Goal: Task Accomplishment & Management: Manage account settings

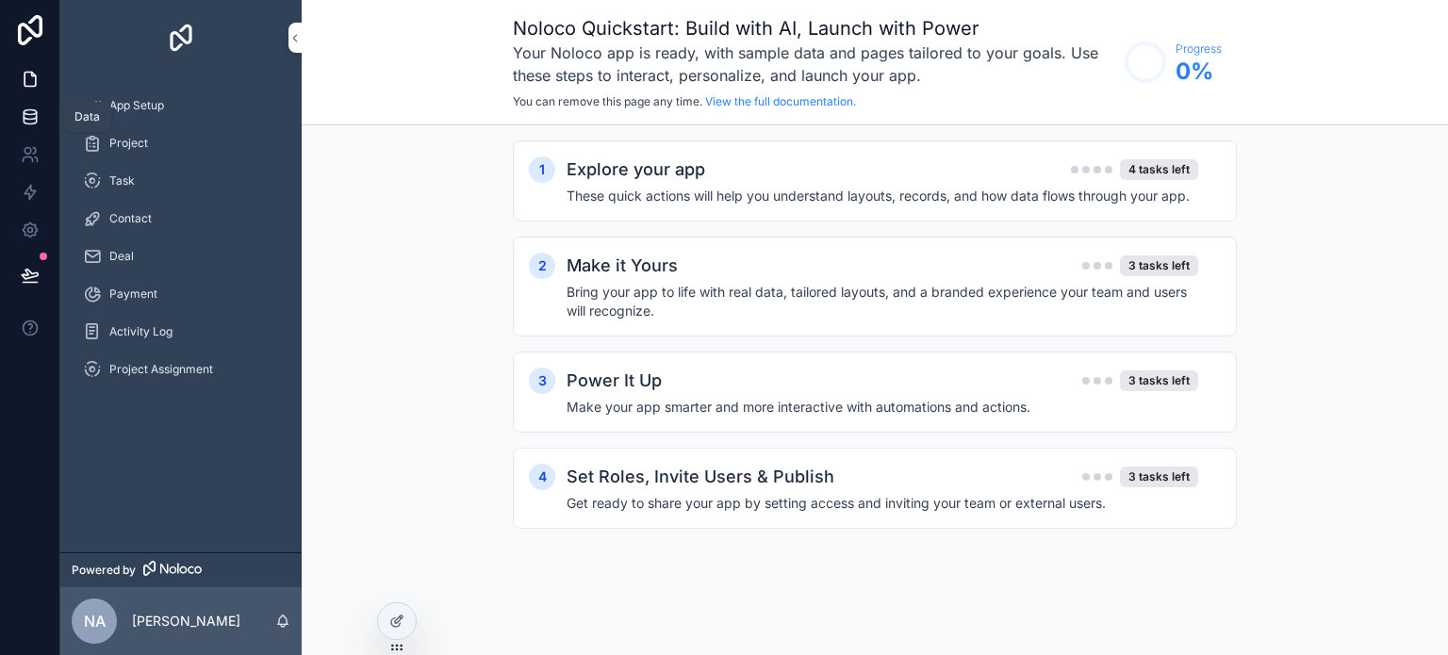
click at [34, 114] on icon at bounding box center [30, 112] width 12 height 5
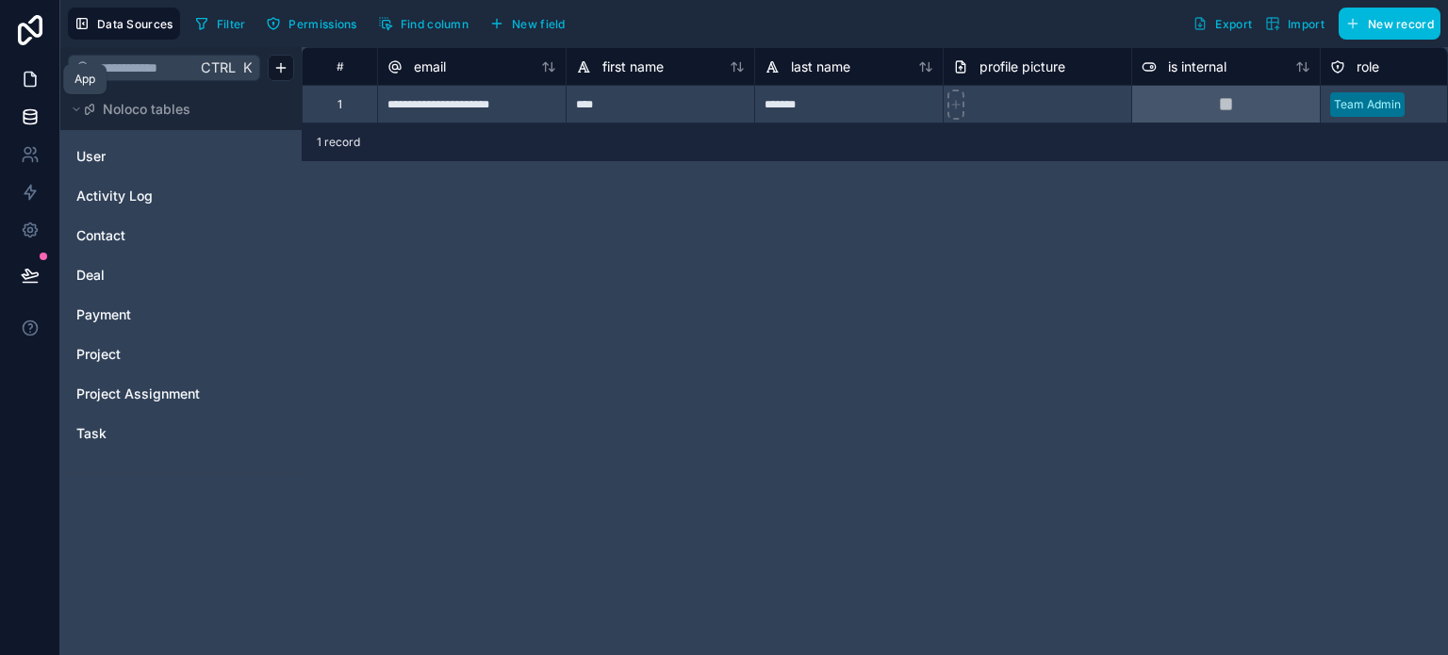
click at [27, 82] on icon at bounding box center [30, 79] width 19 height 19
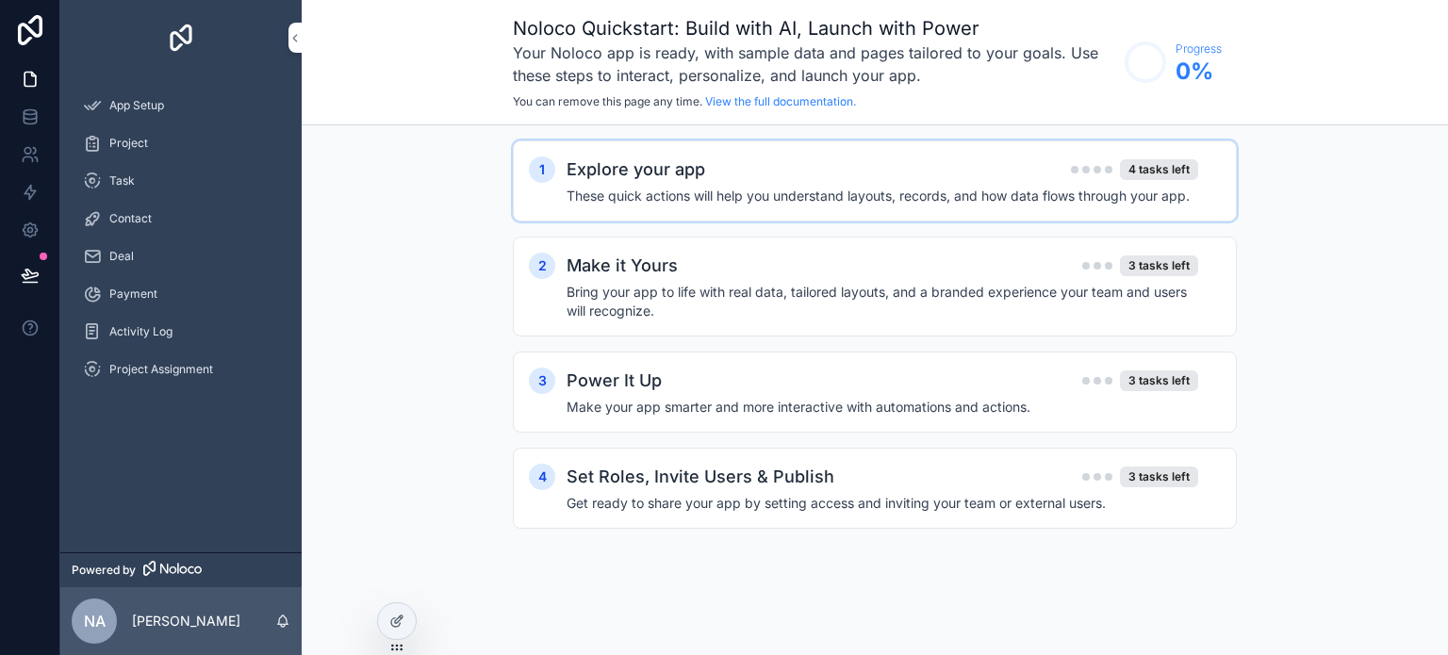
click at [847, 188] on h4 "These quick actions will help you understand layouts, records, and how data flo…" at bounding box center [881, 196] width 631 height 19
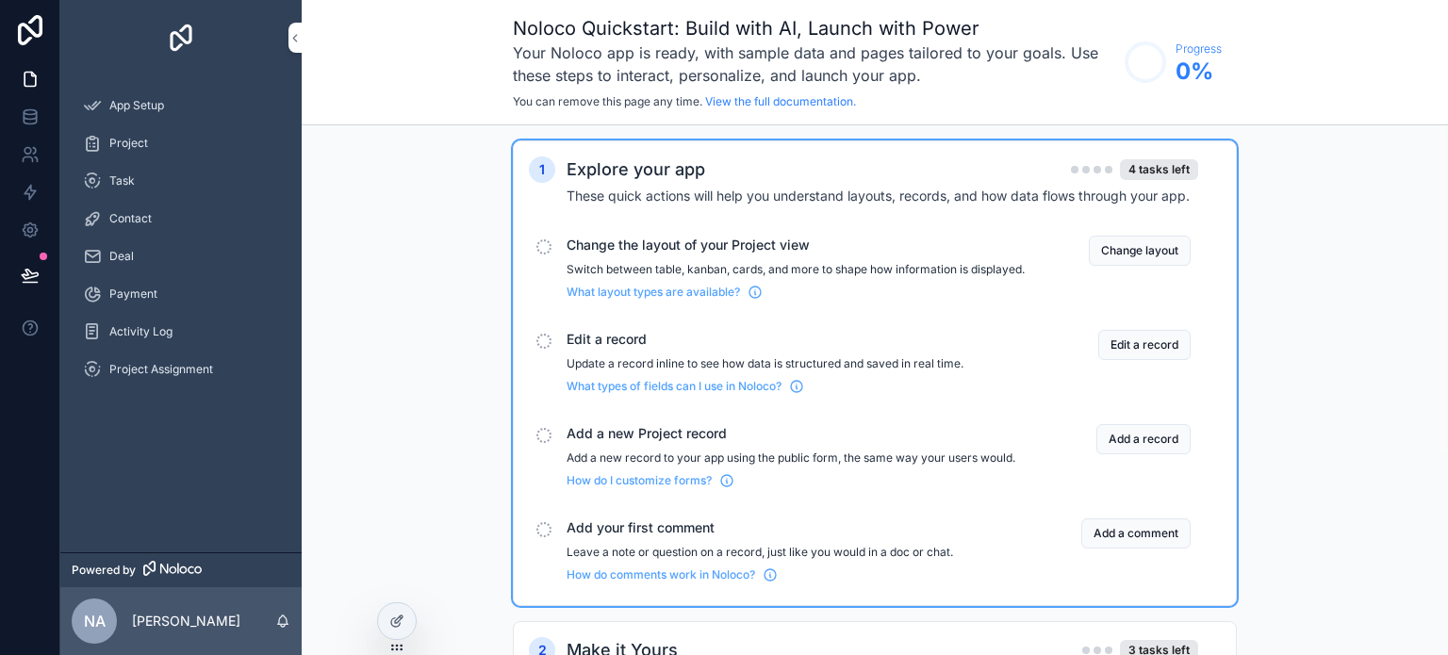
click at [541, 244] on div "scrollable content" at bounding box center [543, 246] width 15 height 15
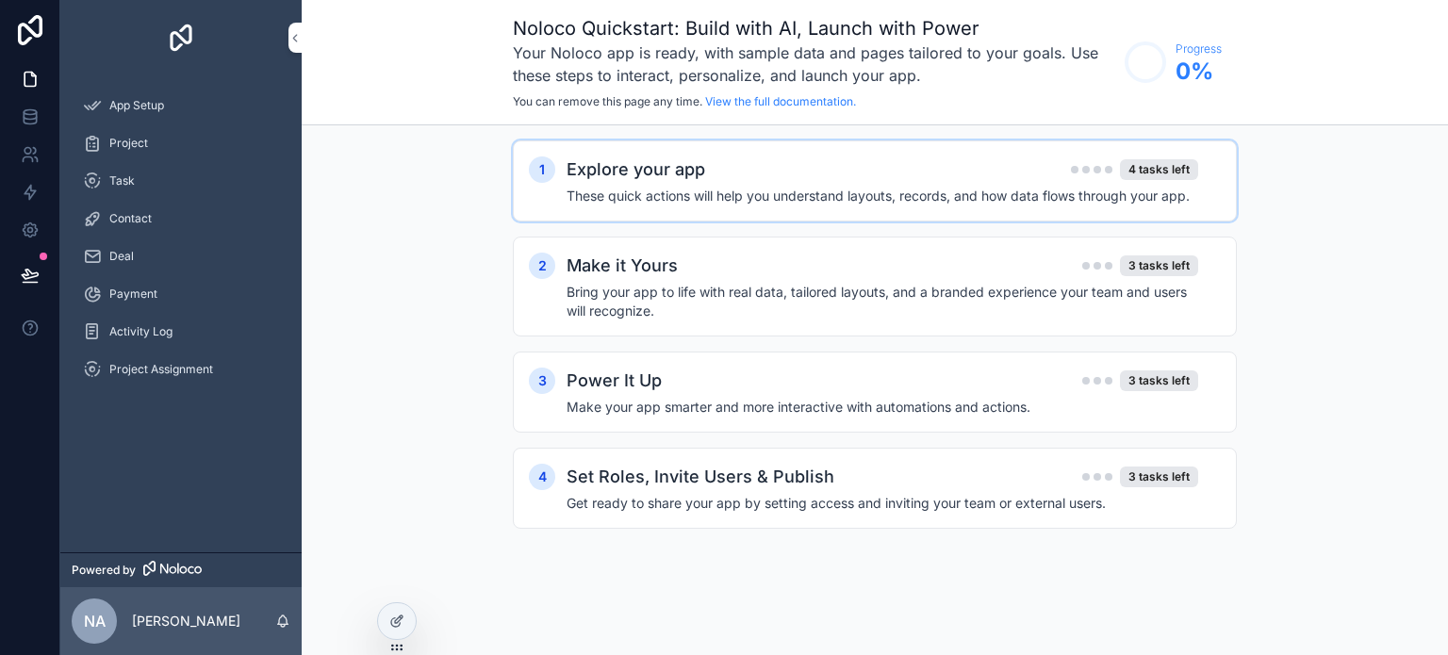
click at [723, 194] on h4 "These quick actions will help you understand layouts, records, and how data flo…" at bounding box center [881, 196] width 631 height 19
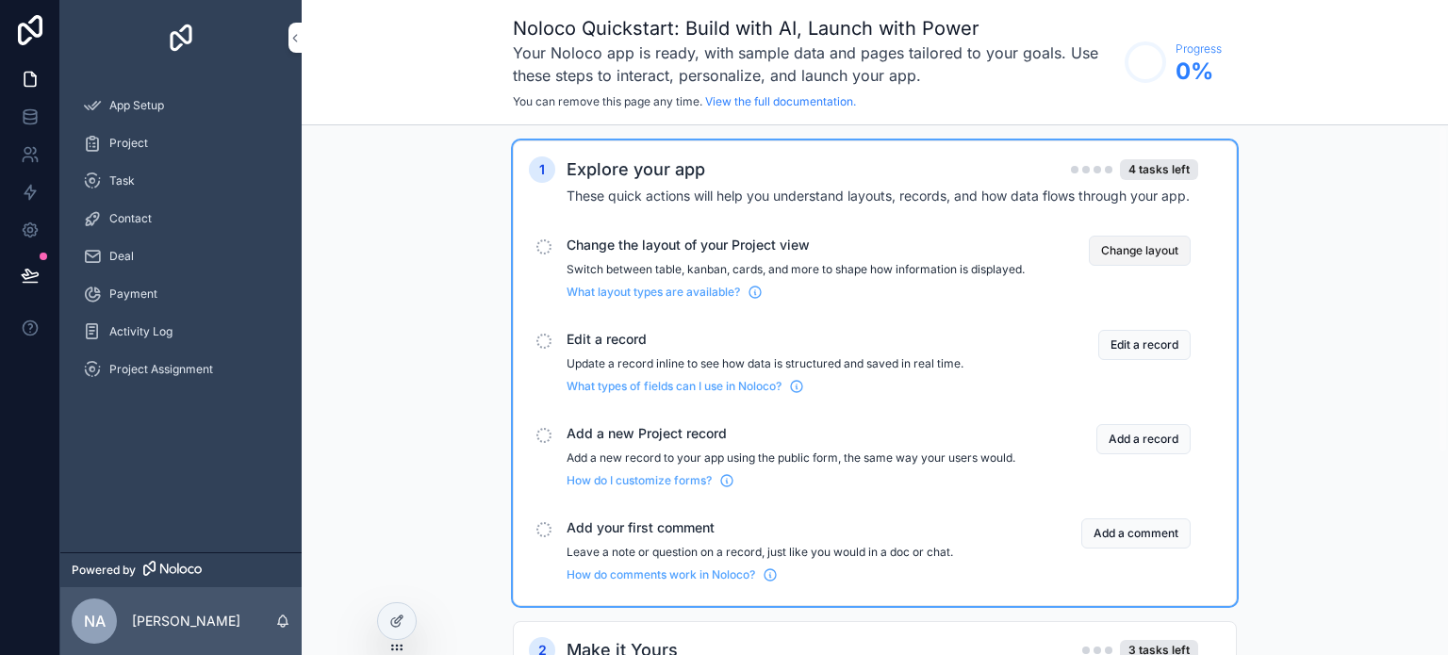
click at [1153, 248] on button "Change layout" at bounding box center [1140, 251] width 102 height 30
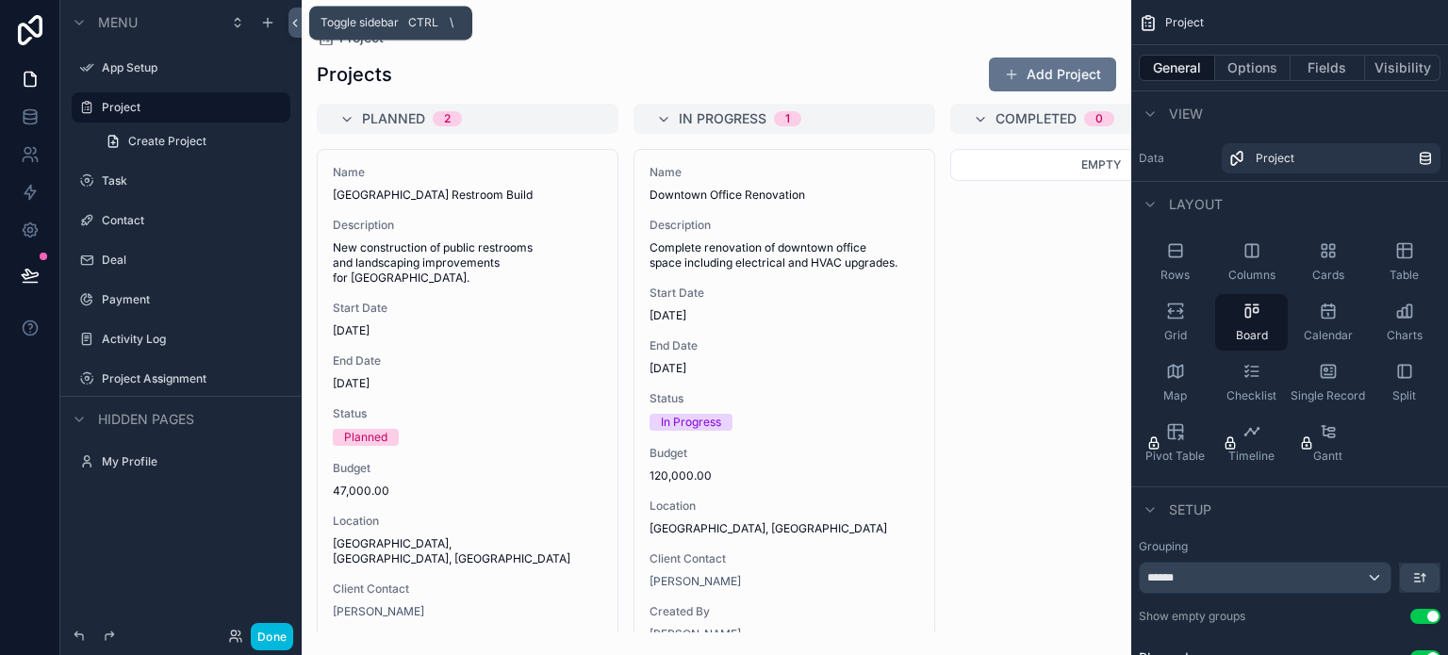
click at [297, 23] on icon at bounding box center [294, 23] width 13 height 14
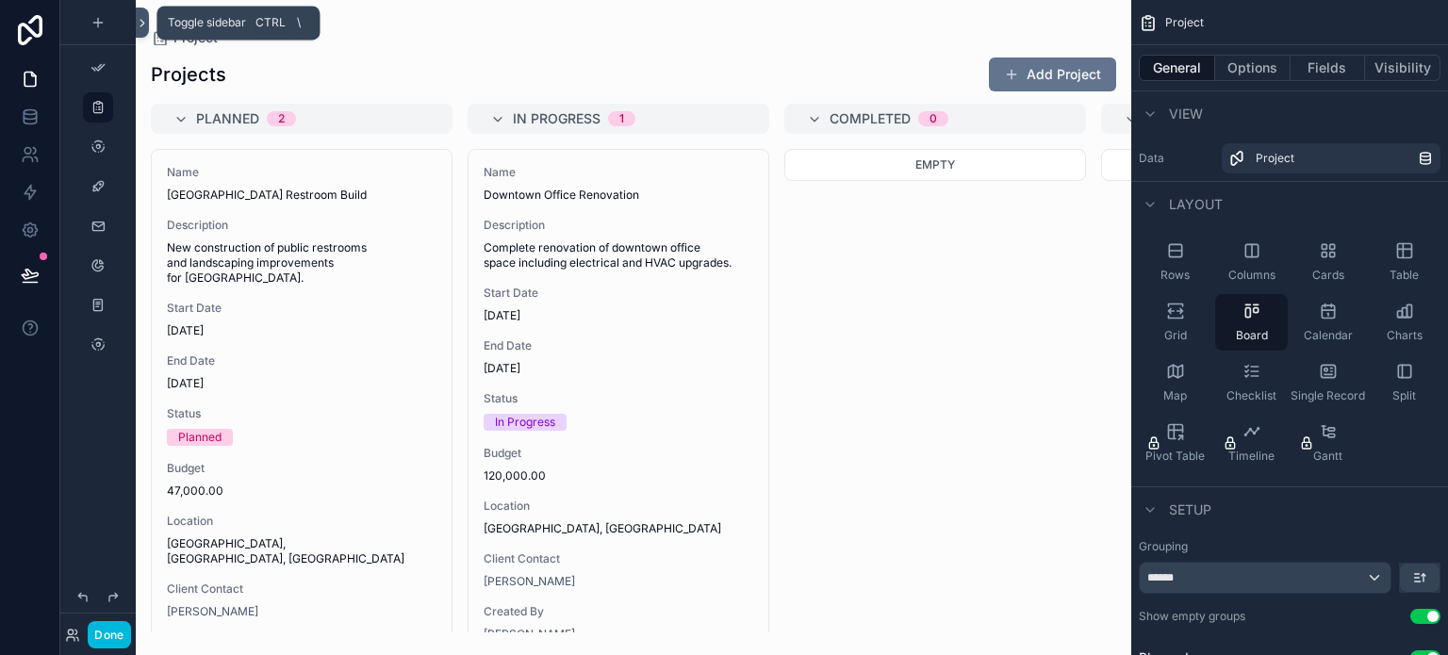
click at [140, 22] on icon at bounding box center [142, 23] width 13 height 14
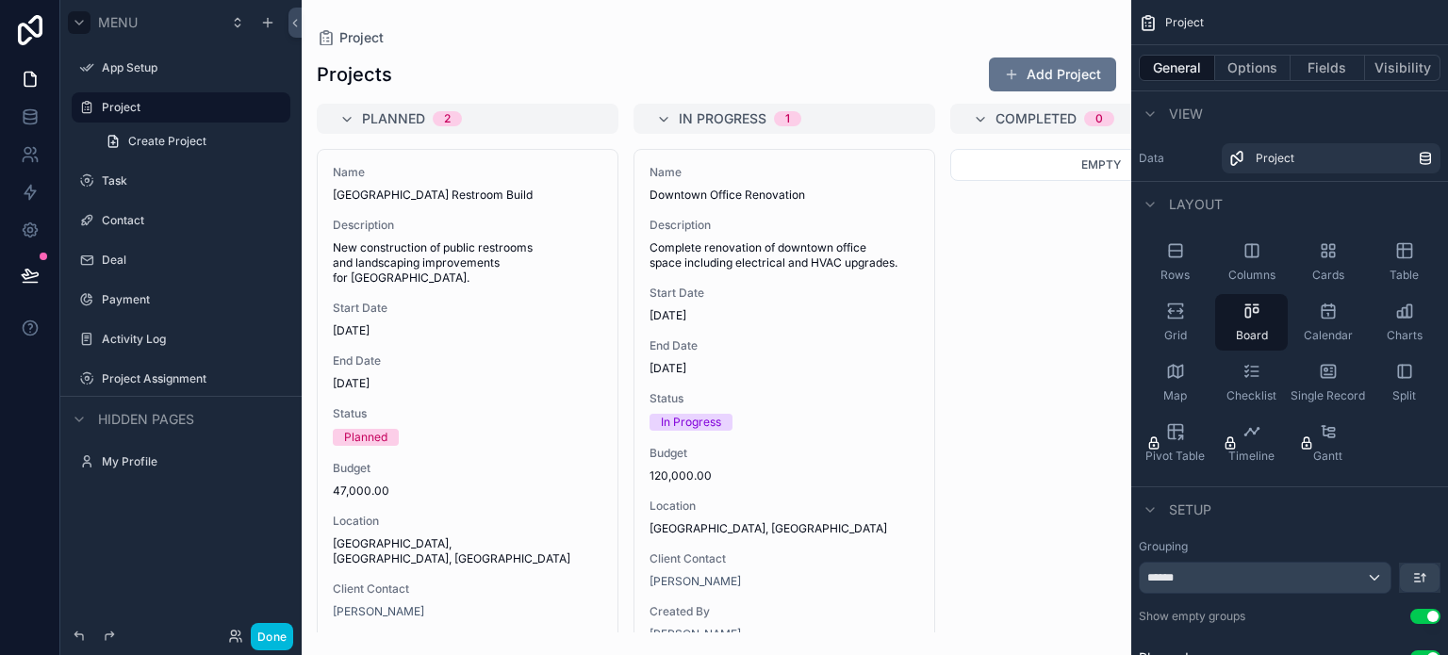
click at [88, 24] on div "scrollable content" at bounding box center [79, 22] width 23 height 23
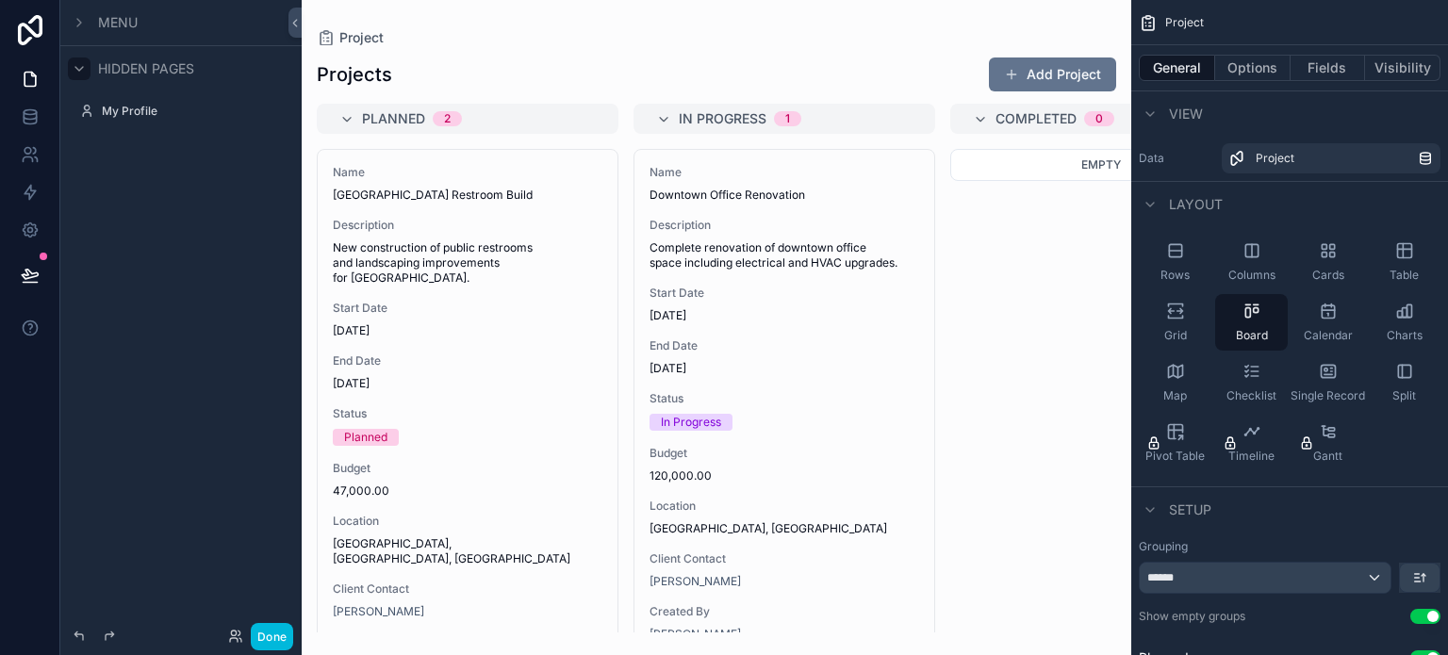
click at [80, 63] on icon "scrollable content" at bounding box center [79, 68] width 15 height 15
click at [76, 68] on icon "scrollable content" at bounding box center [79, 68] width 15 height 15
click at [75, 25] on icon "scrollable content" at bounding box center [79, 22] width 15 height 15
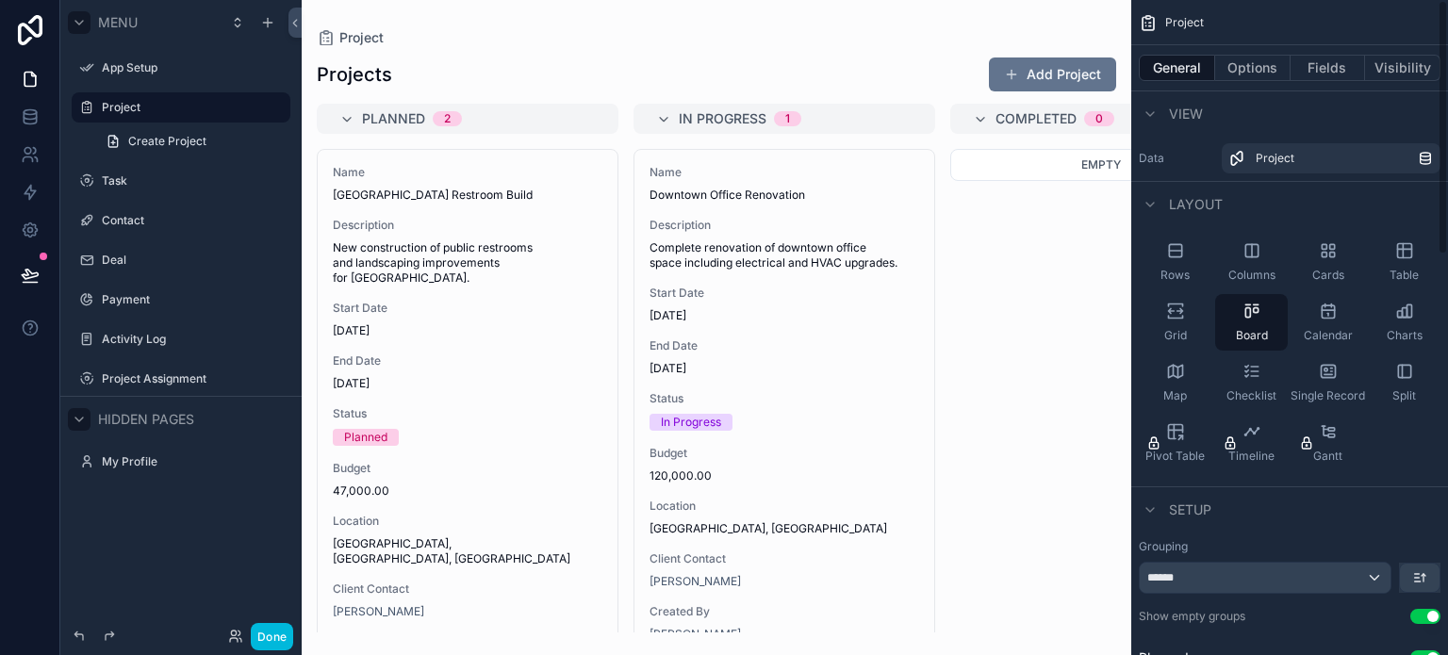
click at [851, 44] on div "scrollable content" at bounding box center [716, 327] width 829 height 655
click at [25, 113] on icon at bounding box center [30, 112] width 12 height 5
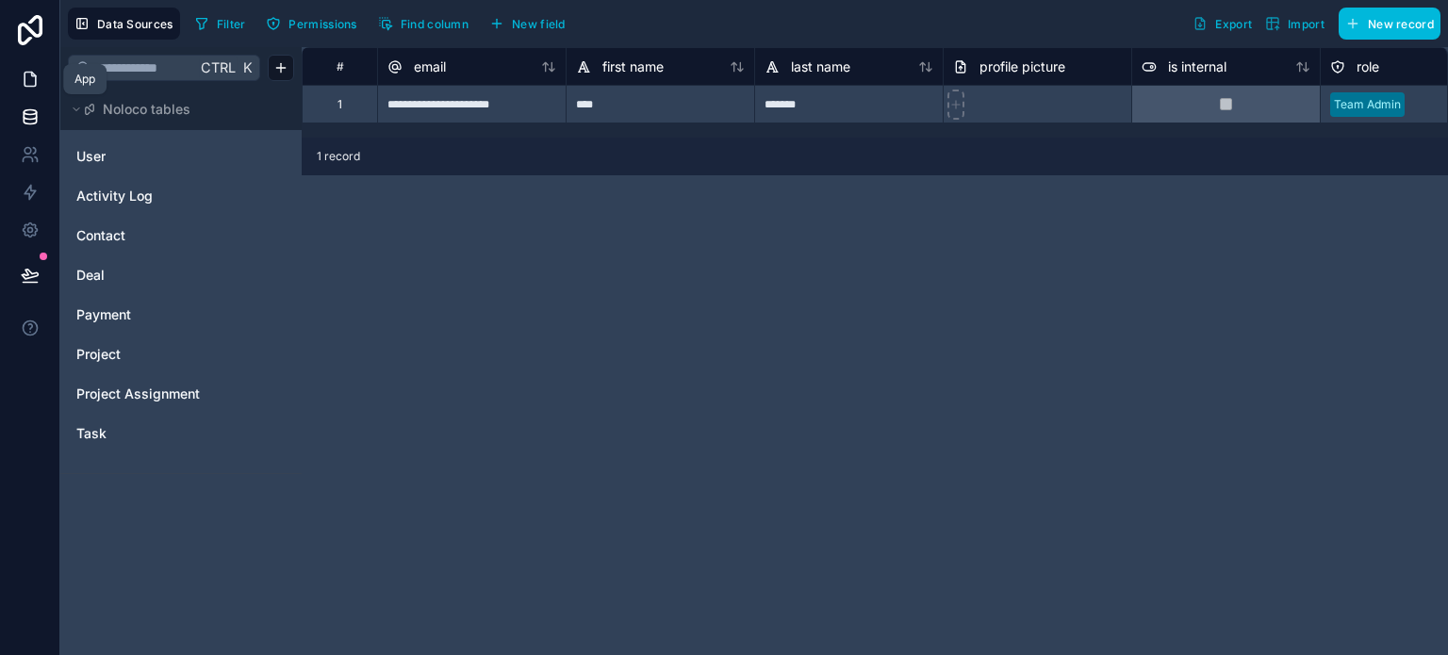
click at [31, 82] on icon at bounding box center [30, 79] width 19 height 19
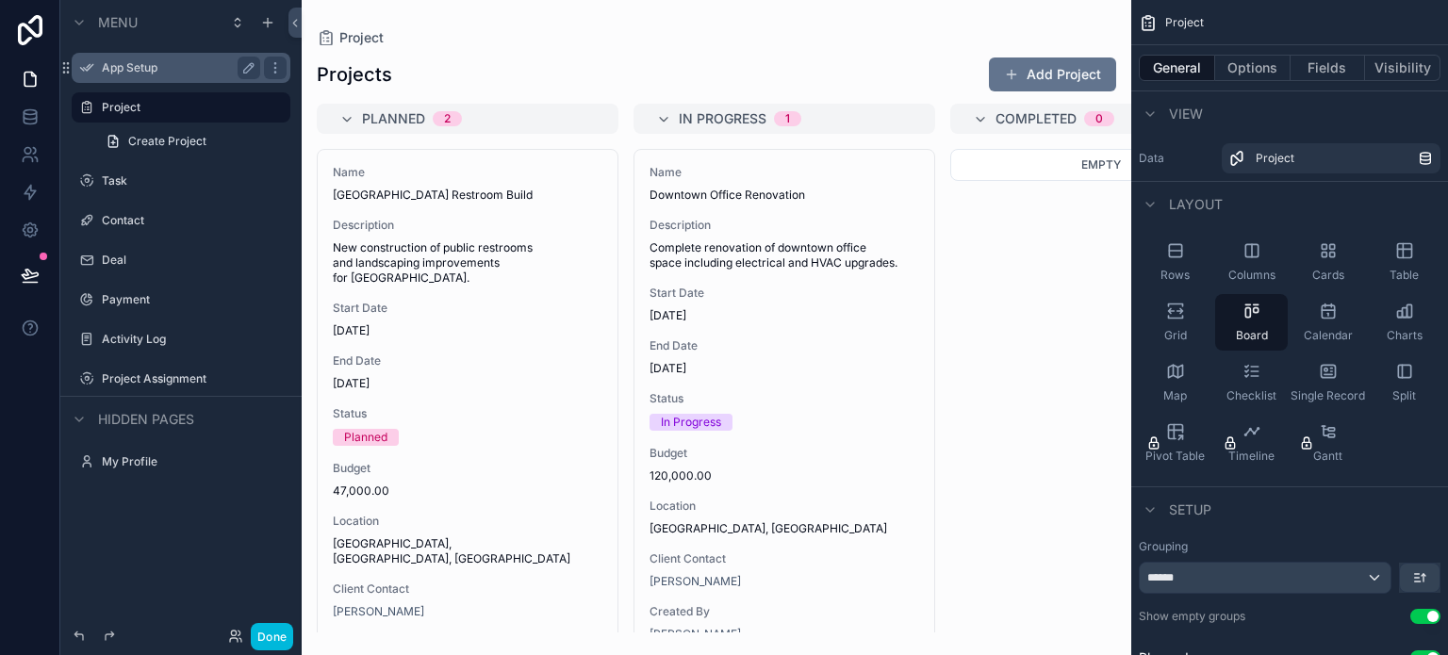
click at [155, 67] on label "App Setup" at bounding box center [177, 67] width 151 height 15
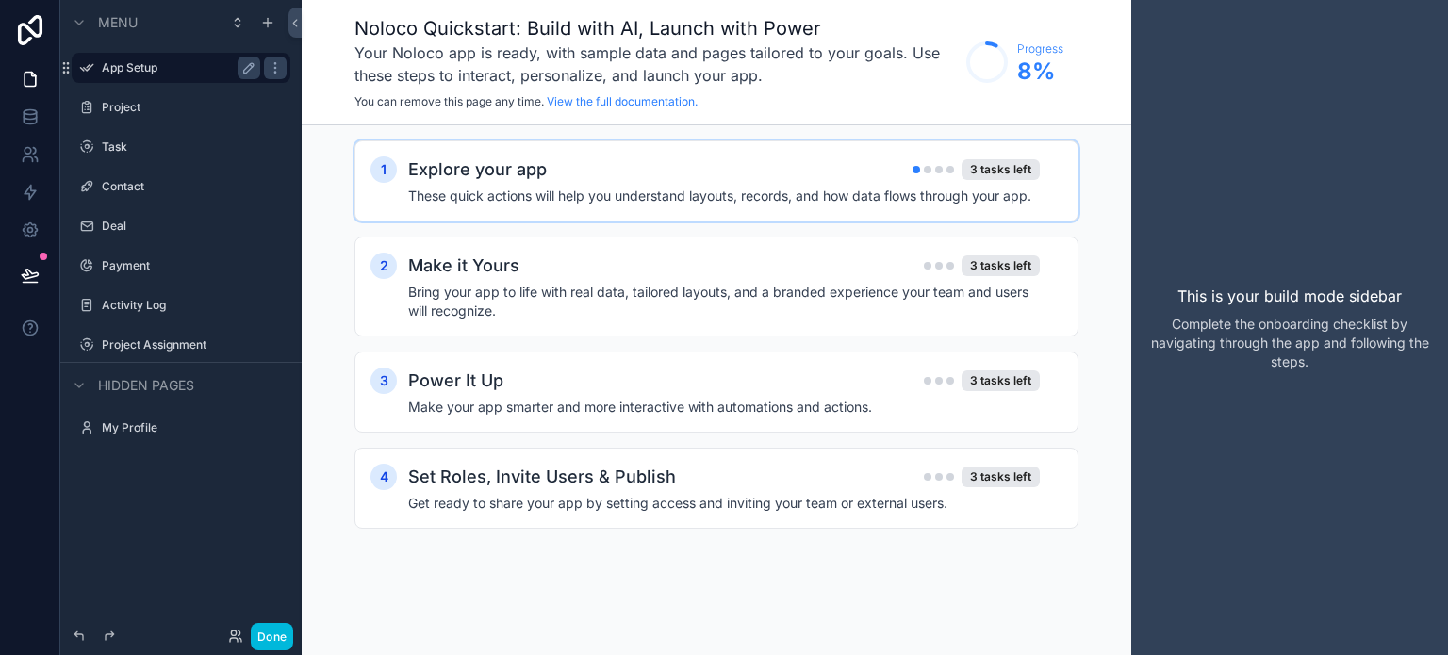
click at [562, 180] on div "Explore your app 3 tasks left" at bounding box center [723, 169] width 631 height 26
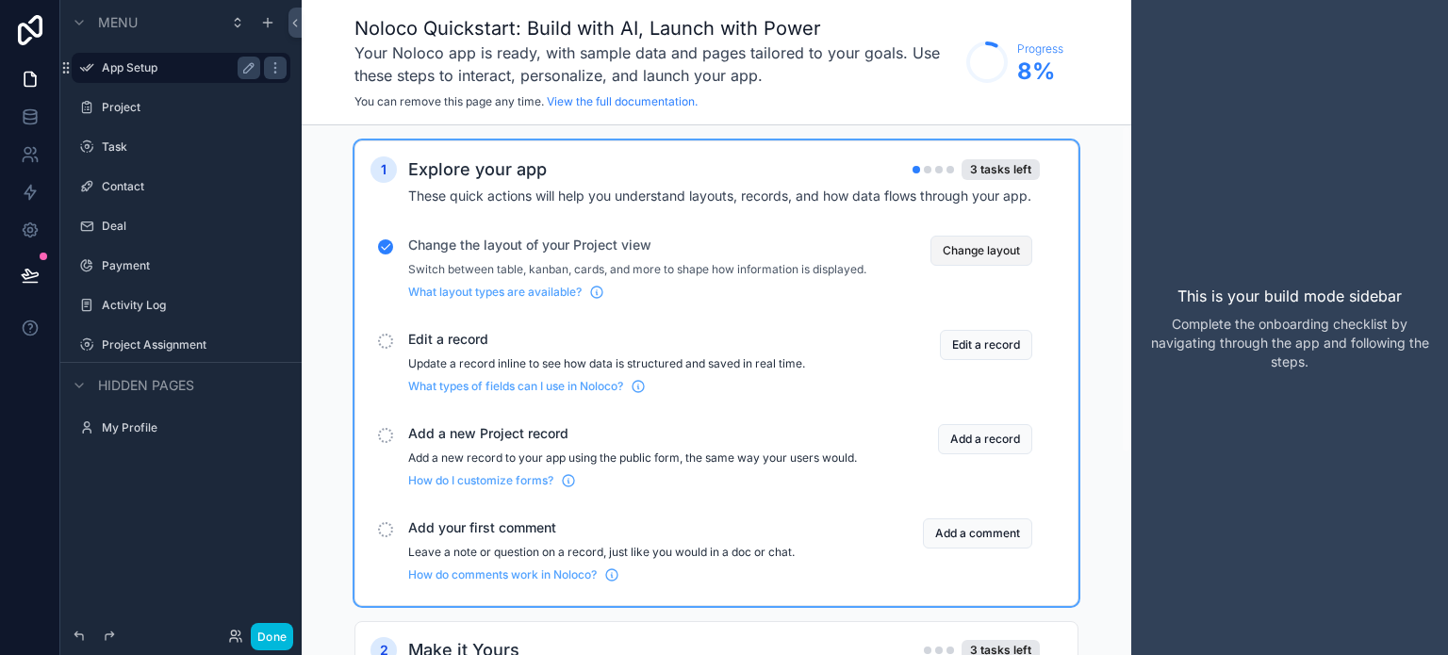
click at [982, 259] on button "Change layout" at bounding box center [981, 251] width 102 height 30
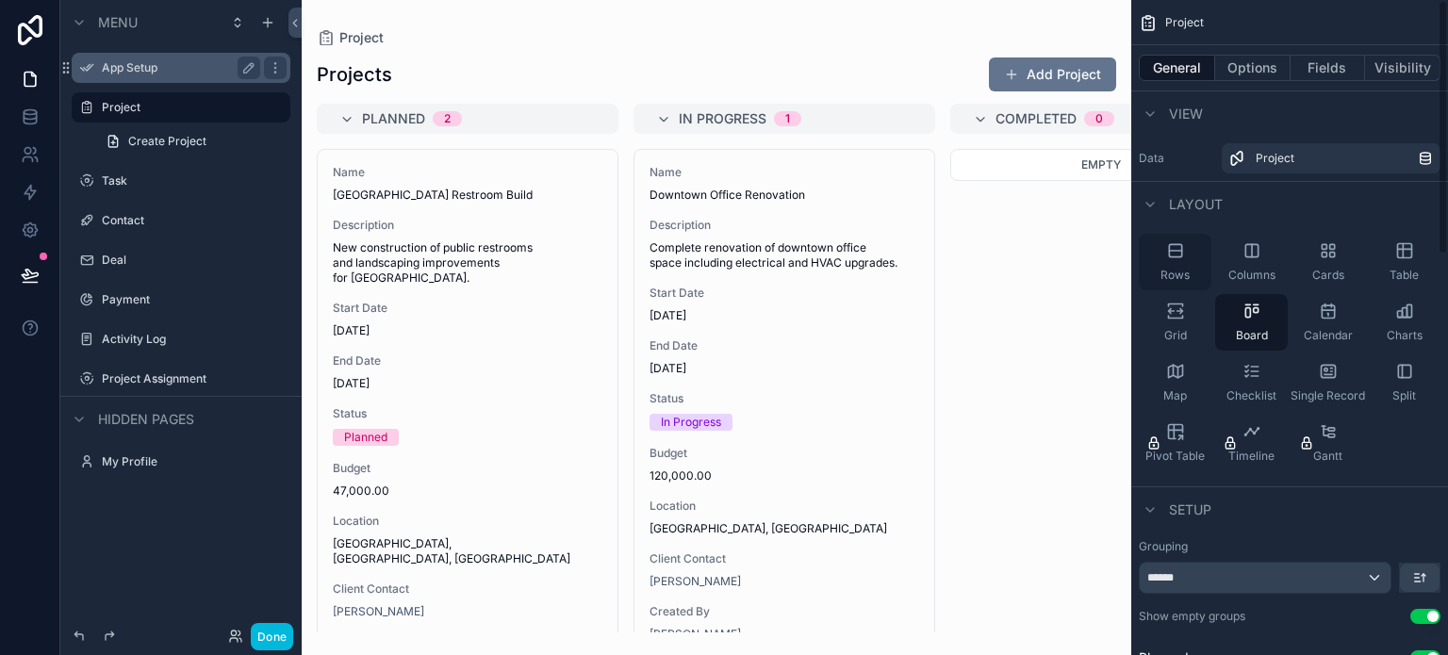
click at [1179, 262] on div "Rows" at bounding box center [1174, 262] width 73 height 57
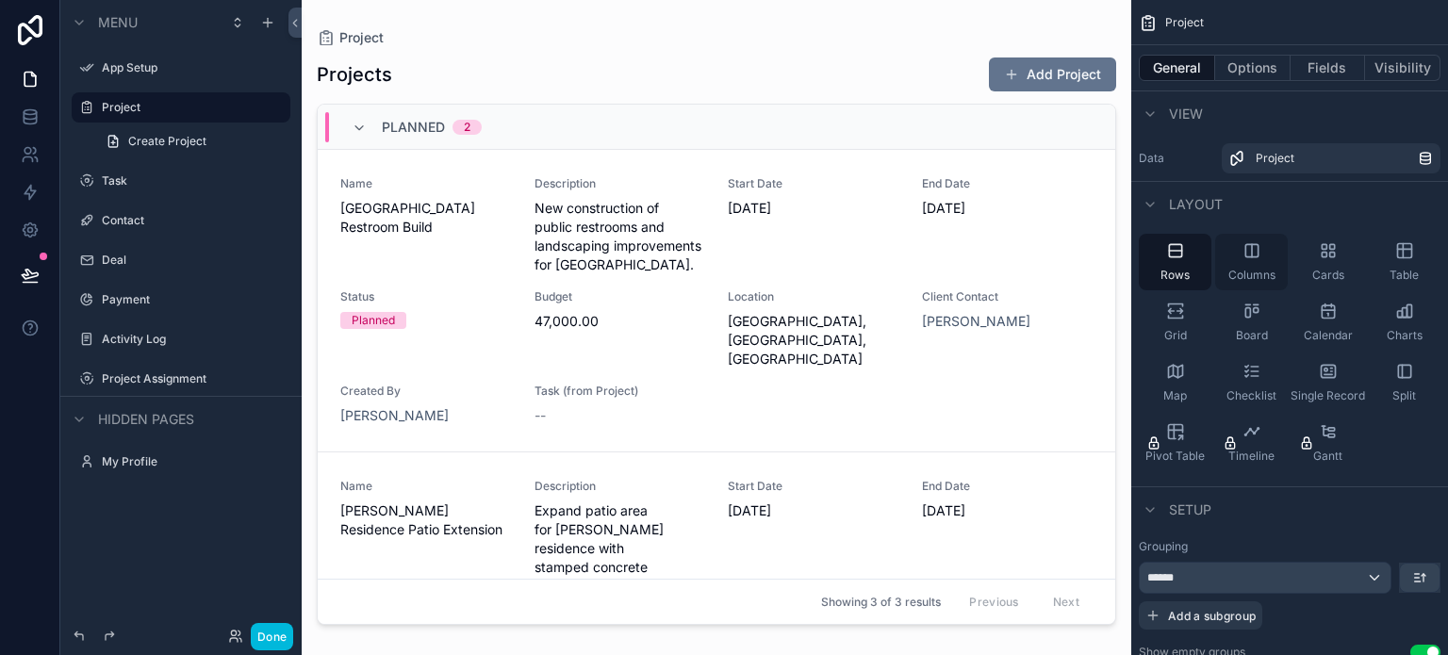
click at [1259, 263] on div "Columns" at bounding box center [1251, 262] width 73 height 57
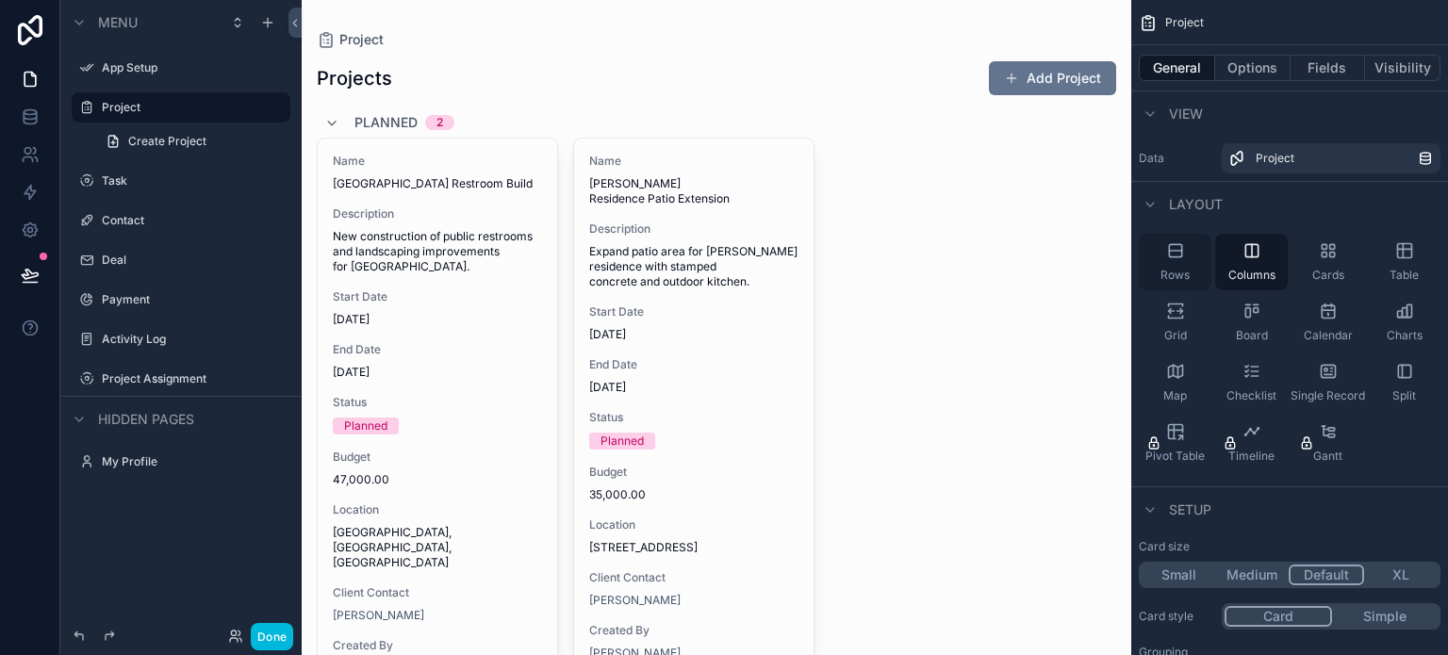
click at [1172, 263] on div "Rows" at bounding box center [1174, 262] width 73 height 57
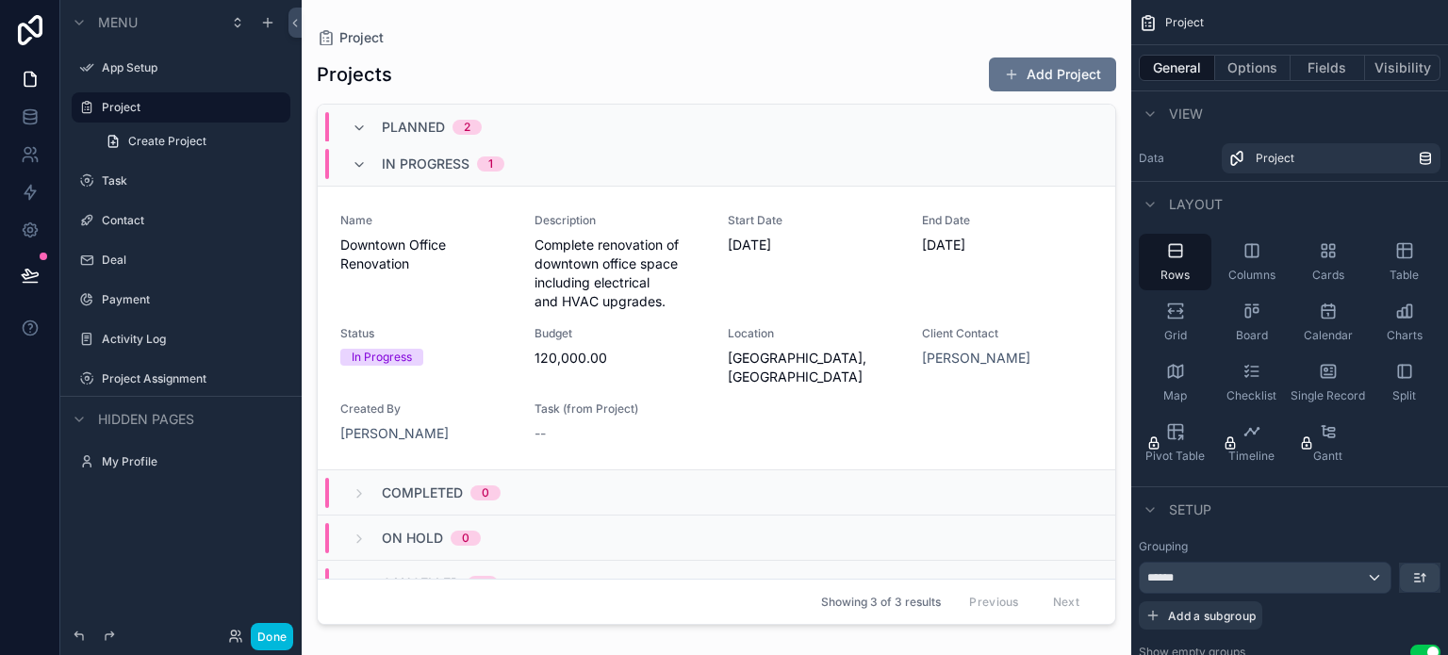
scroll to position [619, 0]
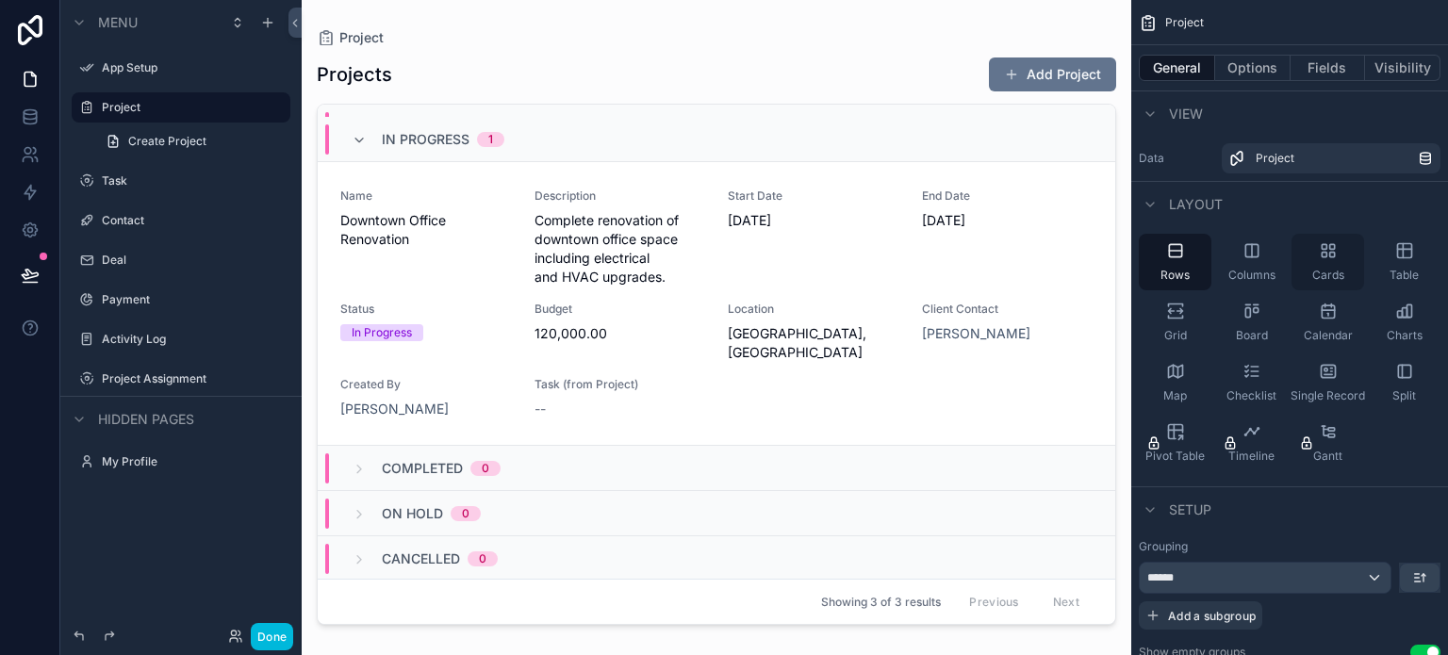
click at [1326, 258] on icon "scrollable content" at bounding box center [1327, 250] width 19 height 19
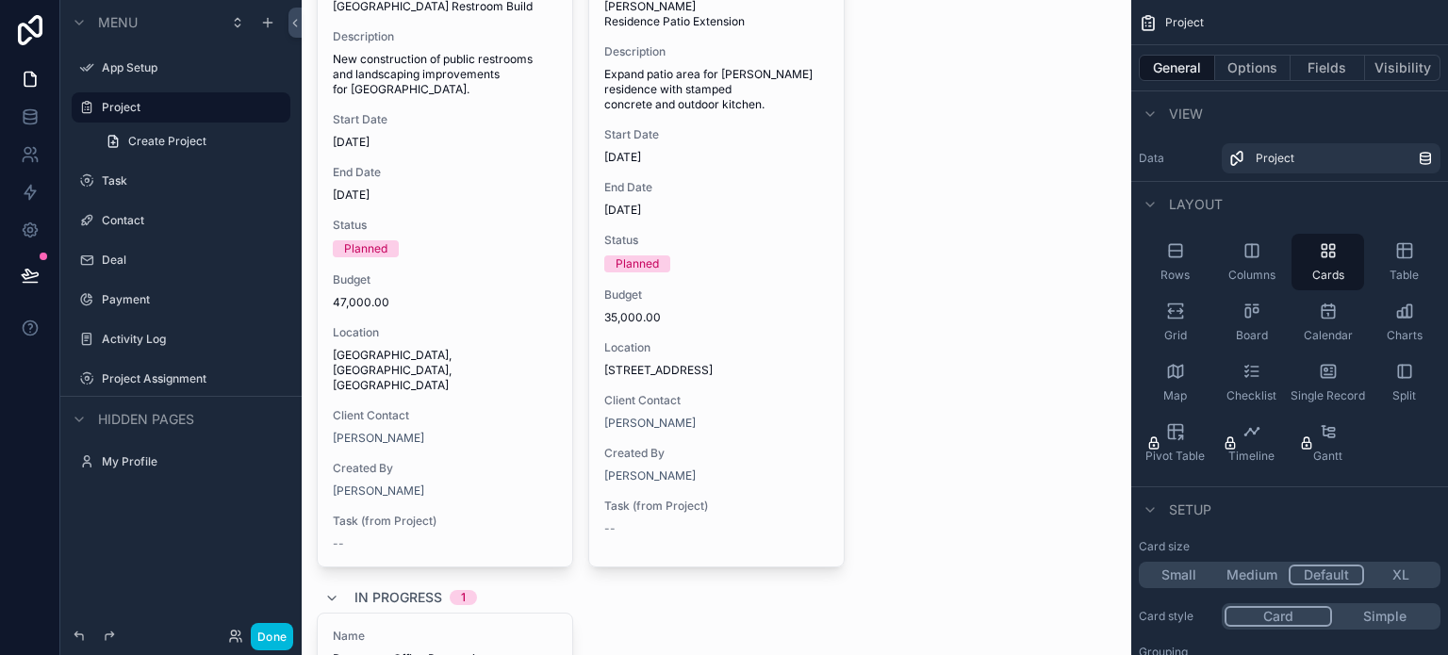
scroll to position [0, 0]
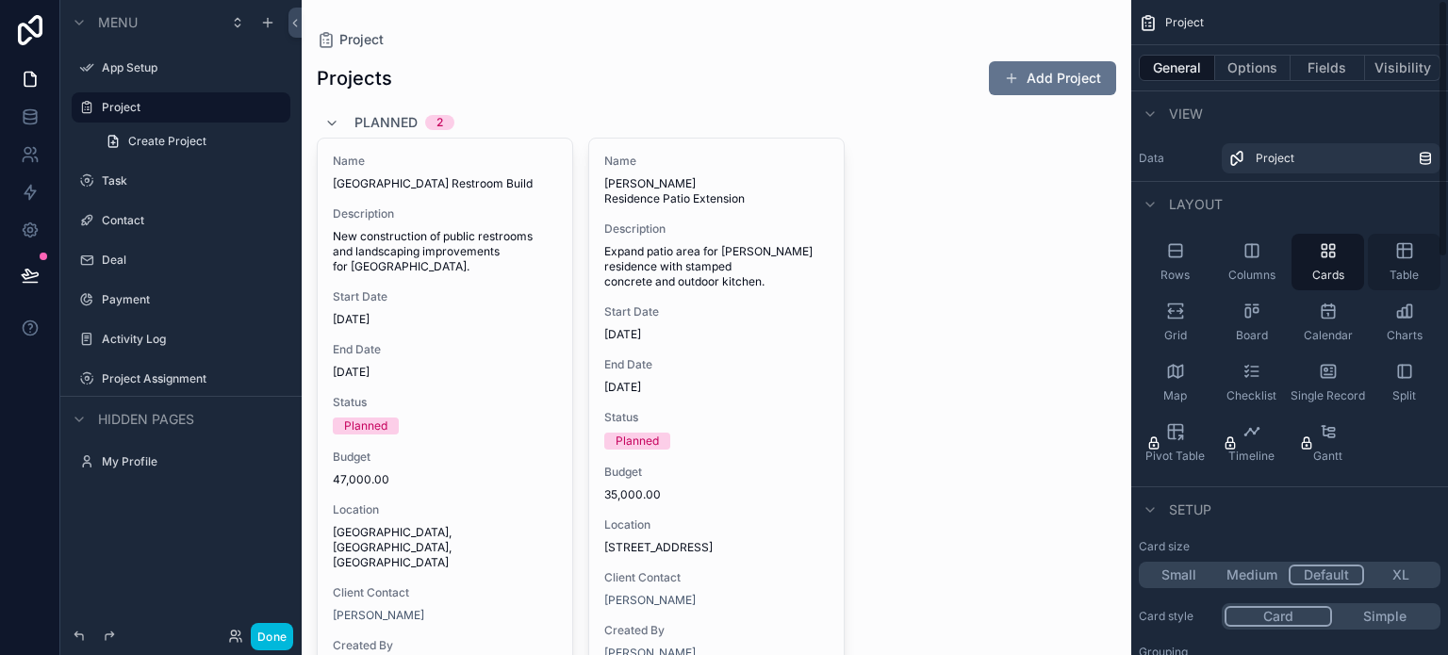
click at [1409, 254] on icon "scrollable content" at bounding box center [1404, 250] width 19 height 19
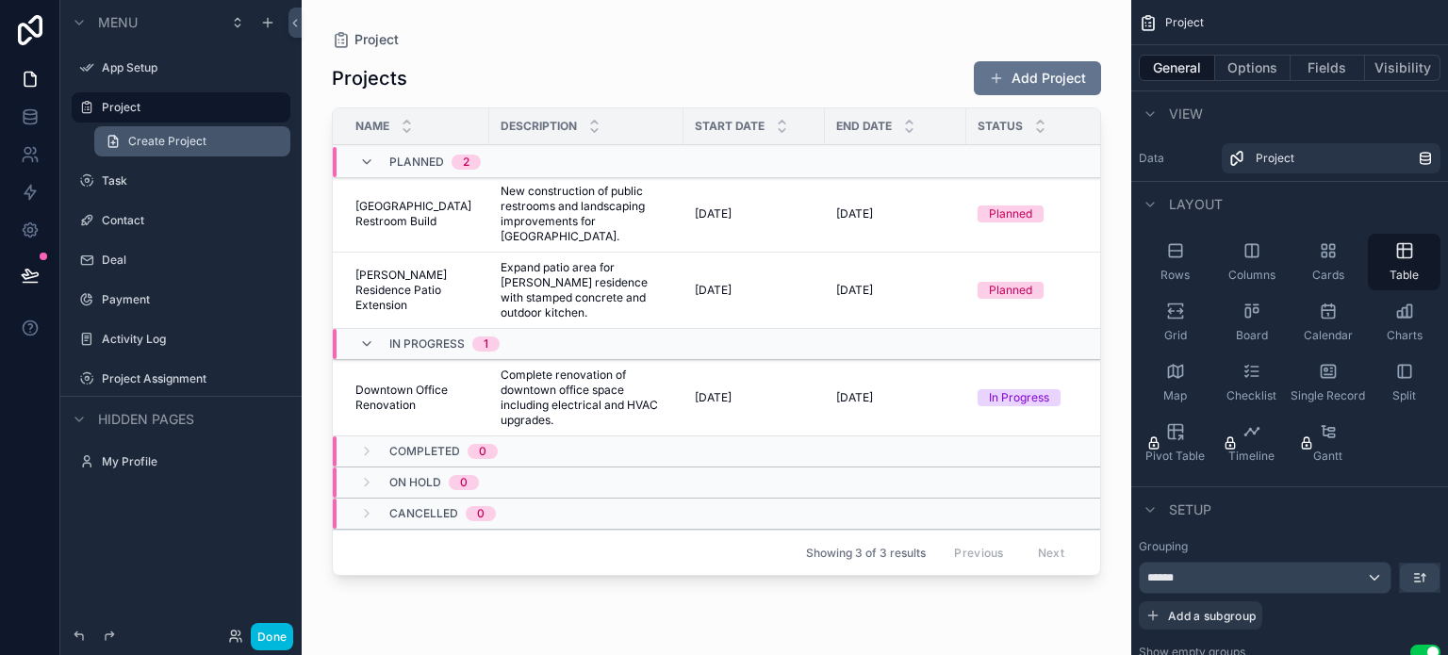
click at [139, 132] on link "Create Project" at bounding box center [192, 141] width 196 height 30
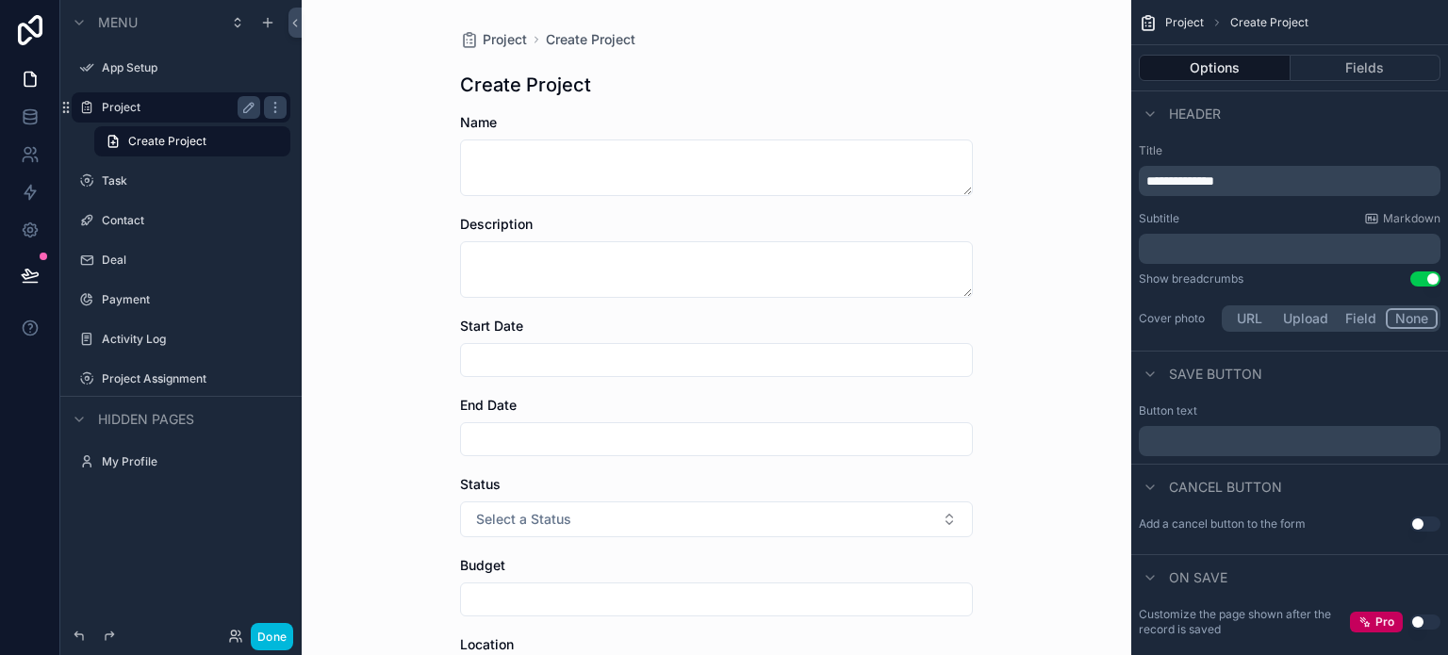
click at [135, 116] on div "Project" at bounding box center [181, 107] width 158 height 23
click at [123, 106] on label "Project" at bounding box center [177, 107] width 151 height 15
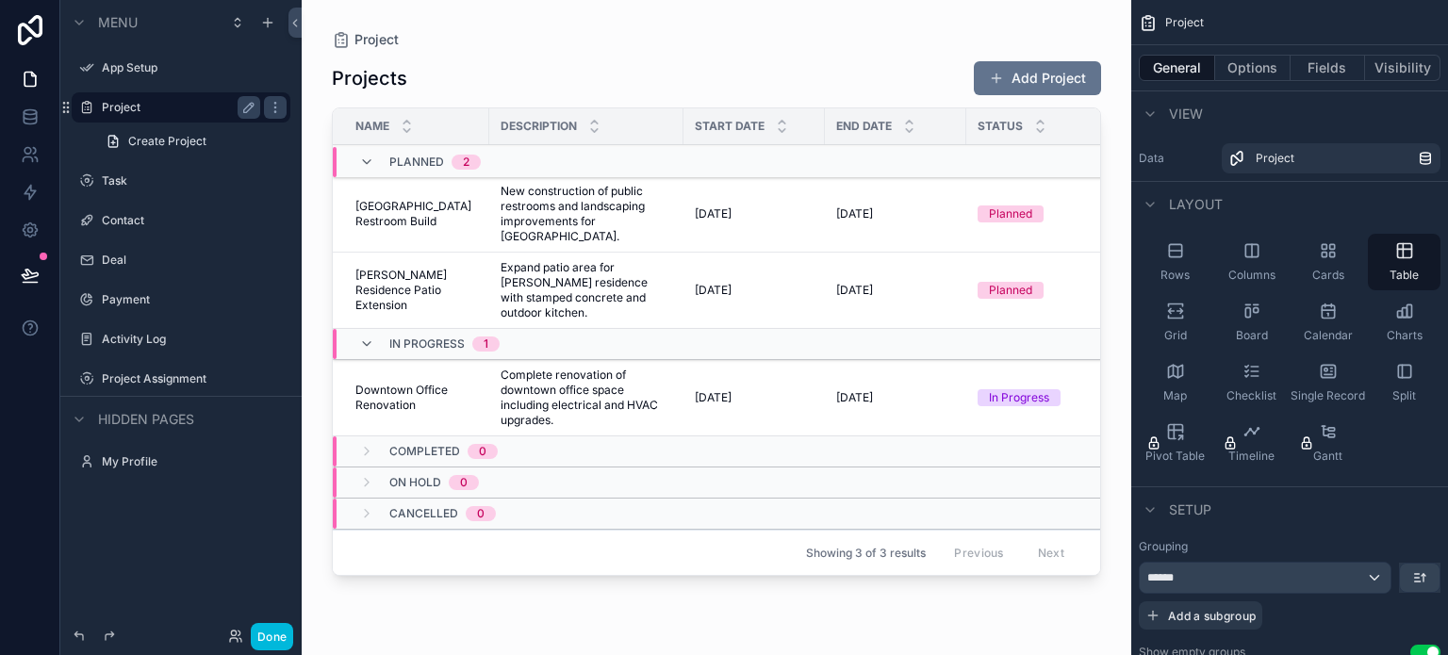
click at [642, 59] on div "Projects Add Project Name Description Start Date End Date Status Budget Locatio…" at bounding box center [716, 340] width 769 height 583
click at [129, 25] on span "Menu" at bounding box center [118, 22] width 40 height 19
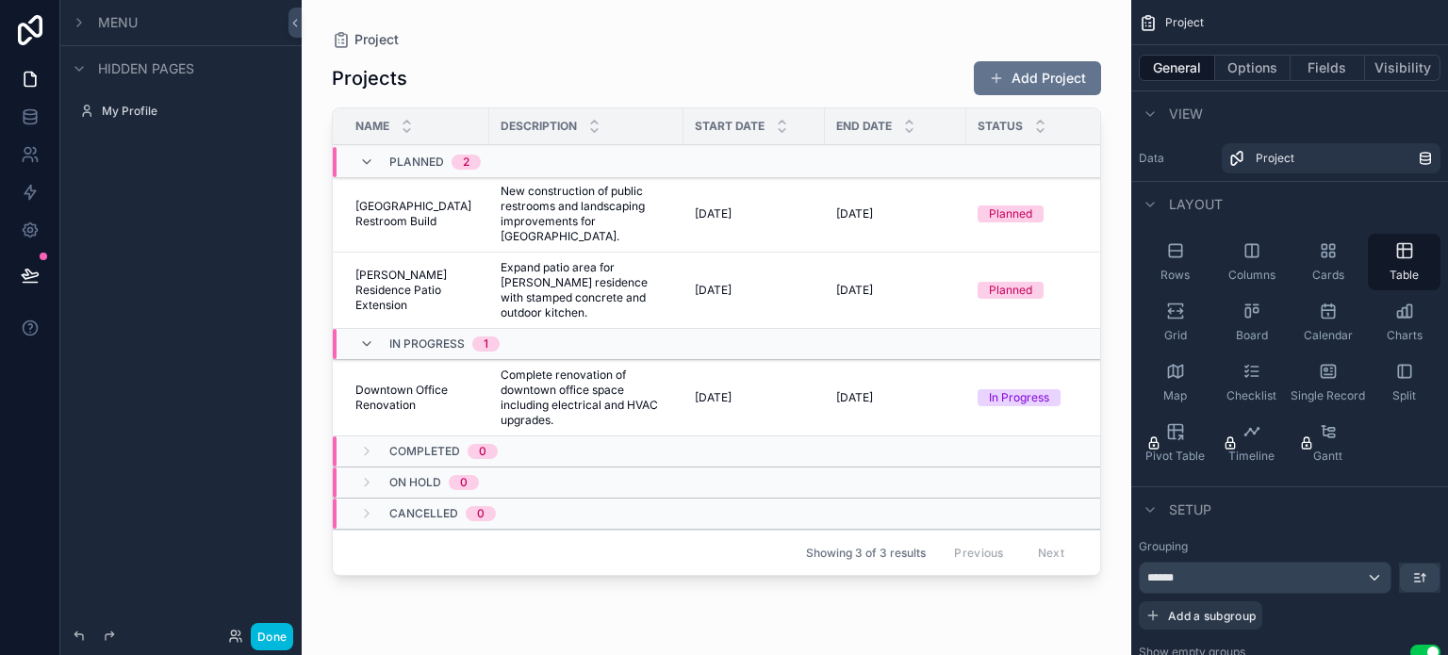
click at [129, 25] on span "Menu" at bounding box center [118, 22] width 40 height 19
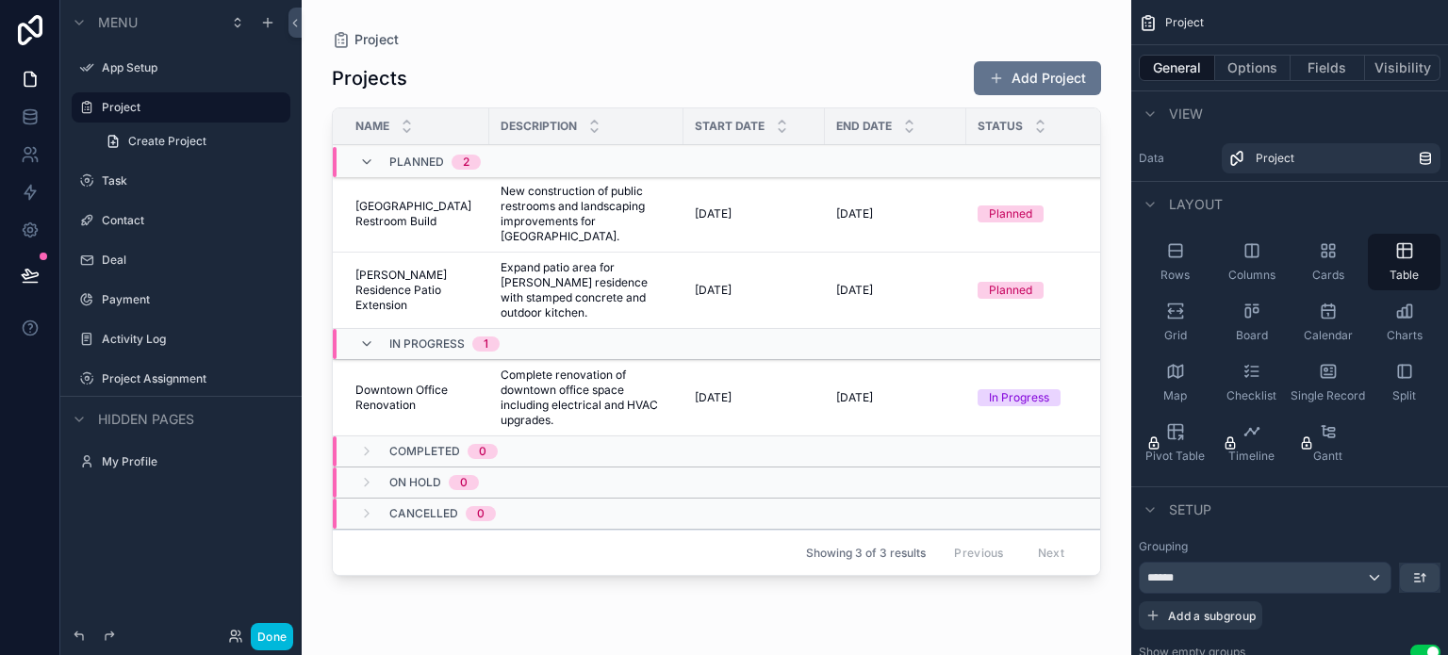
drag, startPoint x: 155, startPoint y: 26, endPoint x: 174, endPoint y: 14, distance: 23.3
click at [174, 14] on div "Menu" at bounding box center [180, 22] width 241 height 45
click at [277, 637] on button "Done" at bounding box center [272, 636] width 42 height 27
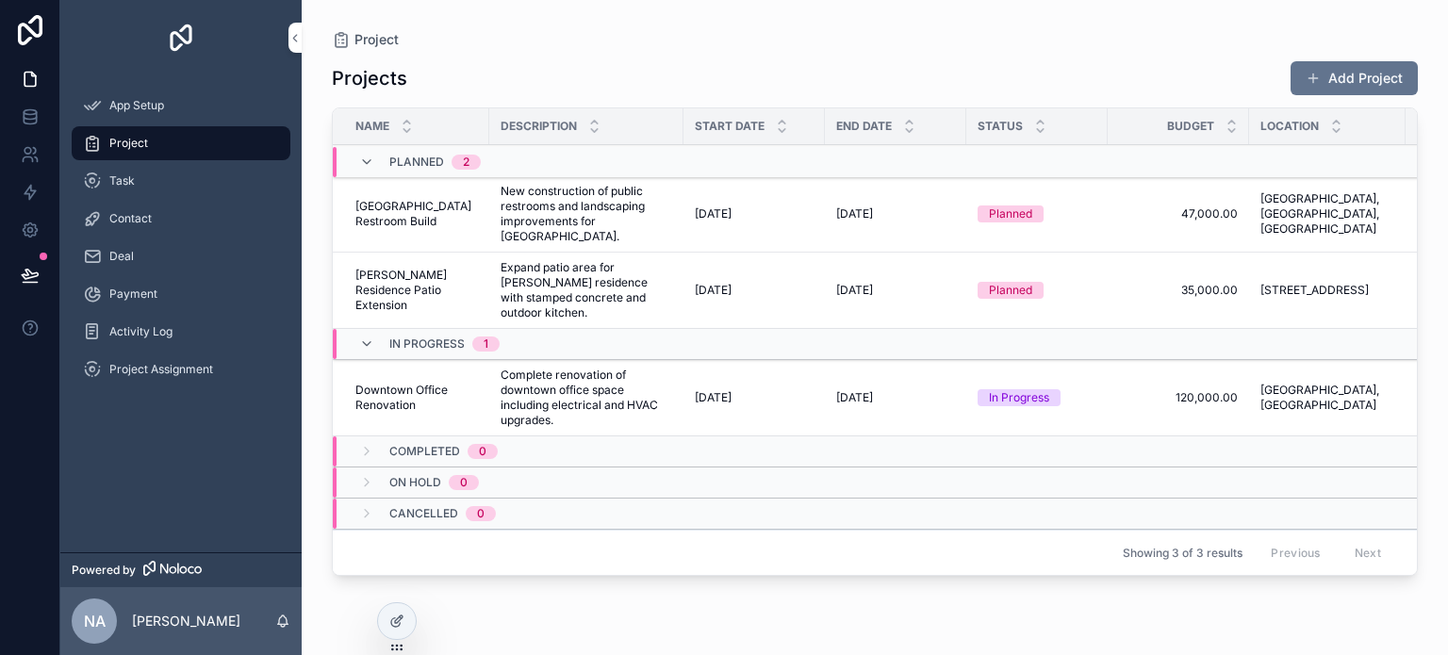
drag, startPoint x: 196, startPoint y: 477, endPoint x: 139, endPoint y: 466, distance: 58.6
click at [139, 466] on div "App Setup Project Task Contact Deal Payment Activity Log Project Assignment" at bounding box center [180, 313] width 241 height 477
click at [294, 28] on button "scrollable content" at bounding box center [294, 38] width 13 height 30
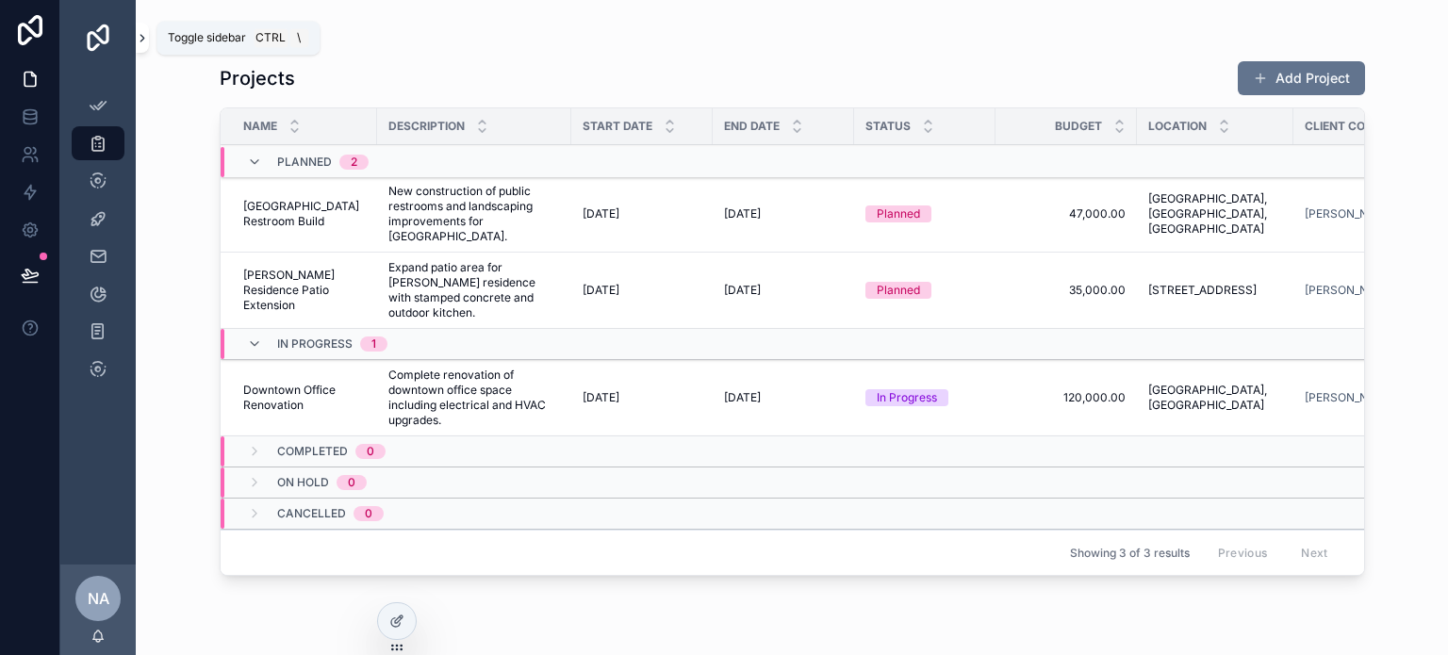
click at [143, 37] on icon "scrollable content" at bounding box center [142, 38] width 4 height 7
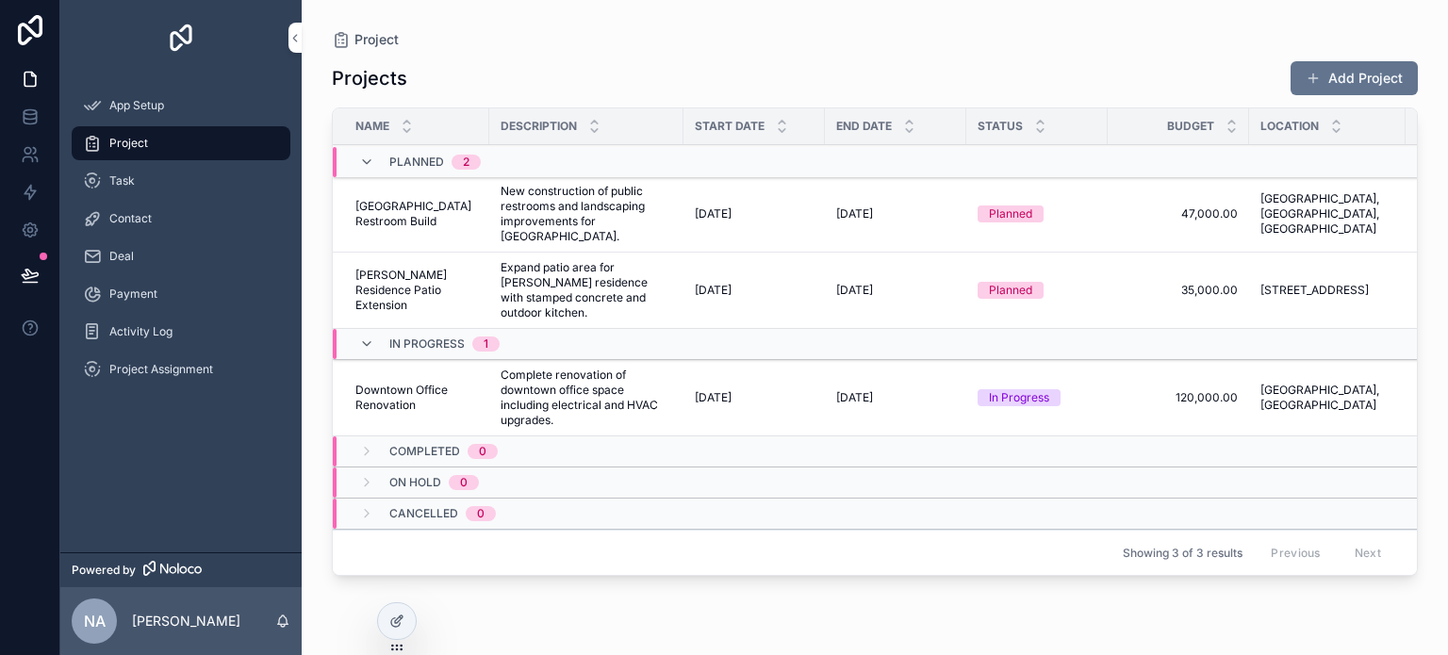
click at [168, 33] on img "scrollable content" at bounding box center [181, 38] width 30 height 30
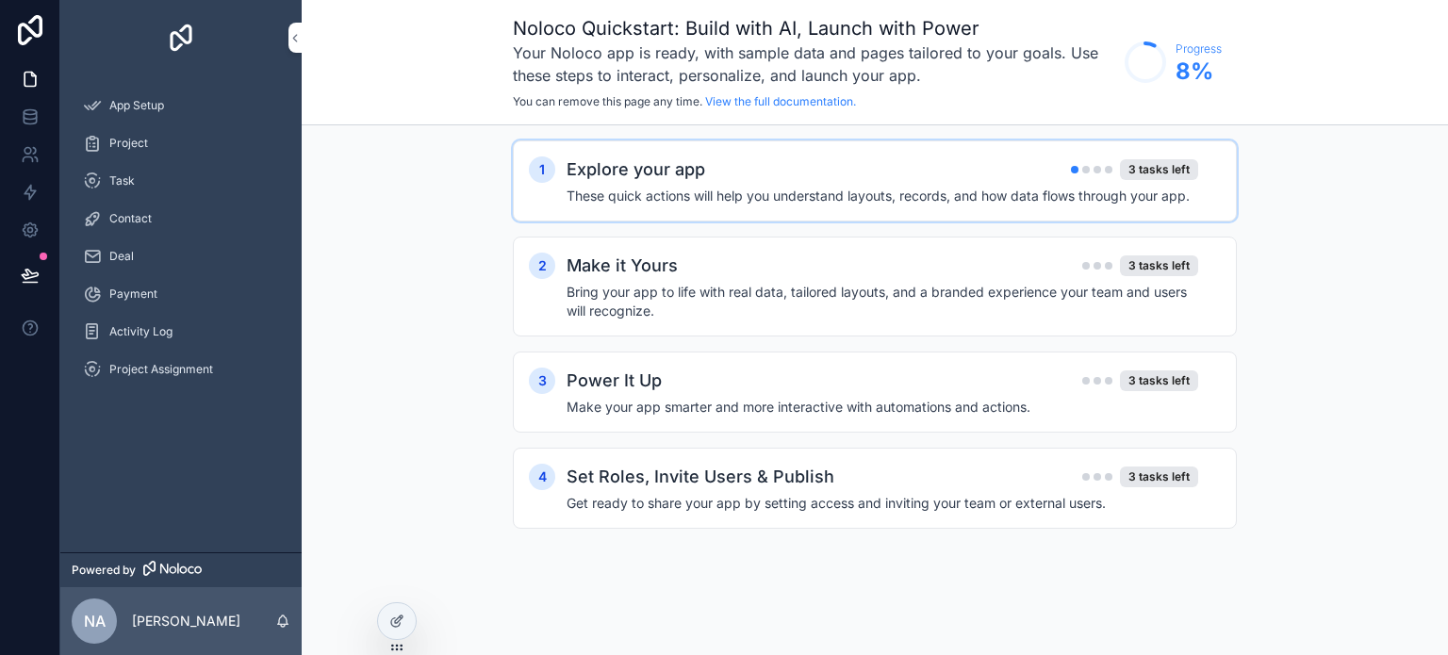
click at [878, 177] on div "Explore your app 3 tasks left" at bounding box center [881, 169] width 631 height 26
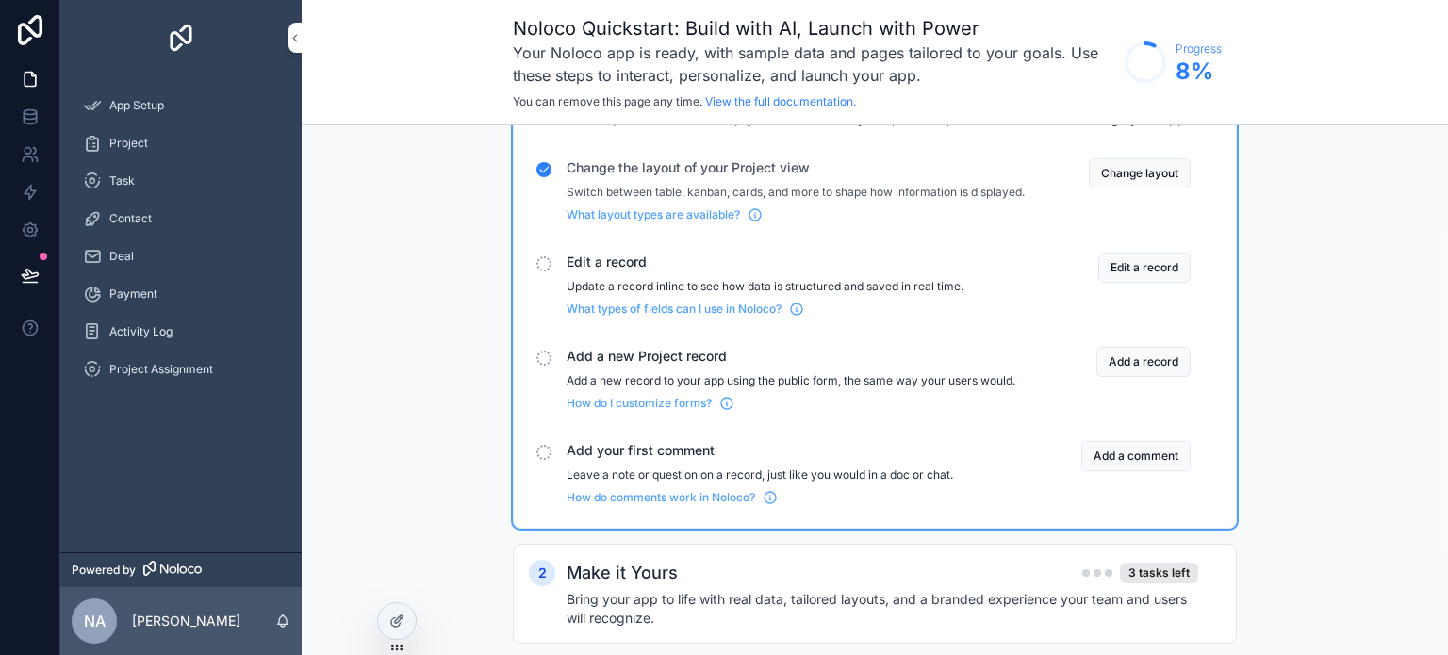
scroll to position [188, 0]
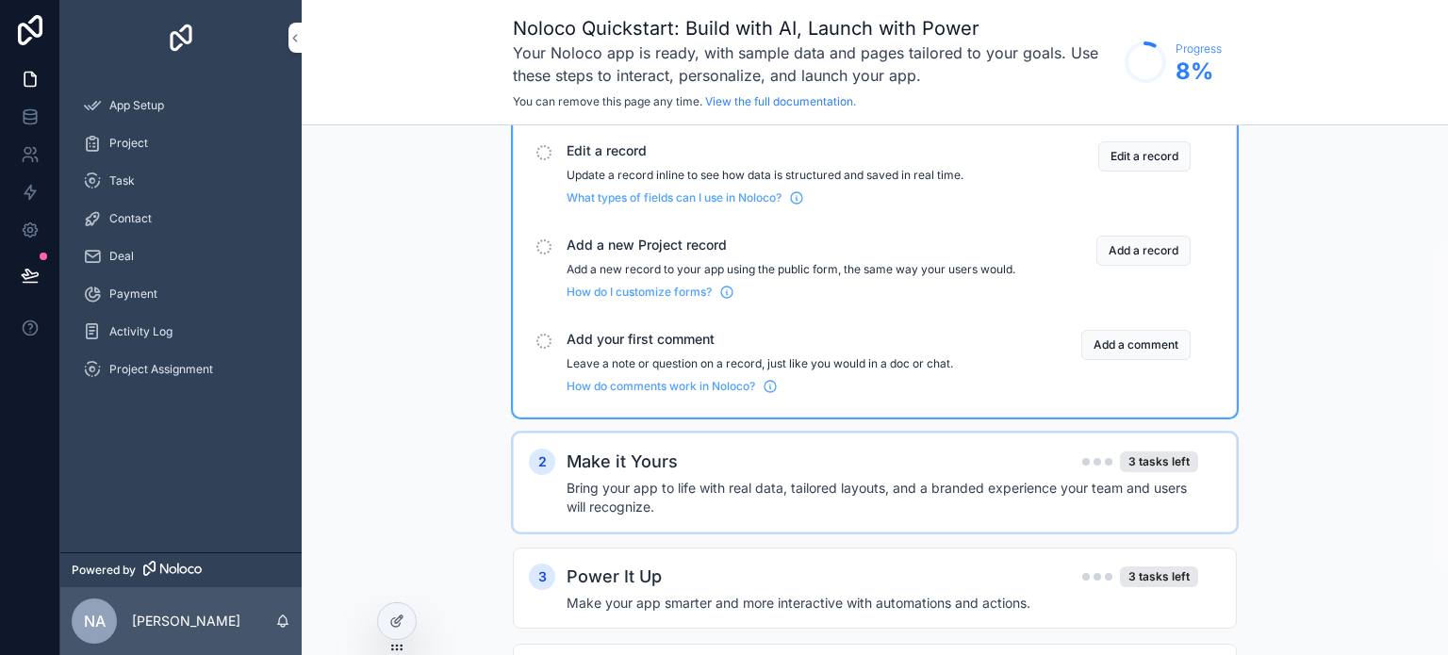
drag, startPoint x: 716, startPoint y: 506, endPoint x: 728, endPoint y: 506, distance: 12.3
click at [716, 505] on h4 "Bring your app to life with real data, tailored layouts, and a branded experien…" at bounding box center [881, 498] width 631 height 38
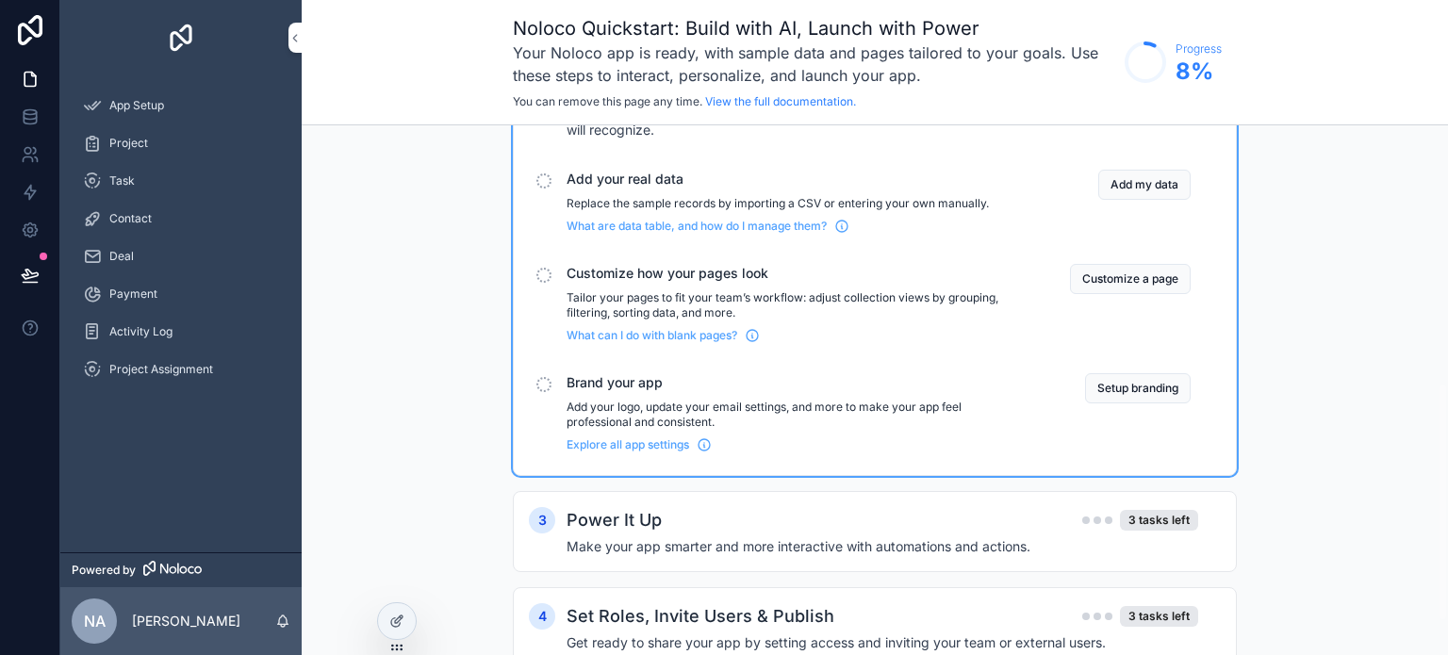
scroll to position [645, 0]
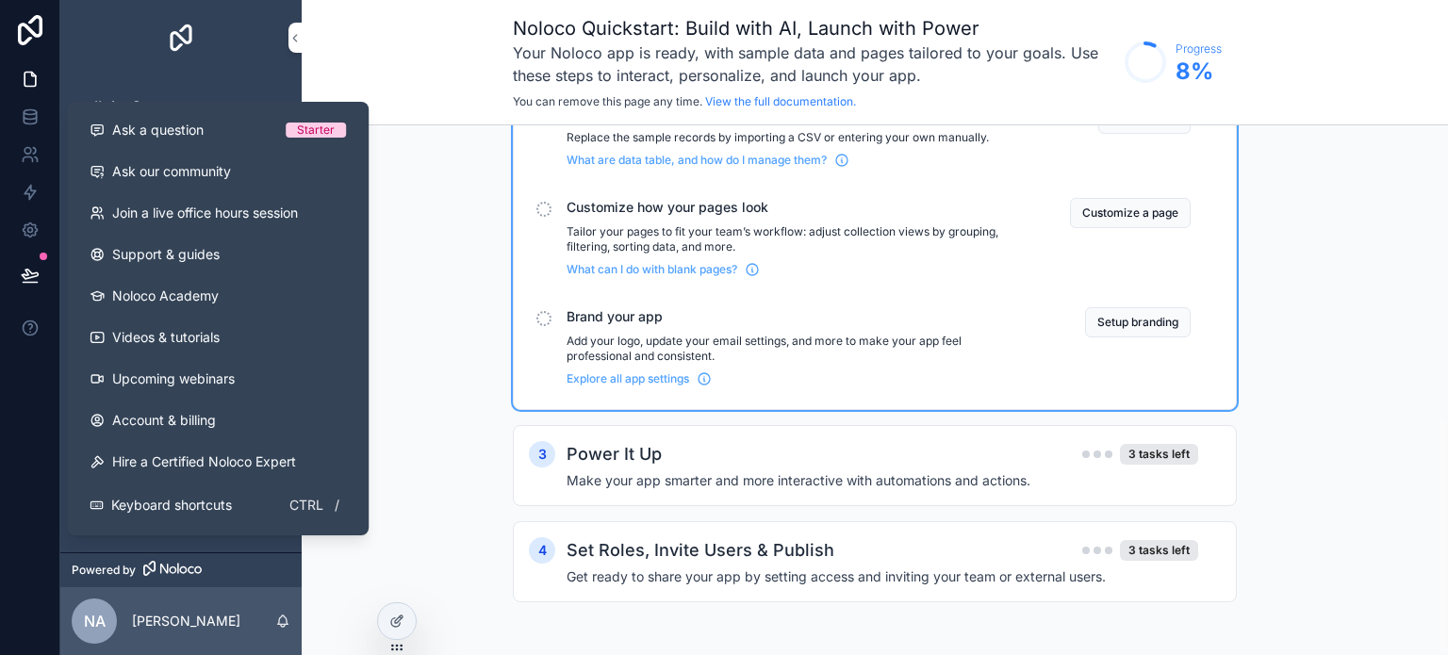
click at [471, 419] on div "1 Explore your app 3 tasks left These quick actions will help you understand la…" at bounding box center [875, 74] width 1146 height 1161
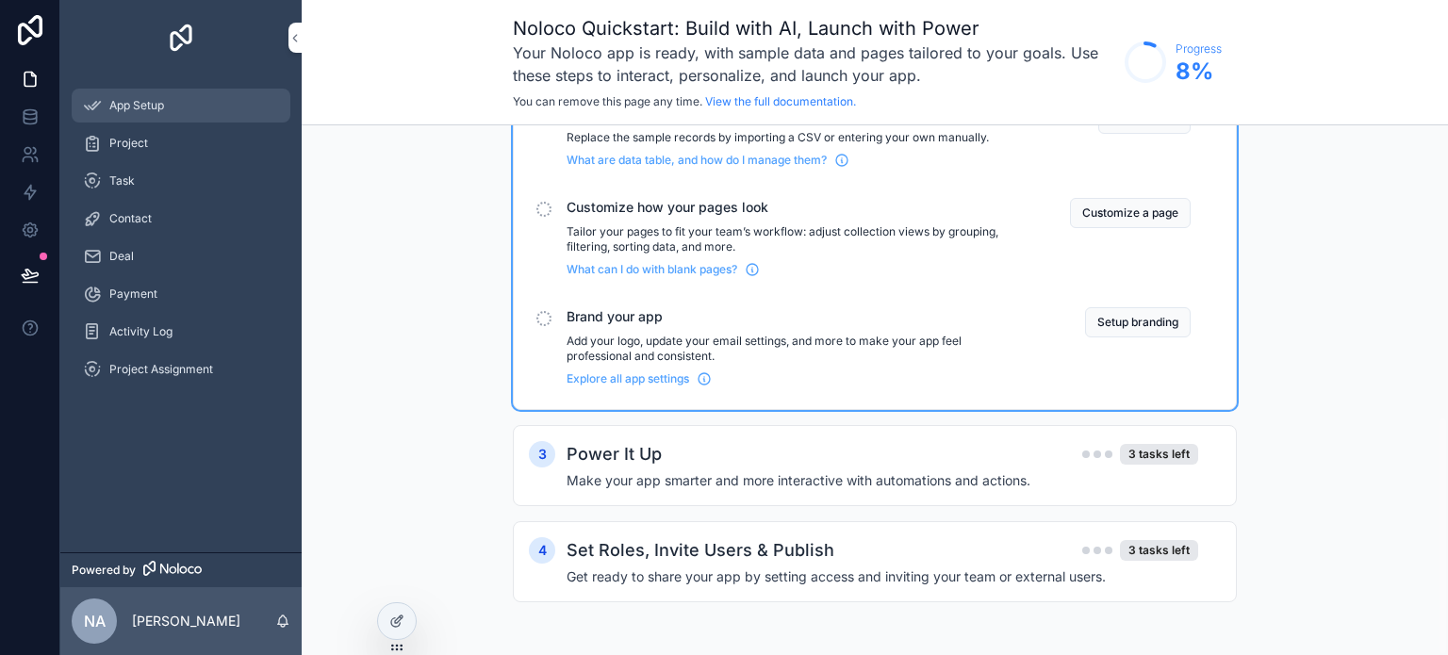
click at [124, 112] on span "App Setup" at bounding box center [136, 105] width 55 height 15
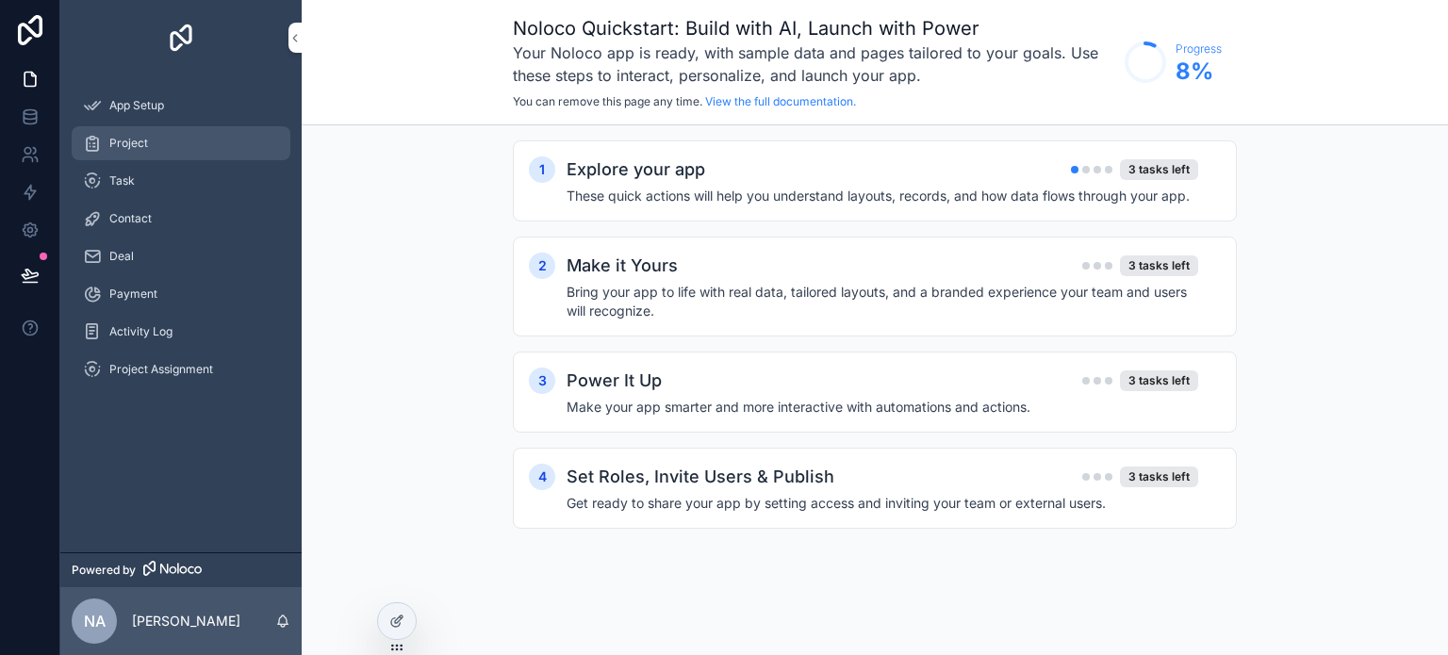
click at [122, 145] on span "Project" at bounding box center [128, 143] width 39 height 15
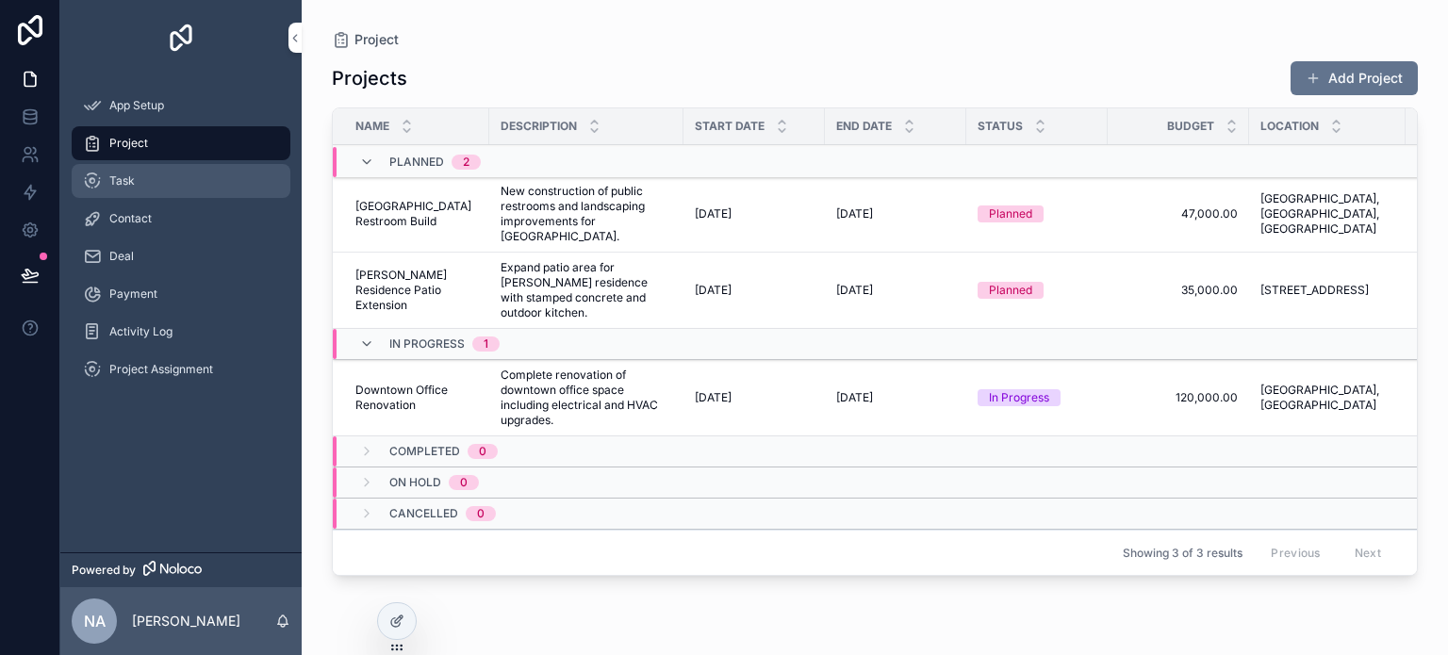
click at [128, 189] on div "Task" at bounding box center [181, 181] width 196 height 30
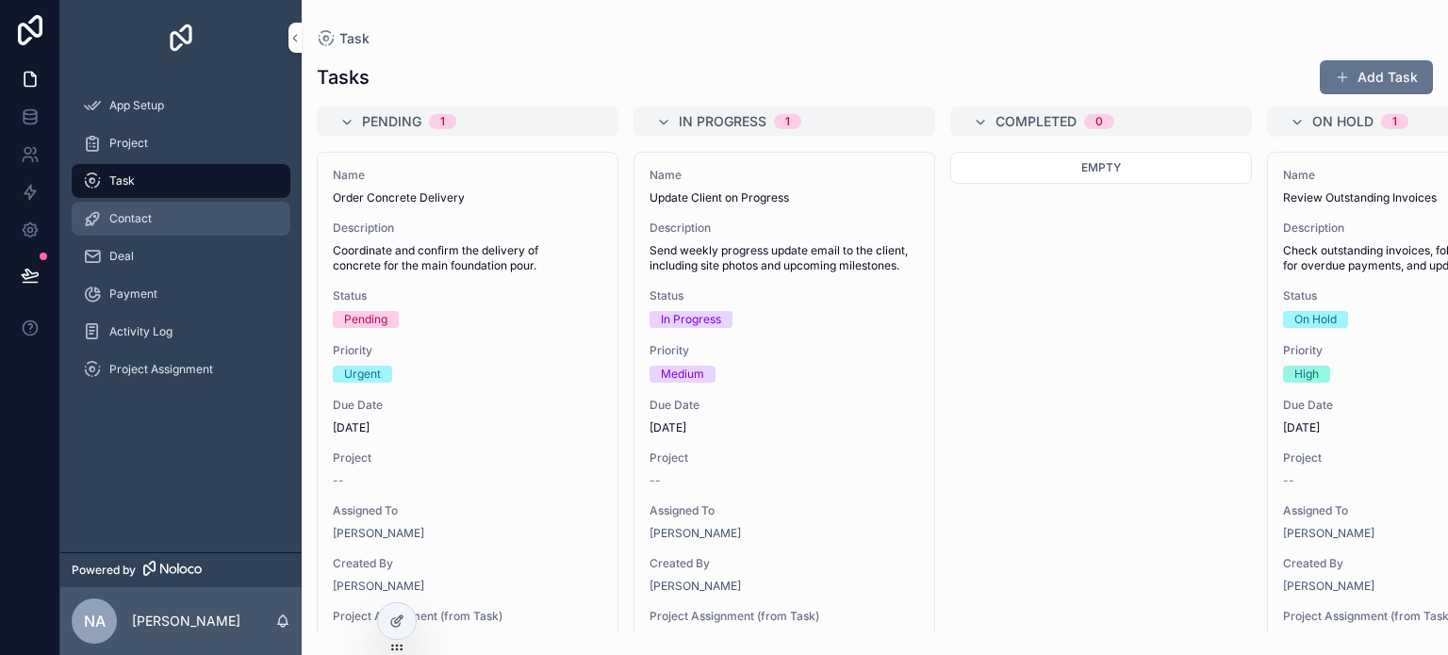
click at [132, 222] on span "Contact" at bounding box center [130, 218] width 42 height 15
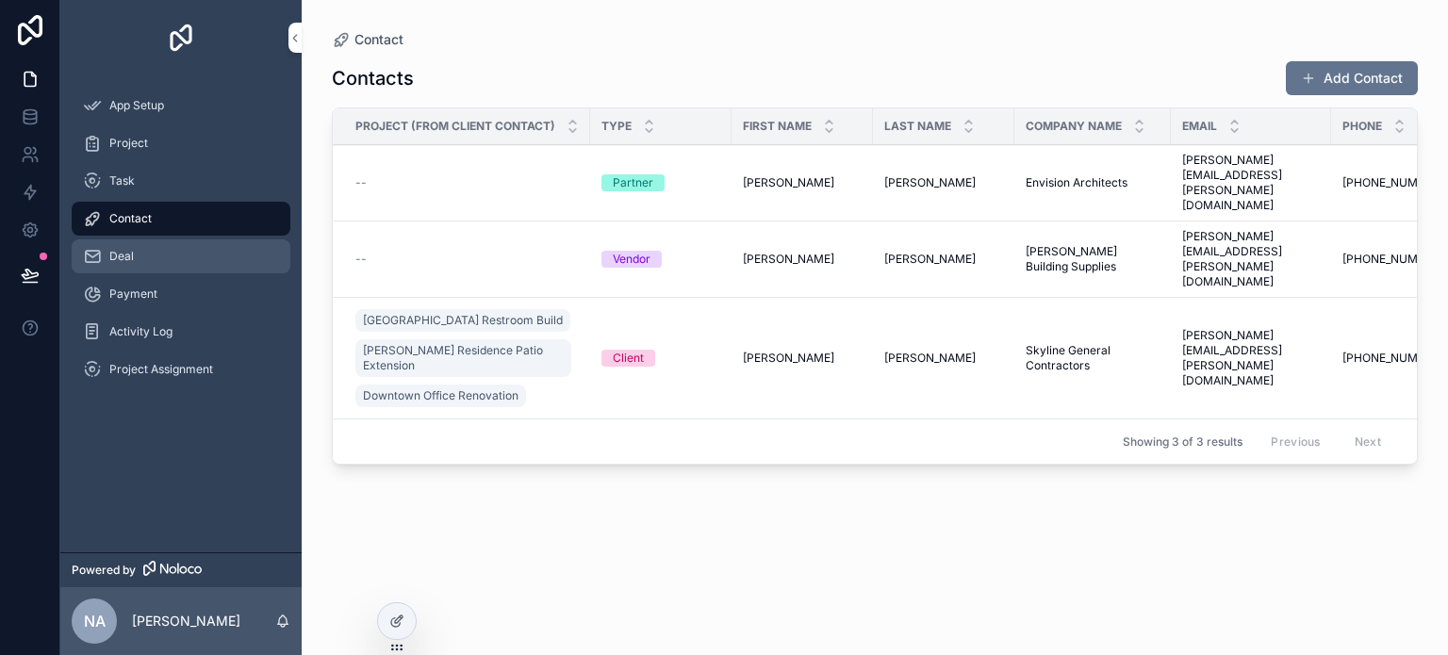
click at [136, 255] on div "Deal" at bounding box center [181, 256] width 196 height 30
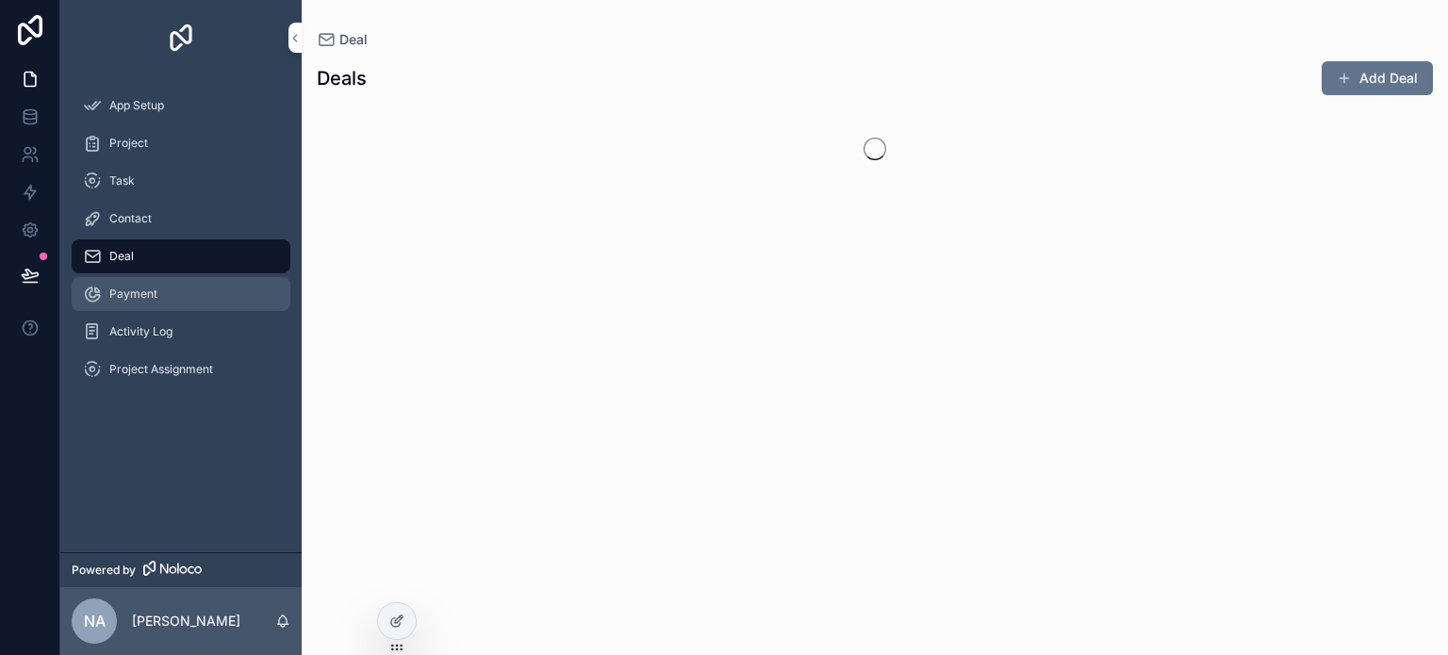
click at [139, 303] on div "Payment" at bounding box center [181, 294] width 196 height 30
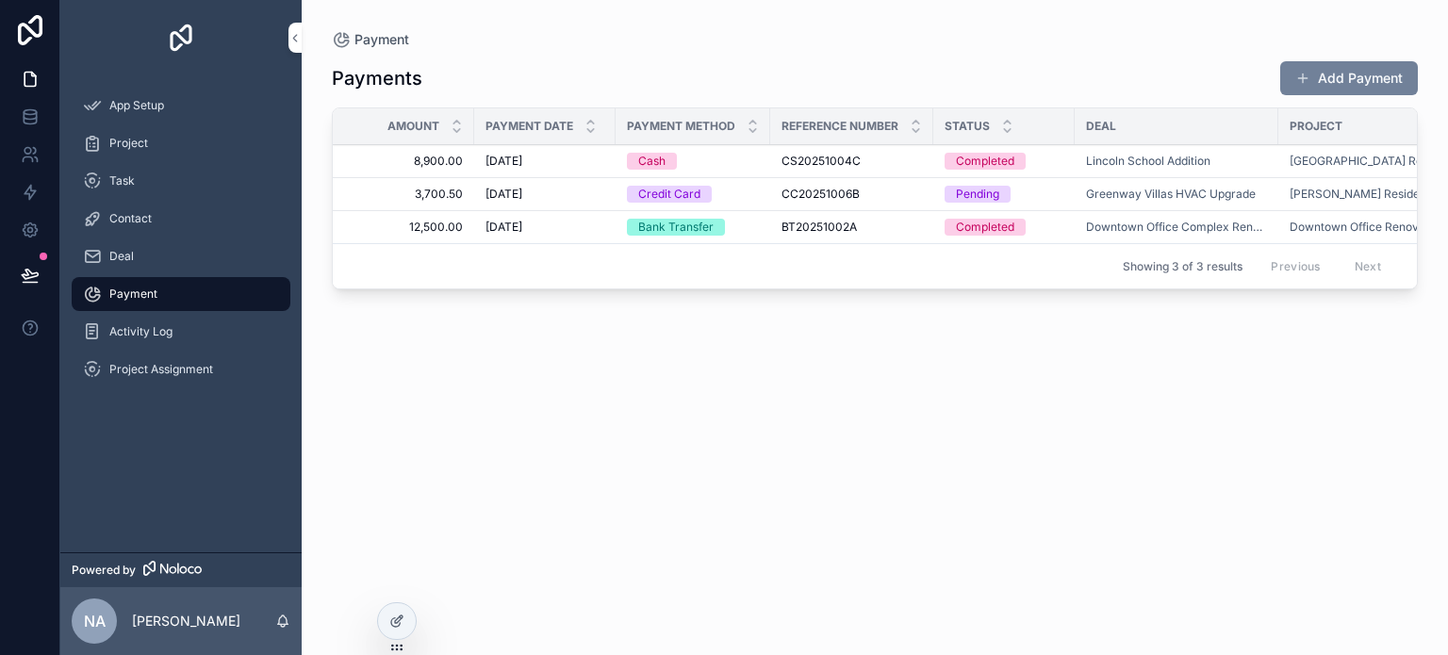
click at [1357, 84] on button "Add Payment" at bounding box center [1349, 78] width 138 height 34
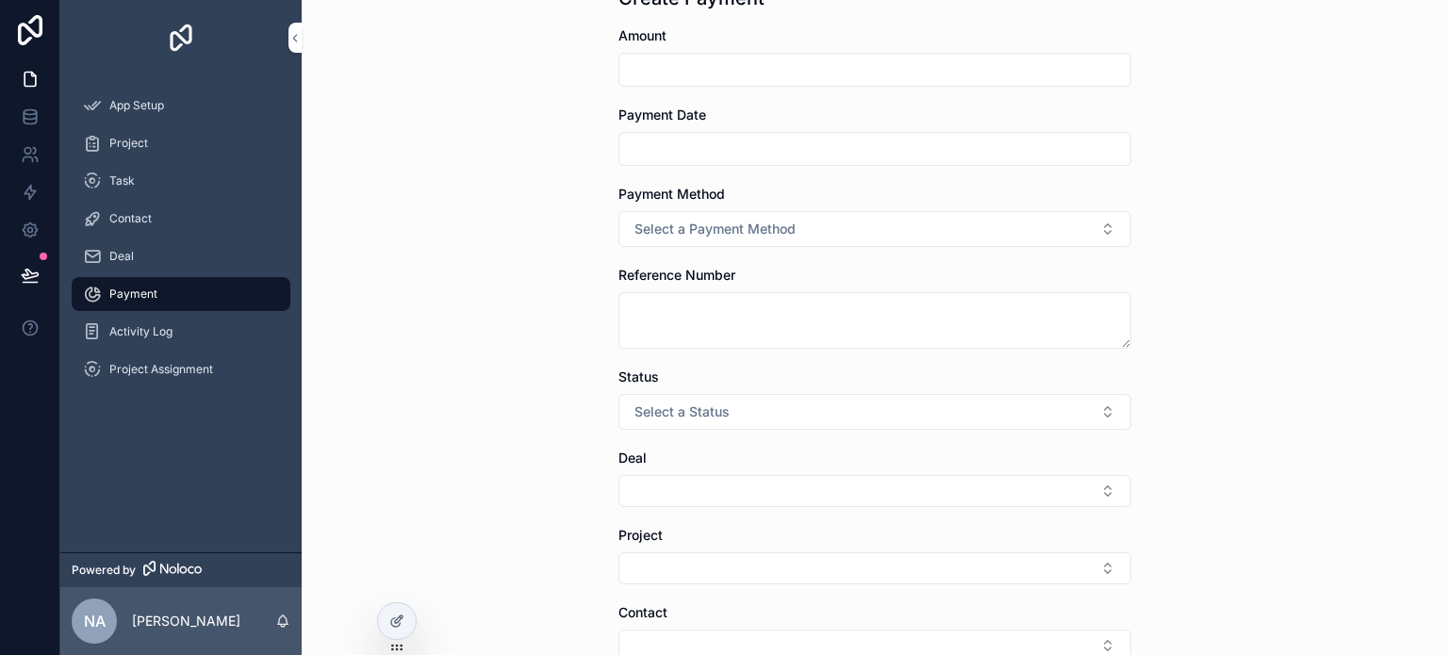
scroll to position [188, 0]
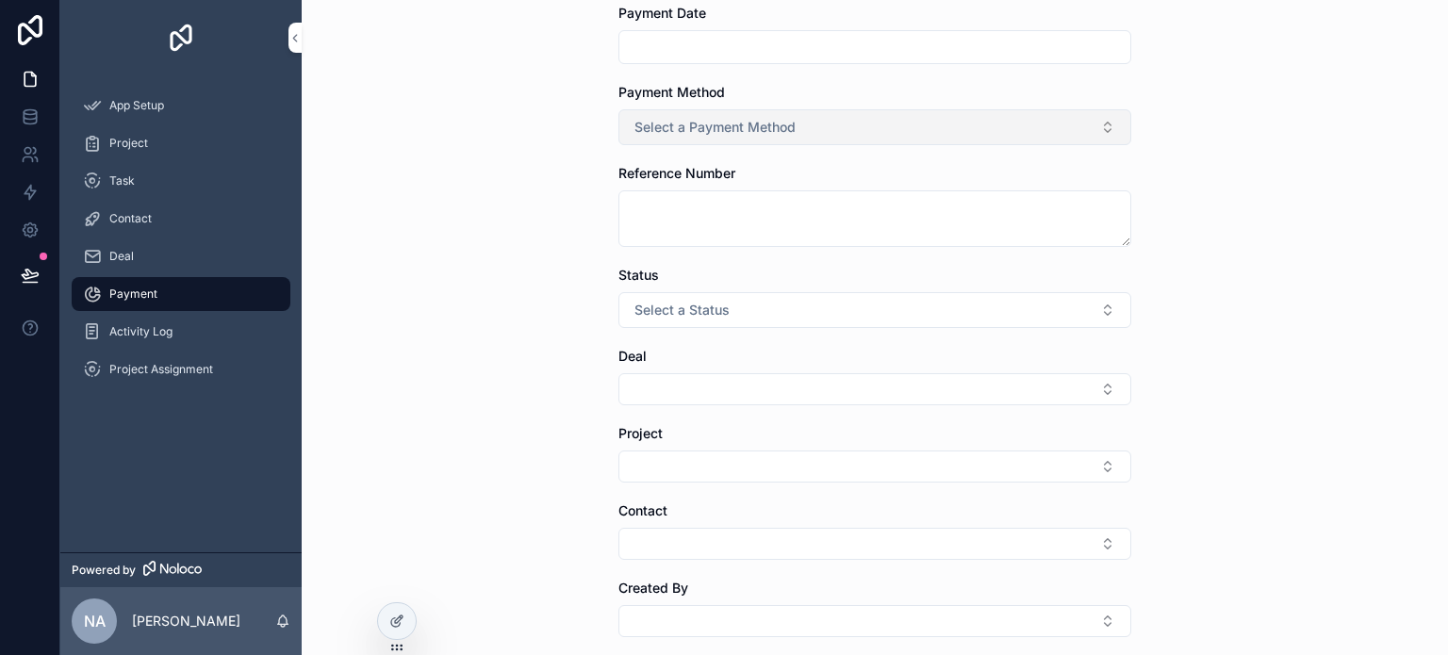
click at [676, 128] on span "Select a Payment Method" at bounding box center [714, 127] width 161 height 19
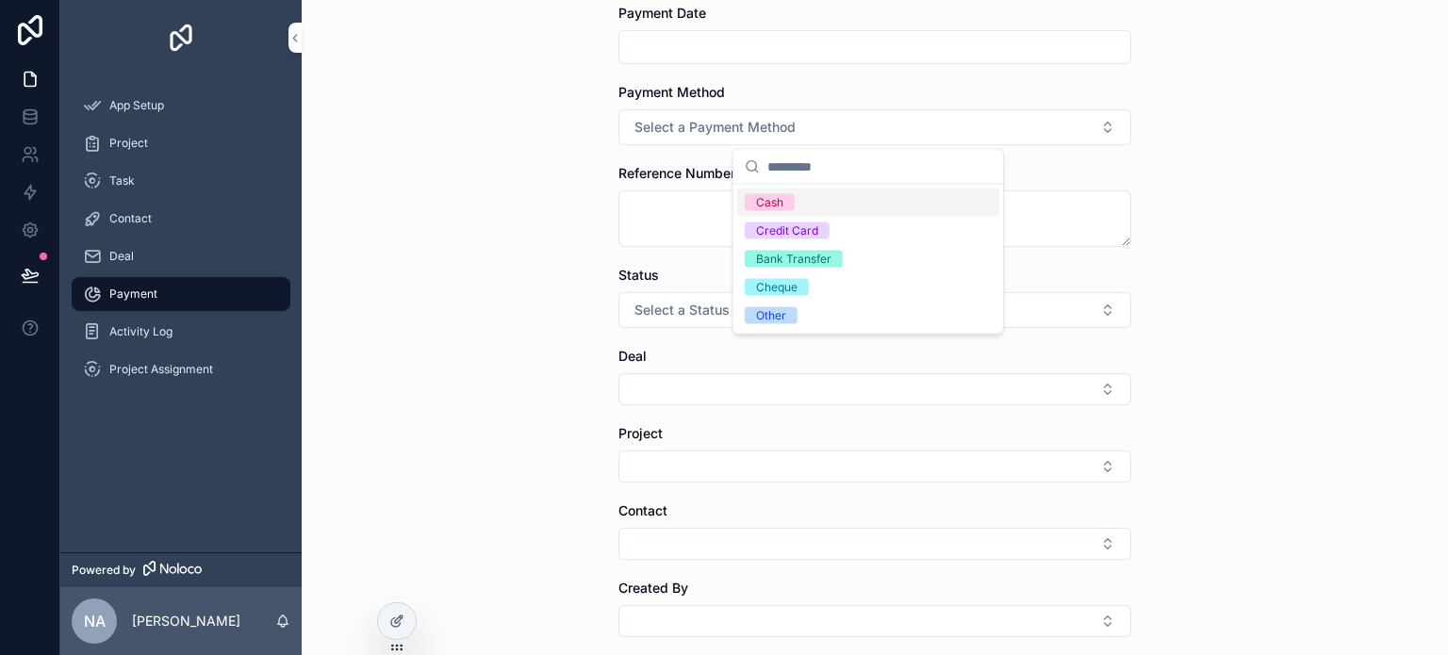
click at [555, 199] on div "Payment Create Payment Create Payment Amount Payment Date Payment Method Select…" at bounding box center [875, 139] width 1146 height 655
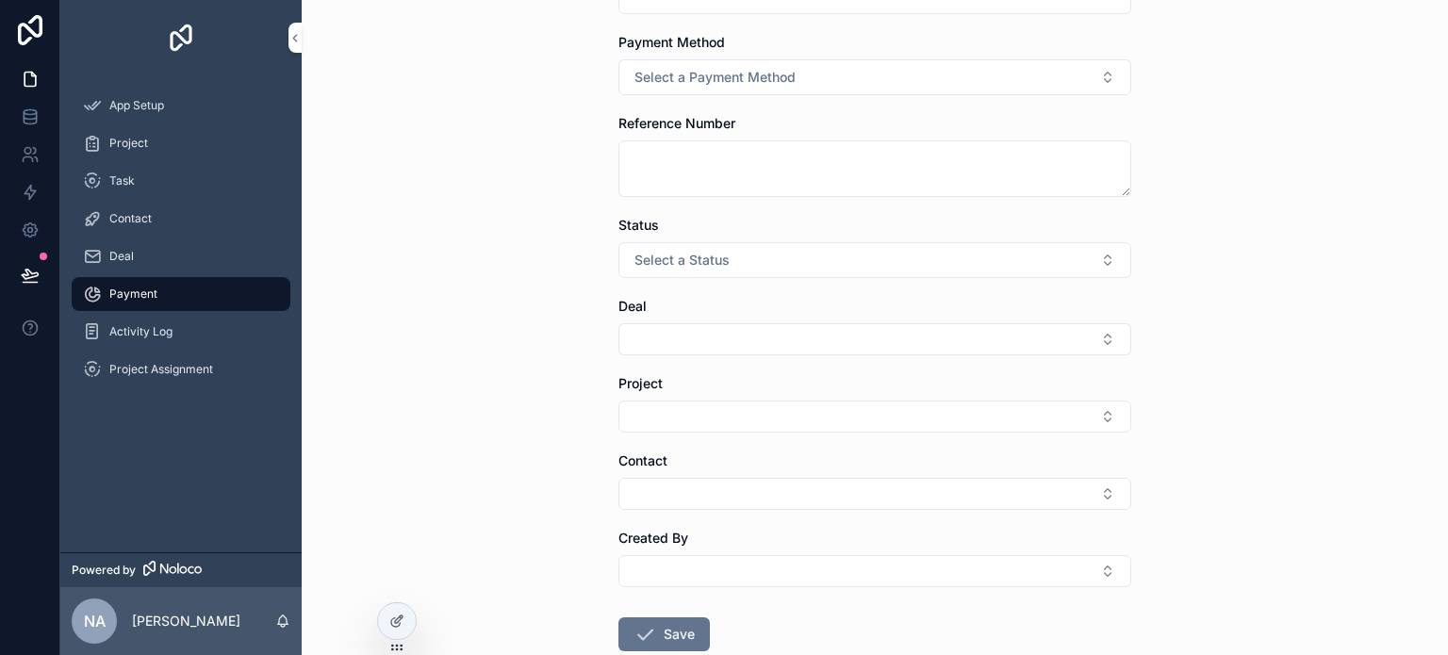
scroll to position [352, 0]
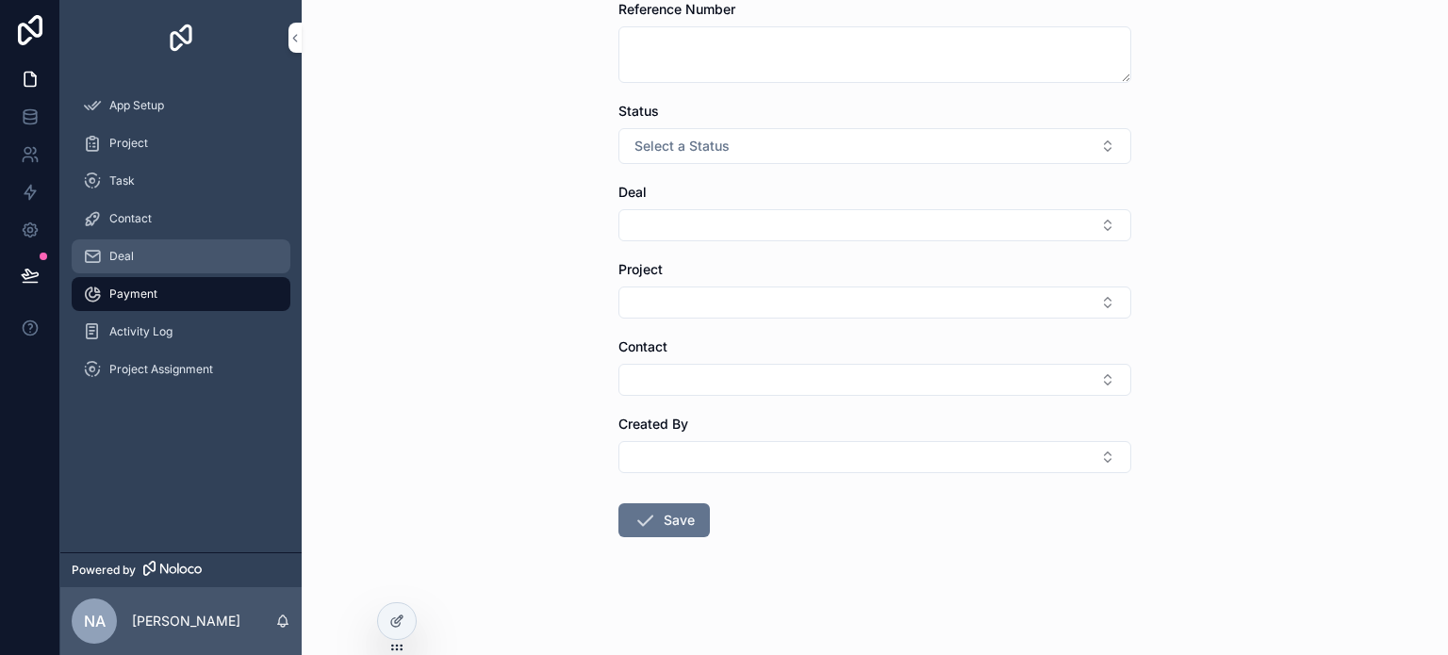
click at [132, 261] on span "Deal" at bounding box center [121, 256] width 25 height 15
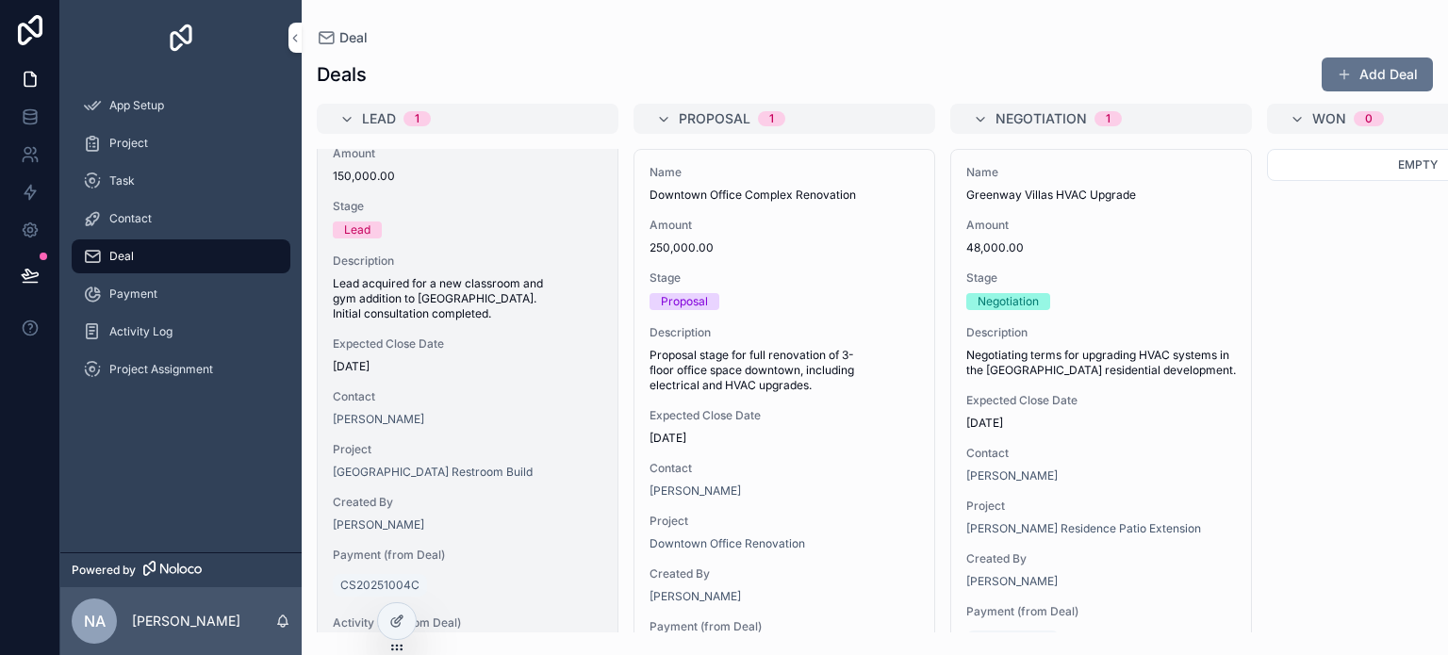
scroll to position [166, 0]
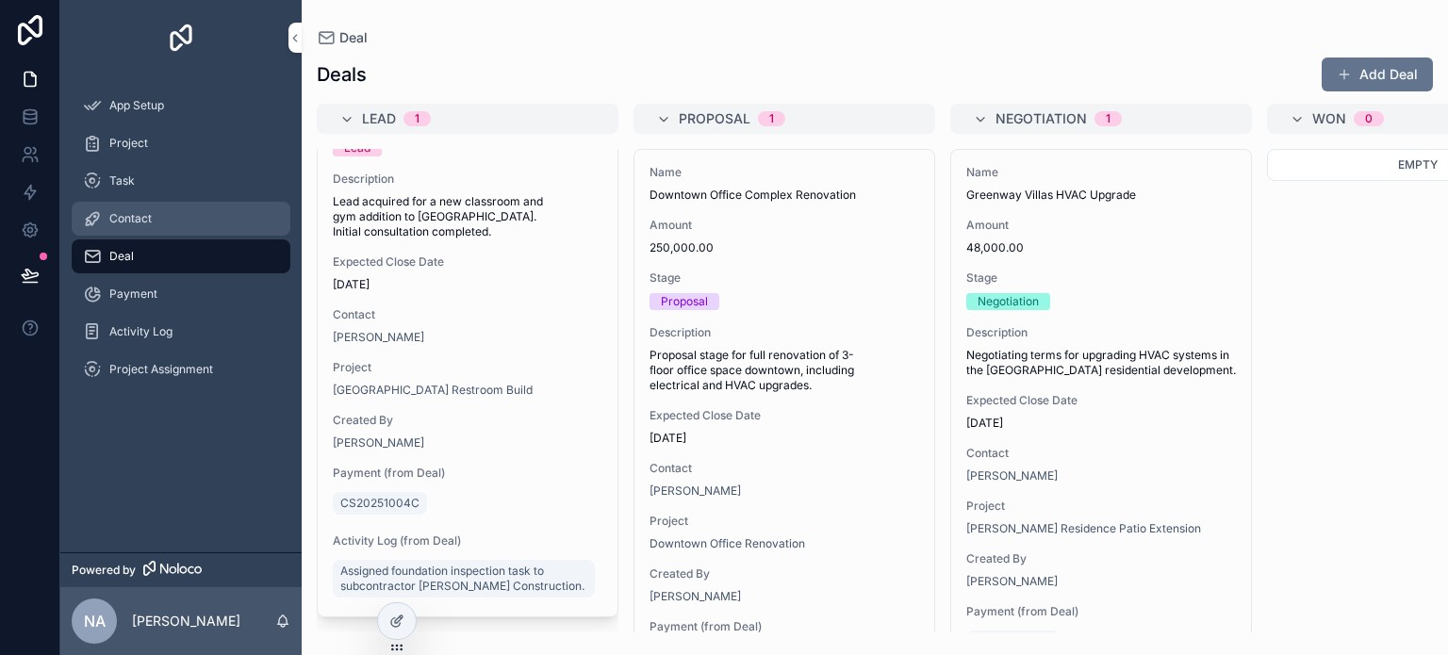
click at [148, 205] on div "Contact" at bounding box center [181, 219] width 196 height 30
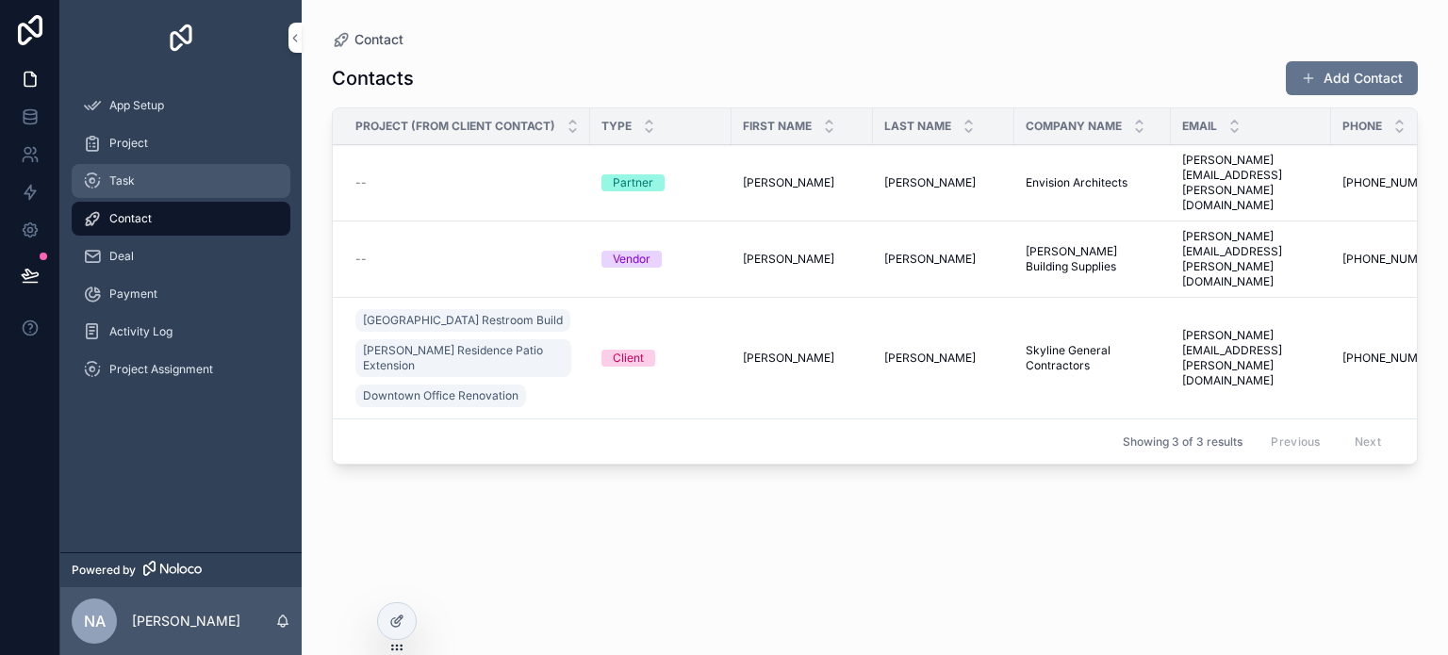
click at [139, 189] on div "Task" at bounding box center [181, 181] width 196 height 30
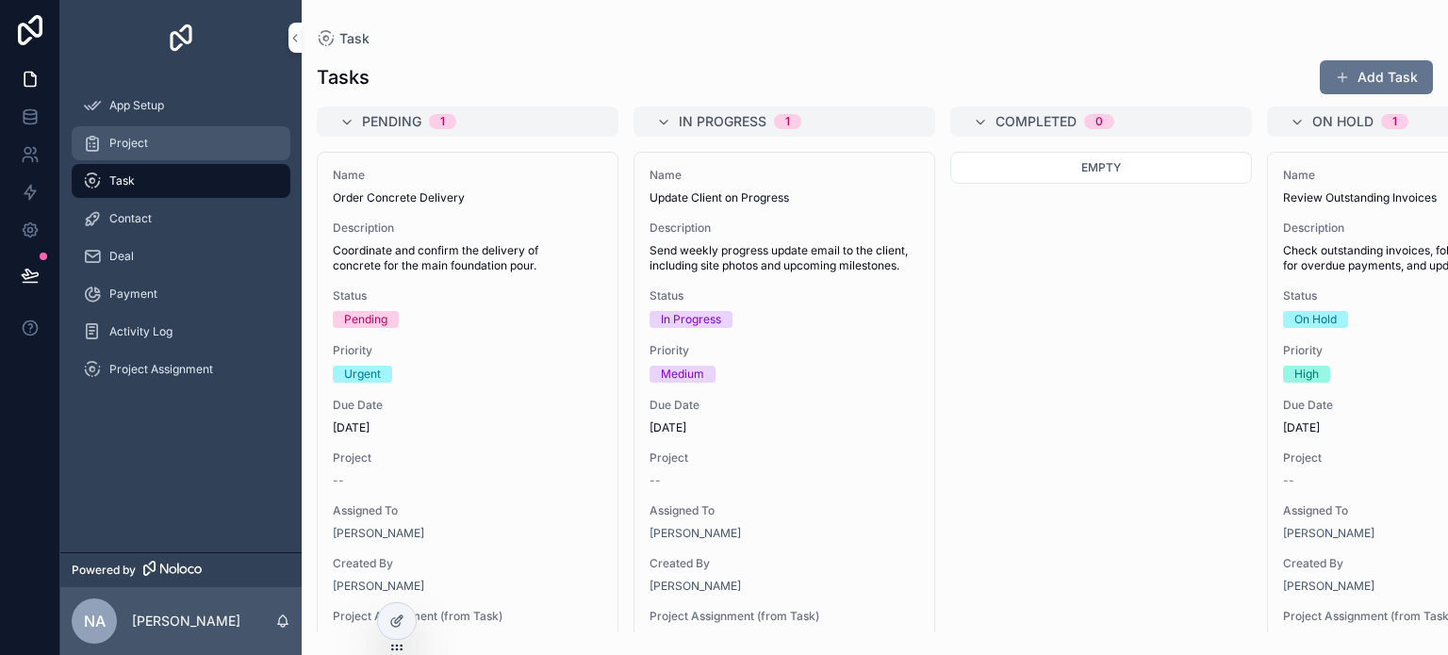
click at [123, 154] on div "Project" at bounding box center [181, 143] width 196 height 30
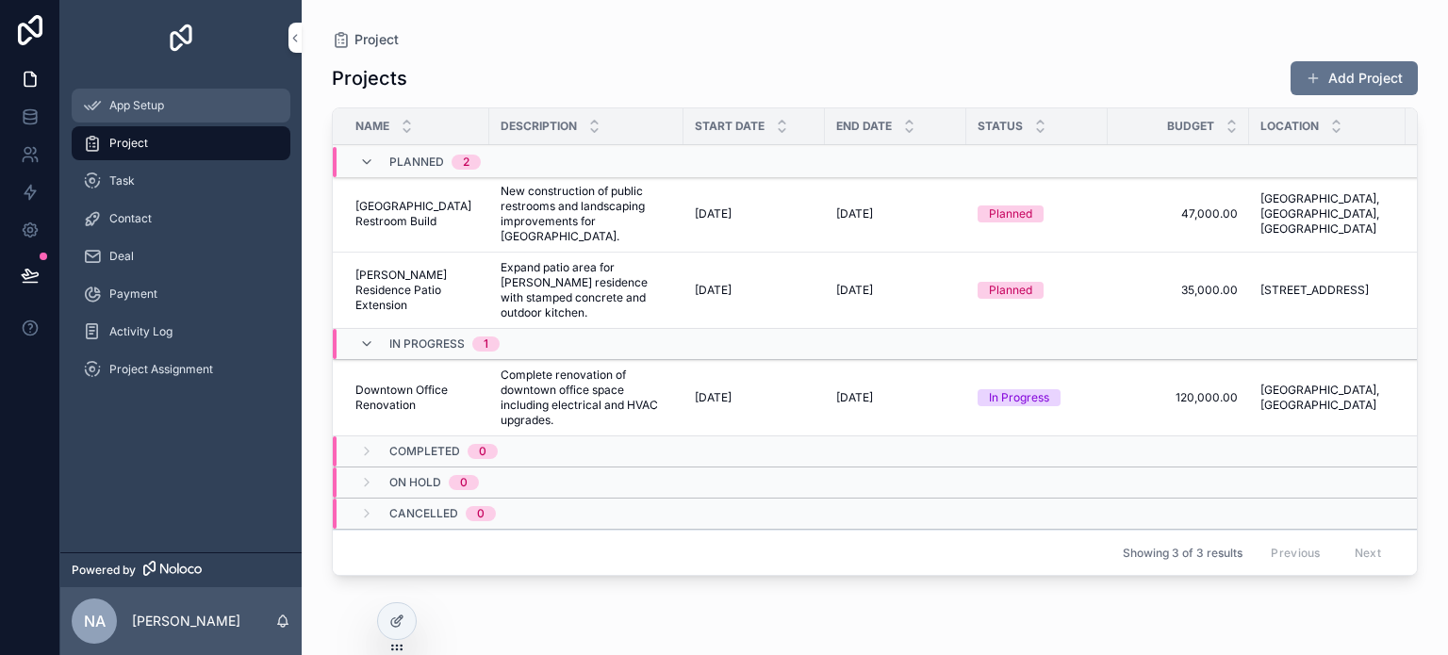
click at [127, 102] on span "App Setup" at bounding box center [136, 105] width 55 height 15
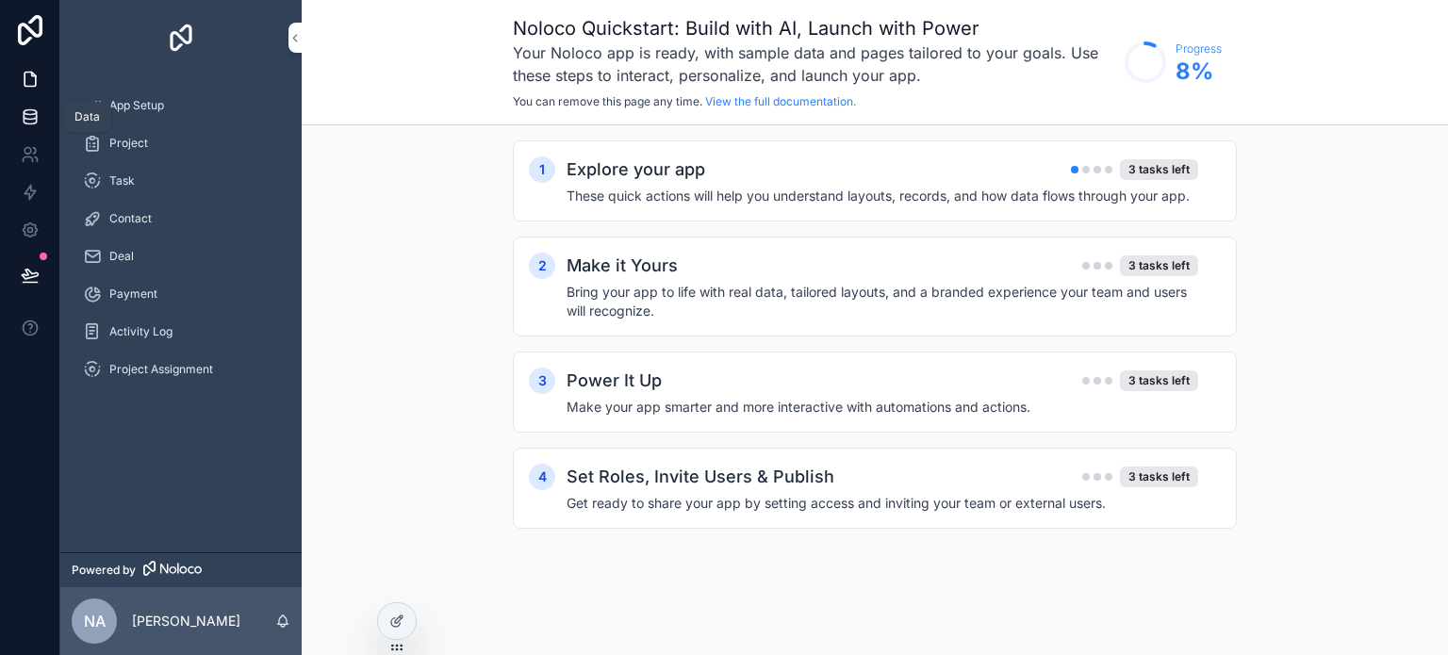
click at [33, 115] on icon at bounding box center [30, 116] width 19 height 19
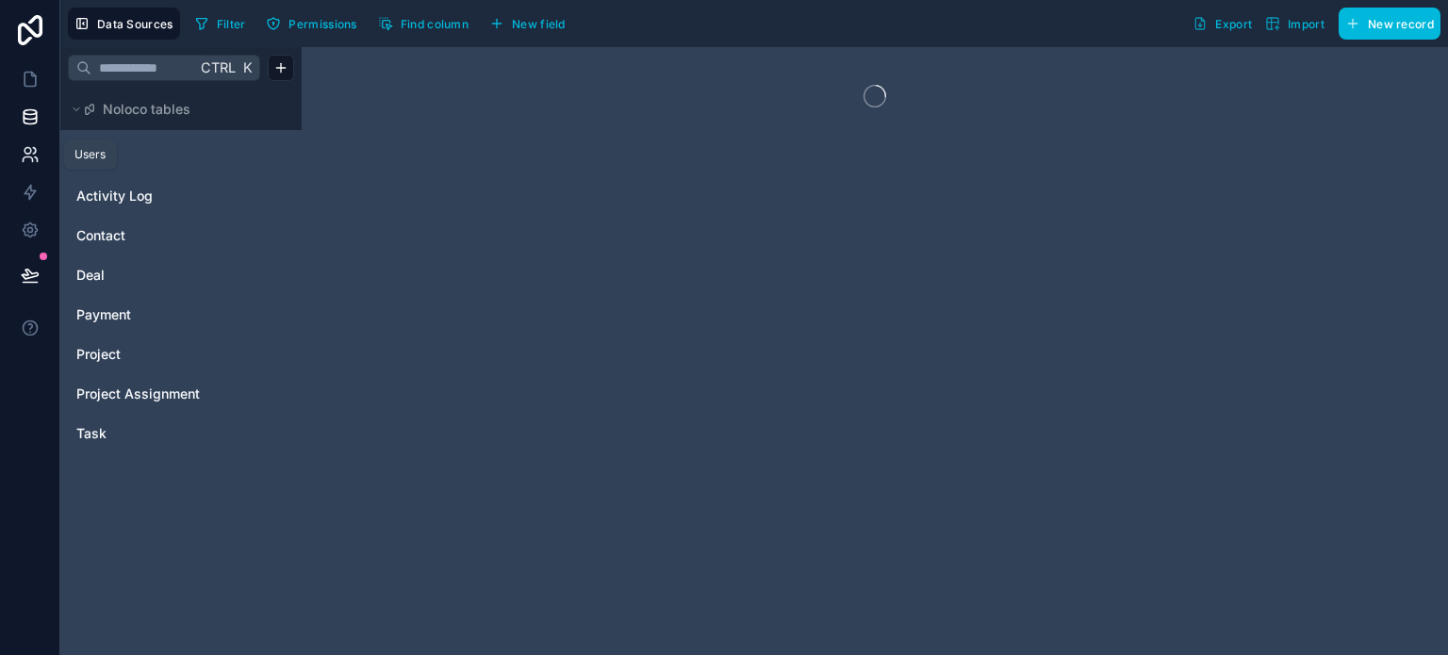
click at [30, 154] on icon at bounding box center [30, 154] width 19 height 19
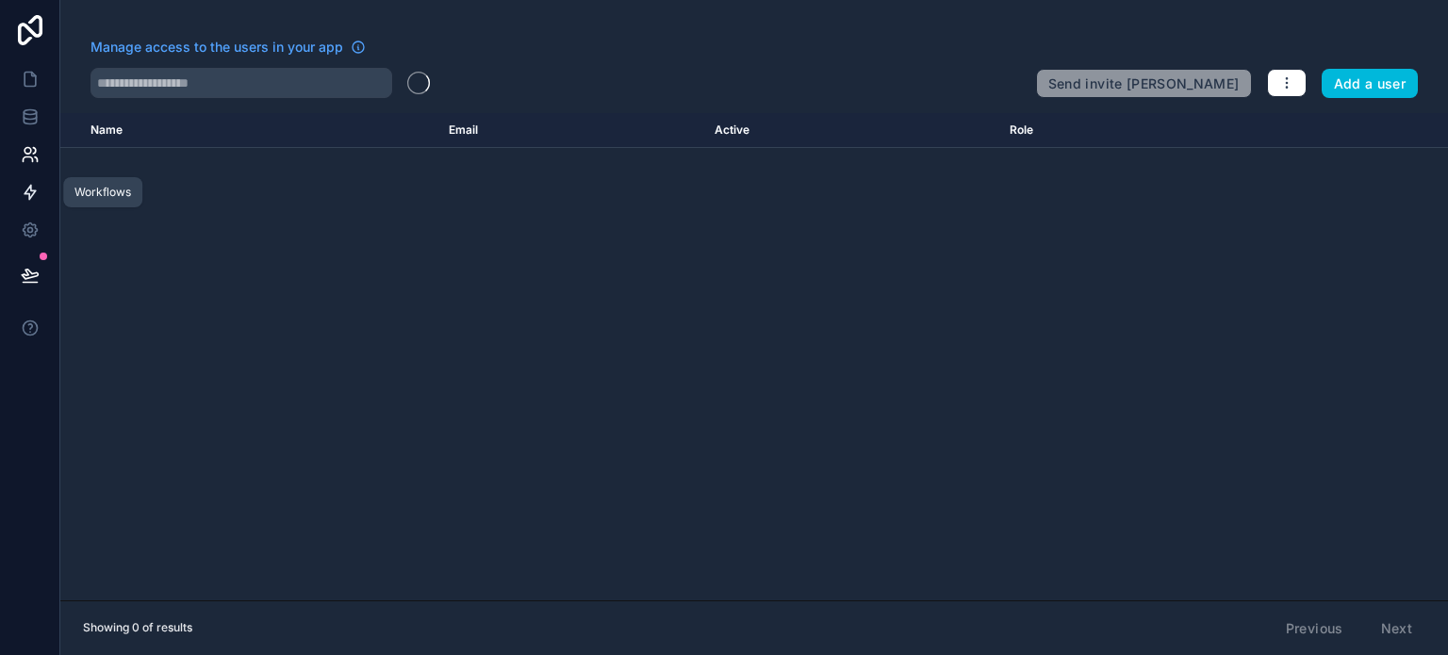
click at [31, 201] on icon at bounding box center [30, 192] width 19 height 19
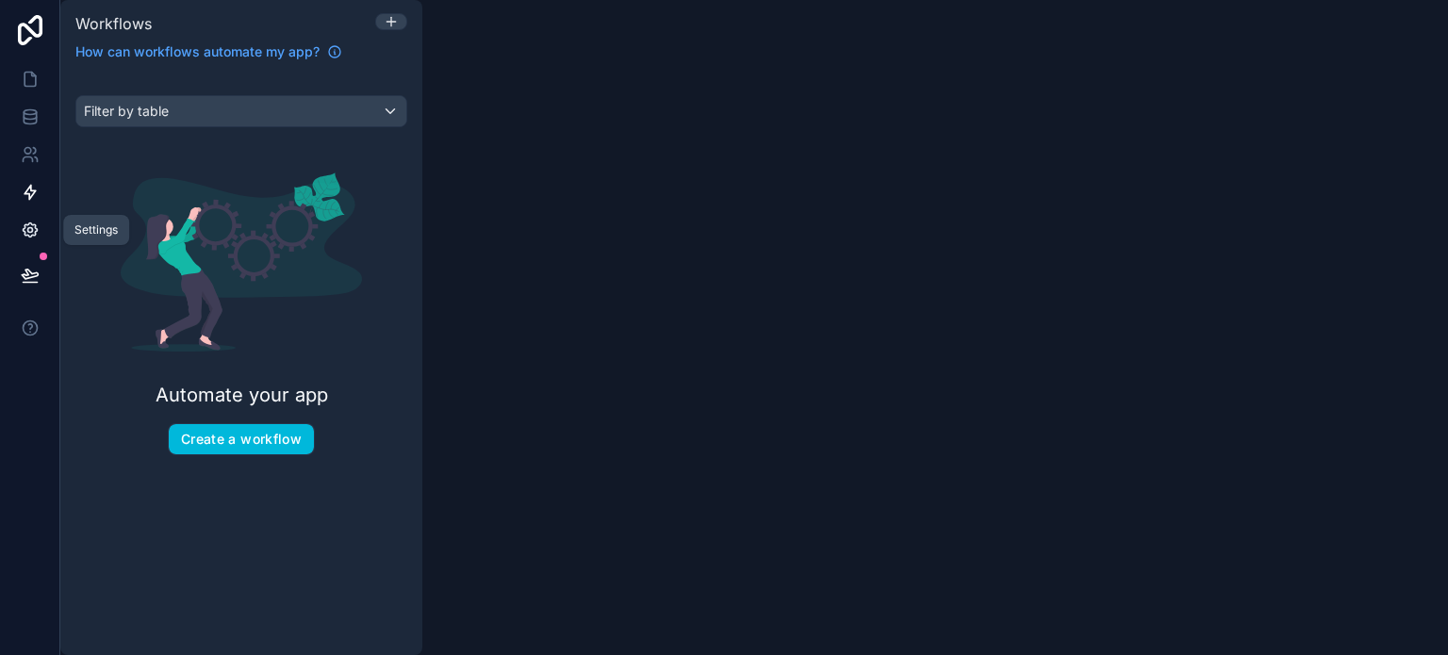
click at [33, 225] on icon at bounding box center [30, 230] width 19 height 19
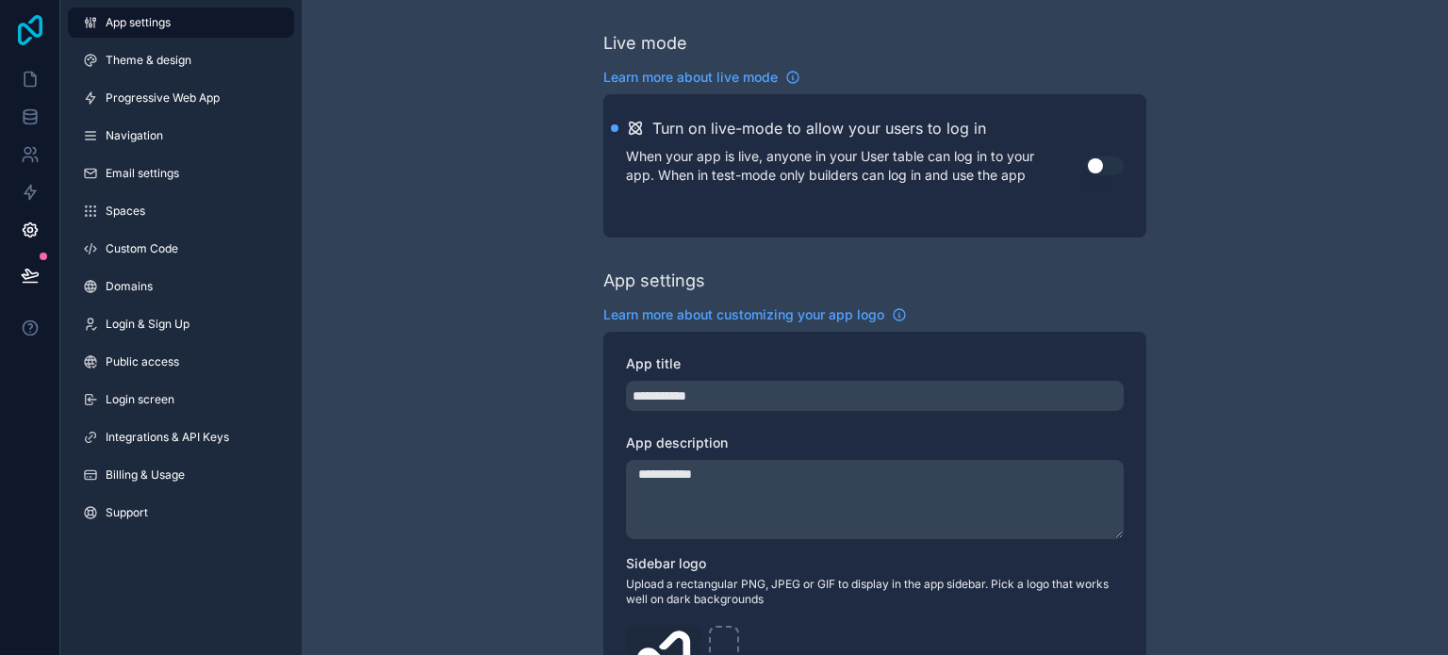
click at [34, 29] on icon at bounding box center [30, 30] width 38 height 30
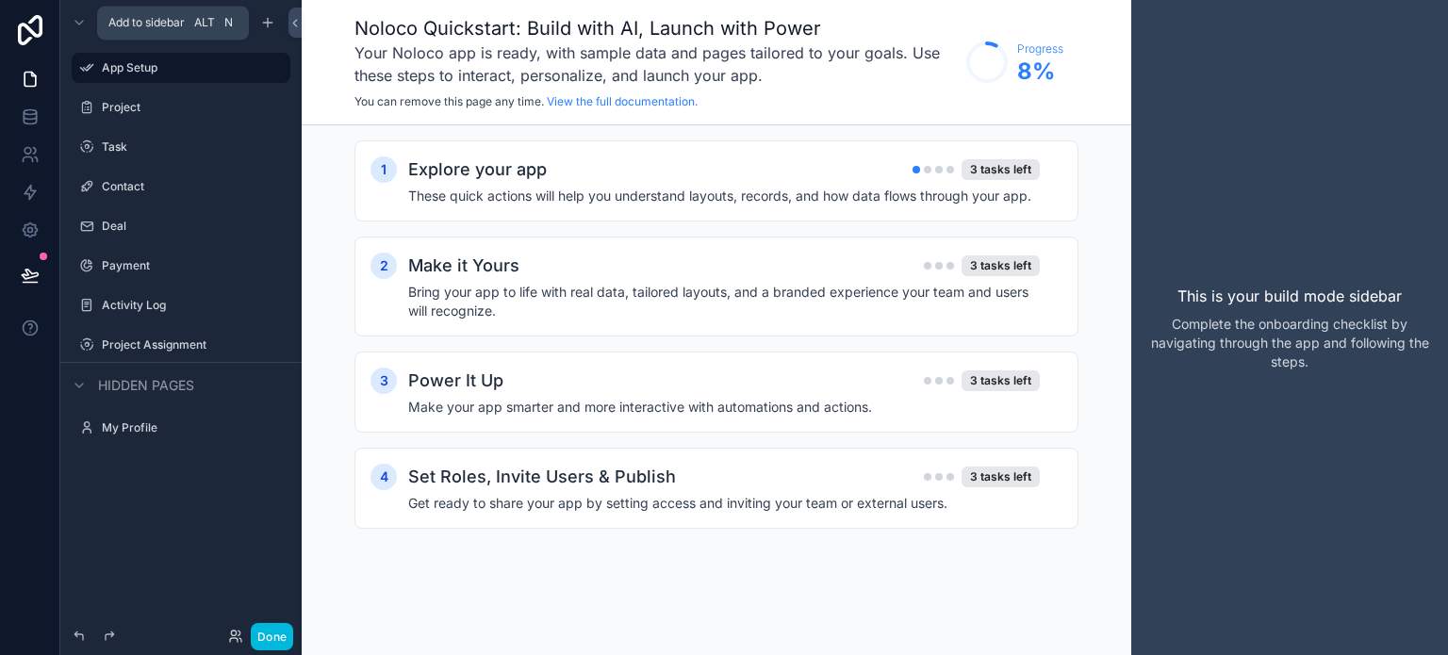
click at [152, 22] on span "Add to sidebar" at bounding box center [146, 22] width 76 height 15
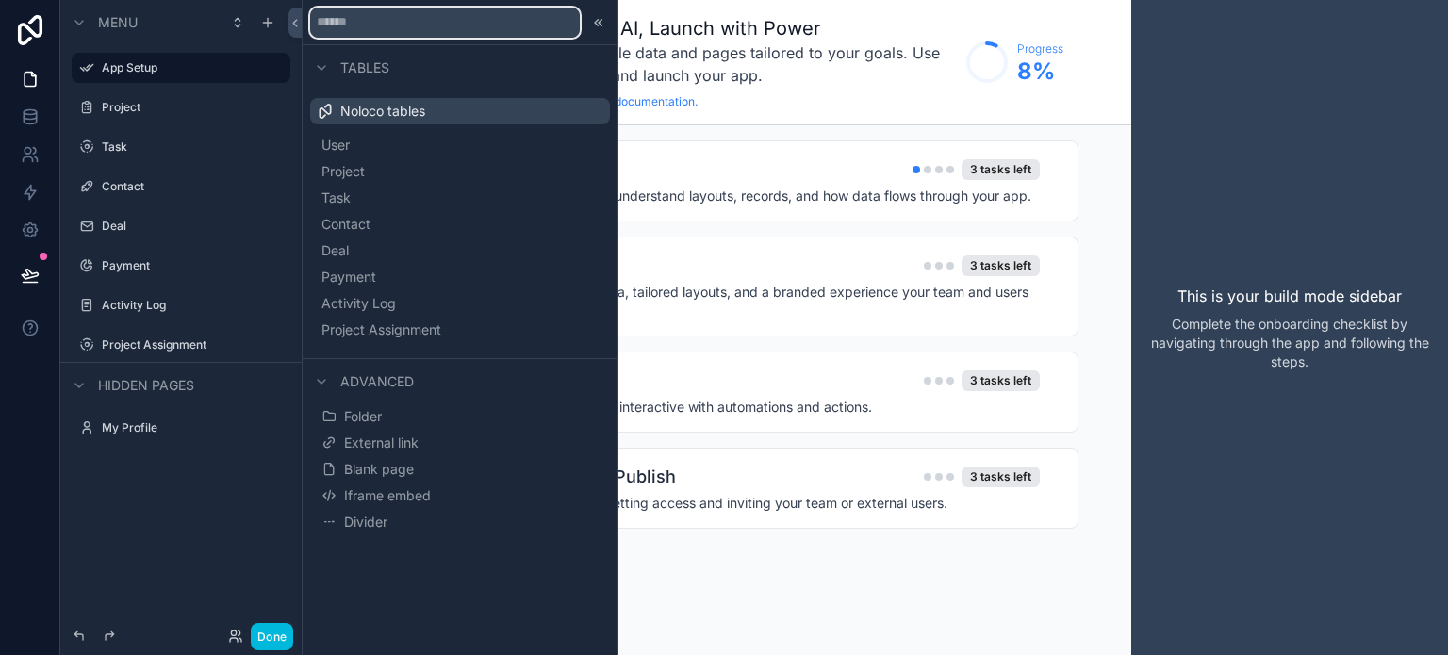
click at [373, 22] on input "text" at bounding box center [445, 23] width 270 height 30
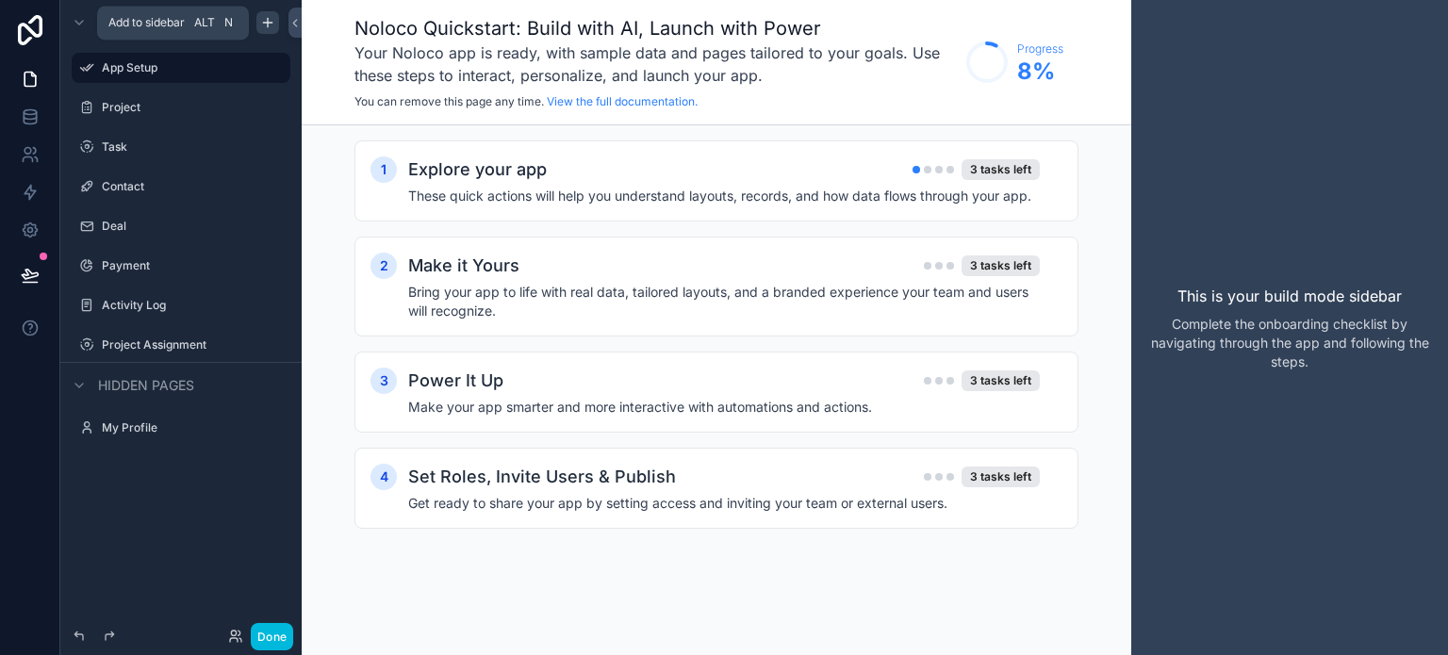
click at [263, 23] on icon "scrollable content" at bounding box center [267, 23] width 8 height 0
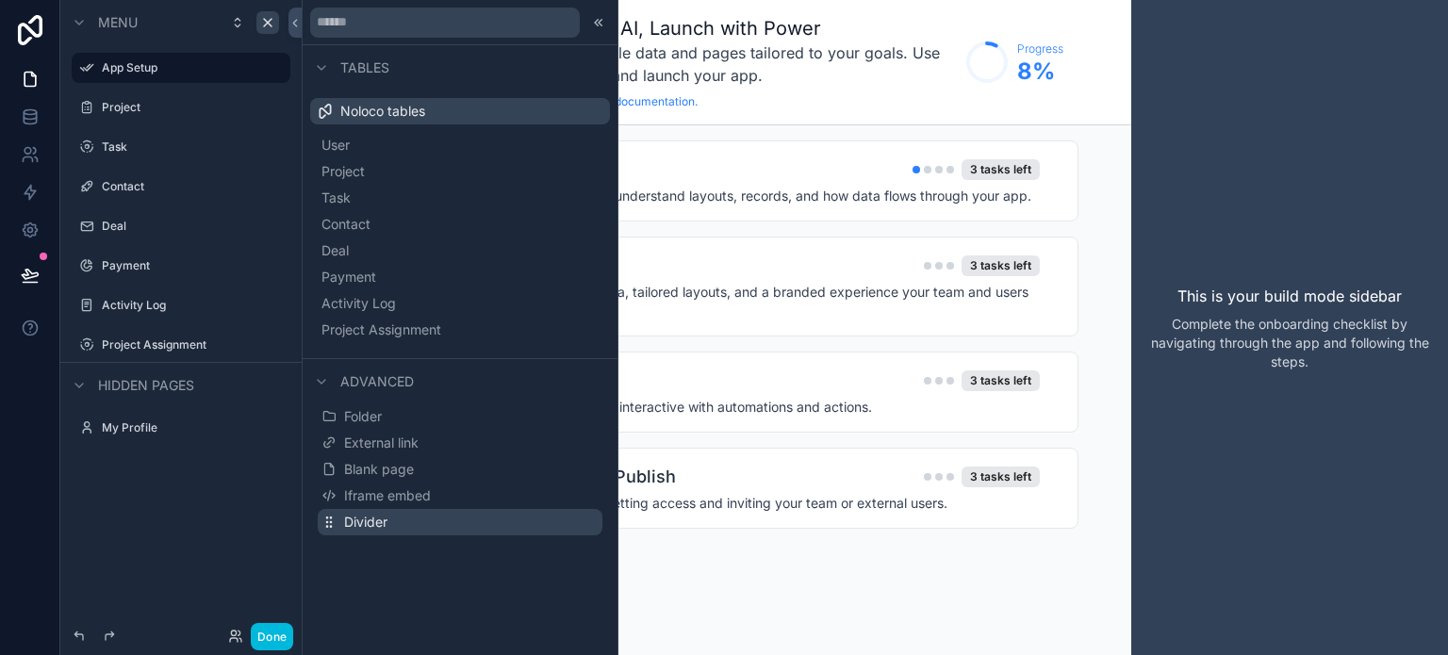
click at [377, 518] on span "Divider" at bounding box center [365, 522] width 43 height 19
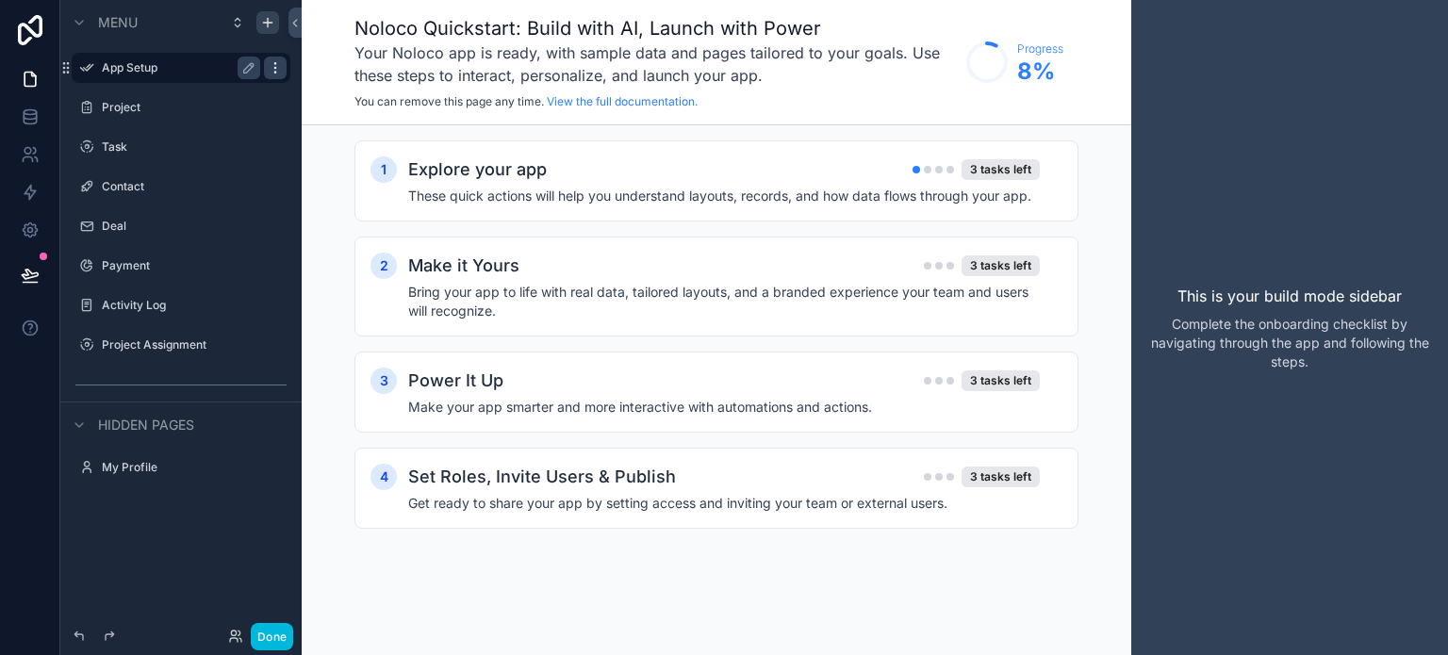
click at [271, 66] on icon "scrollable content" at bounding box center [275, 67] width 15 height 15
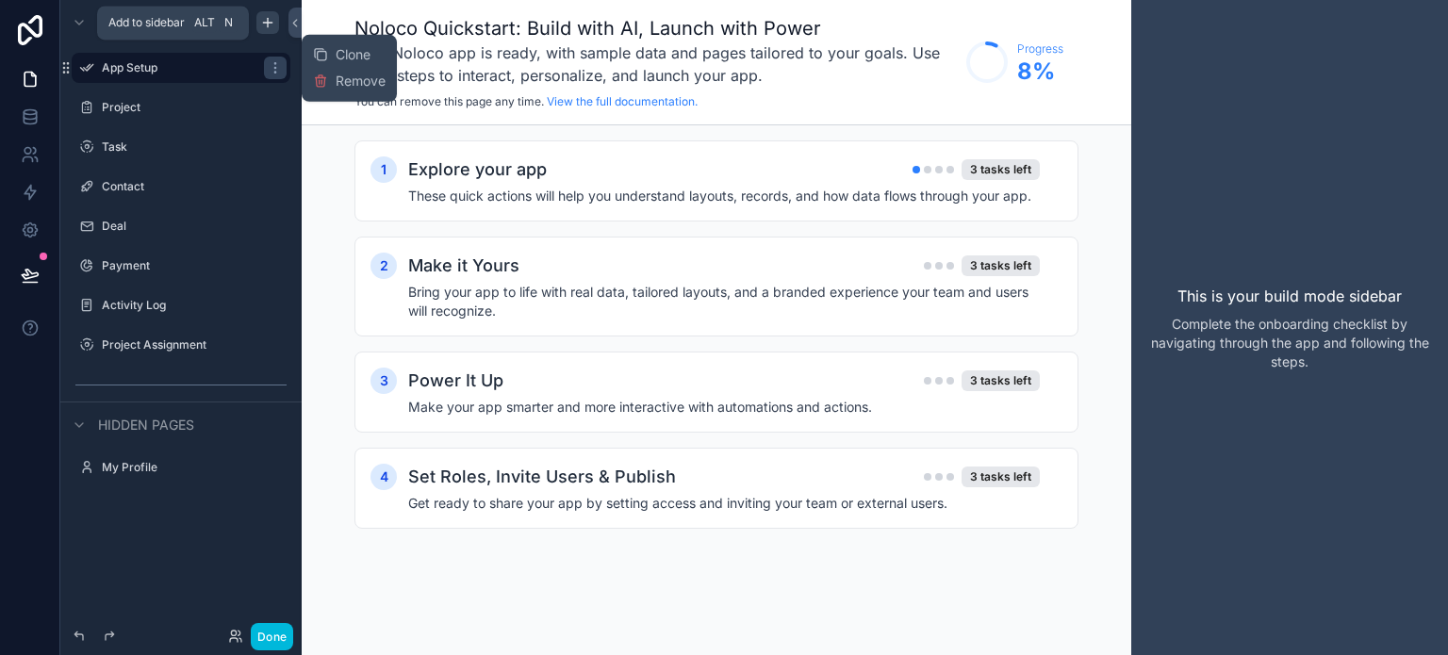
click at [265, 26] on icon "scrollable content" at bounding box center [267, 22] width 15 height 15
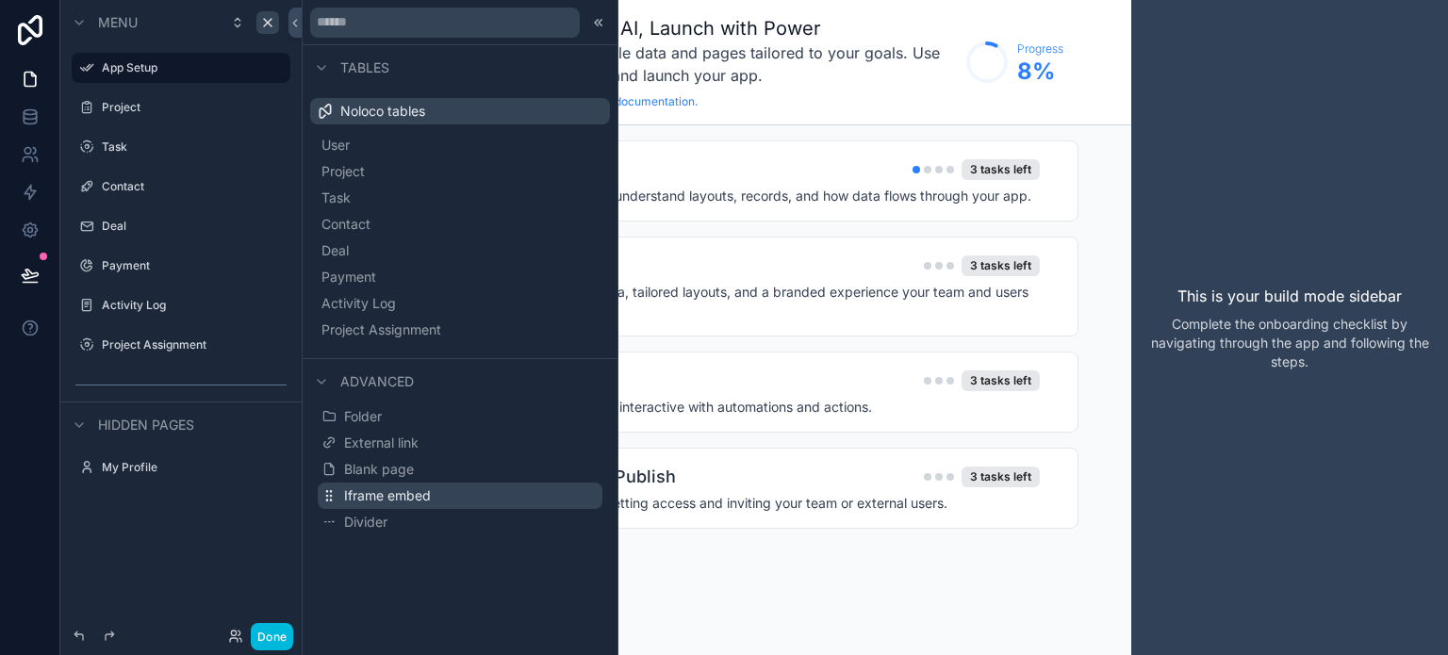
click at [351, 502] on span "Iframe embed" at bounding box center [387, 495] width 87 height 19
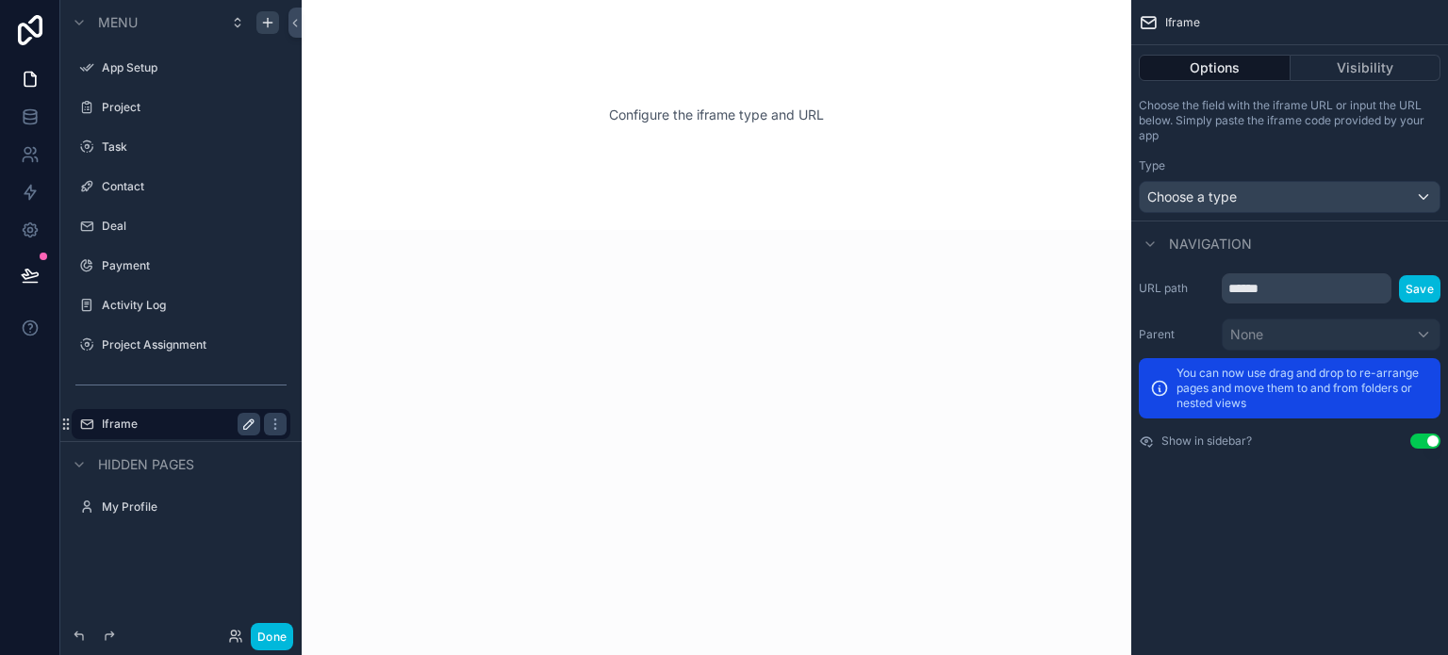
click at [242, 427] on icon "scrollable content" at bounding box center [248, 424] width 15 height 15
click at [282, 429] on icon "scrollable content" at bounding box center [275, 424] width 15 height 15
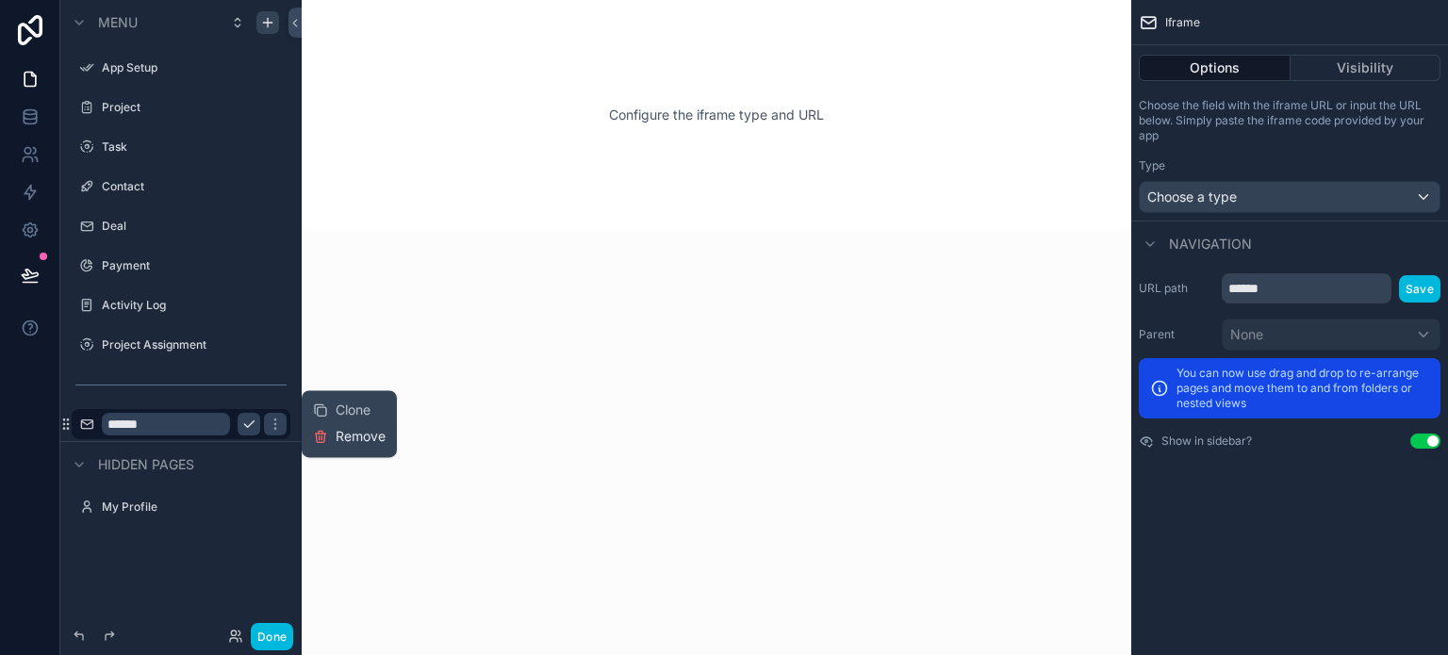
click at [345, 441] on span "Remove" at bounding box center [361, 436] width 50 height 19
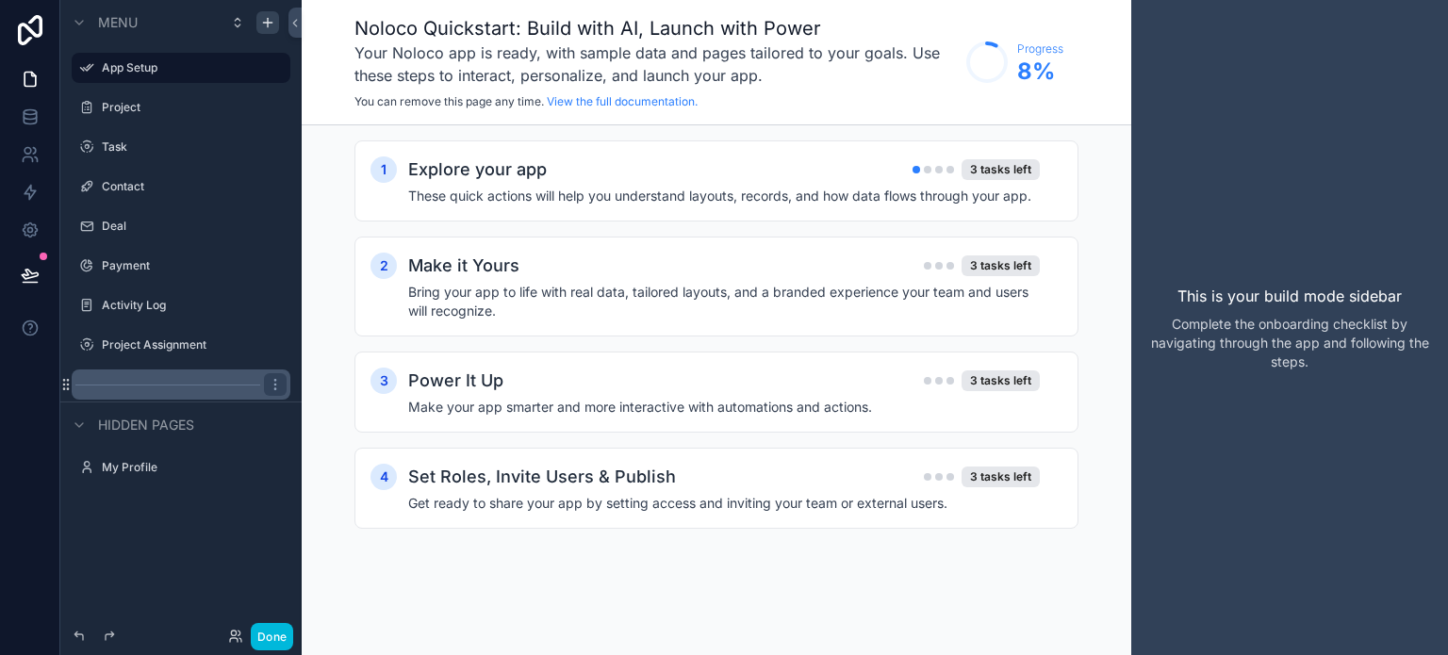
click at [228, 387] on div "scrollable content" at bounding box center [181, 384] width 219 height 30
click at [283, 387] on div "scrollable content" at bounding box center [275, 384] width 23 height 23
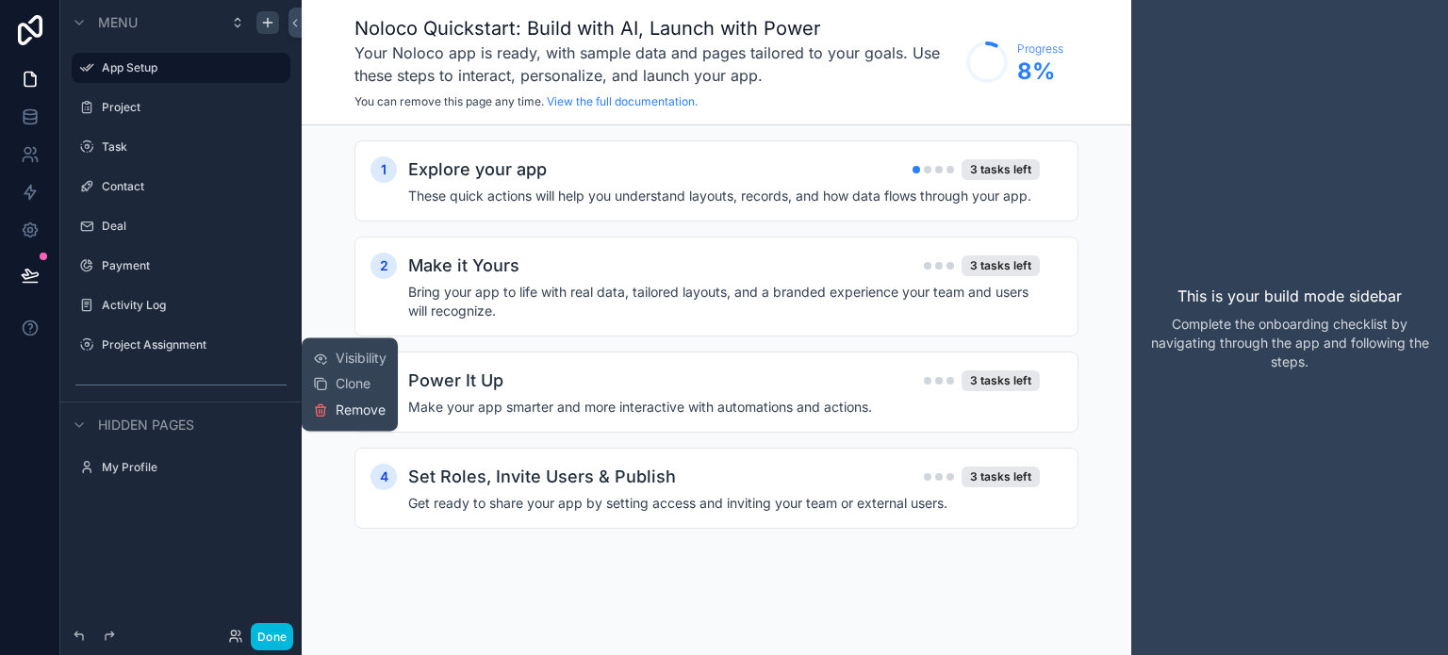
click at [336, 412] on span "Remove" at bounding box center [361, 410] width 50 height 19
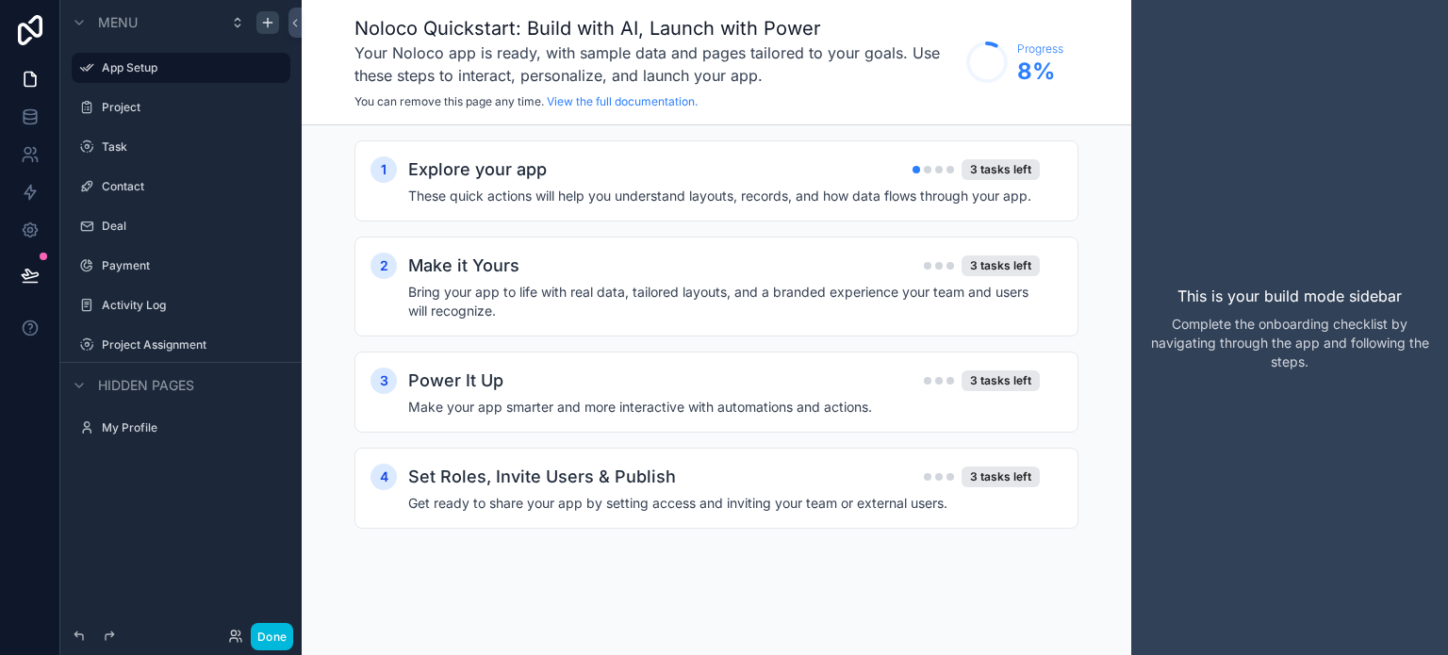
click at [143, 391] on span "Hidden pages" at bounding box center [146, 385] width 96 height 19
click at [145, 391] on span "Hidden pages" at bounding box center [146, 385] width 96 height 19
click at [264, 25] on icon "scrollable content" at bounding box center [267, 22] width 15 height 15
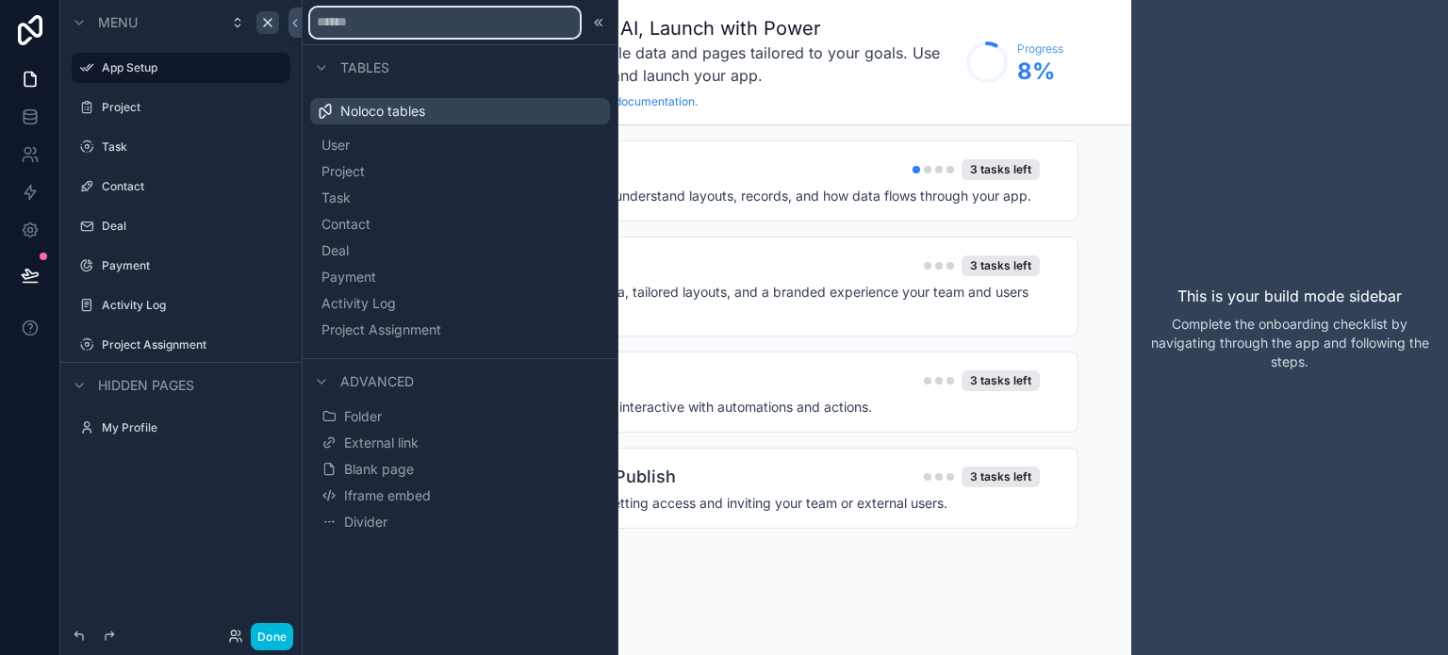
click at [366, 25] on input "text" at bounding box center [445, 23] width 270 height 30
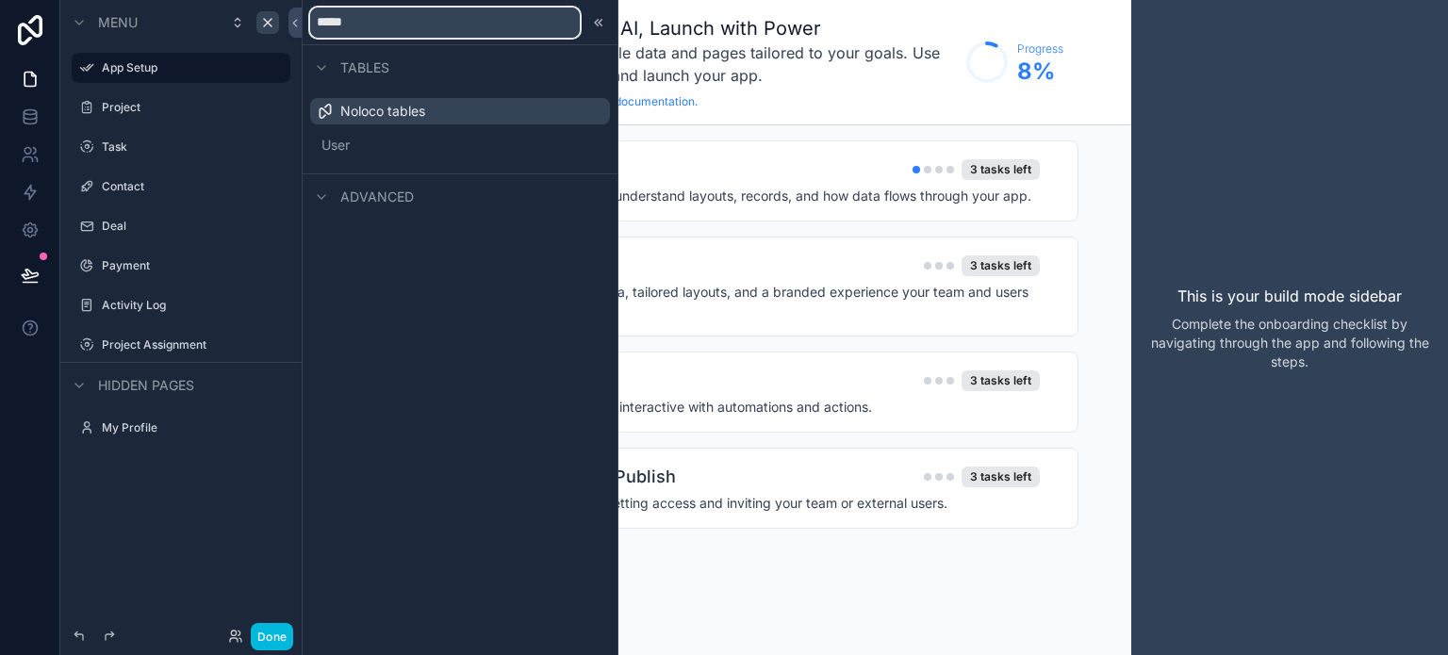
type input "*****"
click at [388, 203] on span "Advanced" at bounding box center [377, 197] width 74 height 19
click at [326, 198] on icon at bounding box center [321, 196] width 15 height 15
click at [195, 551] on div "Menu App Setup Project Task Contact Deal Payment Activity Log Project Assignmen…" at bounding box center [180, 316] width 241 height 632
click at [757, 593] on div "Noloco Quickstart: Build with AI, Launch with Power Your Noloco app is ready, w…" at bounding box center [716, 327] width 829 height 655
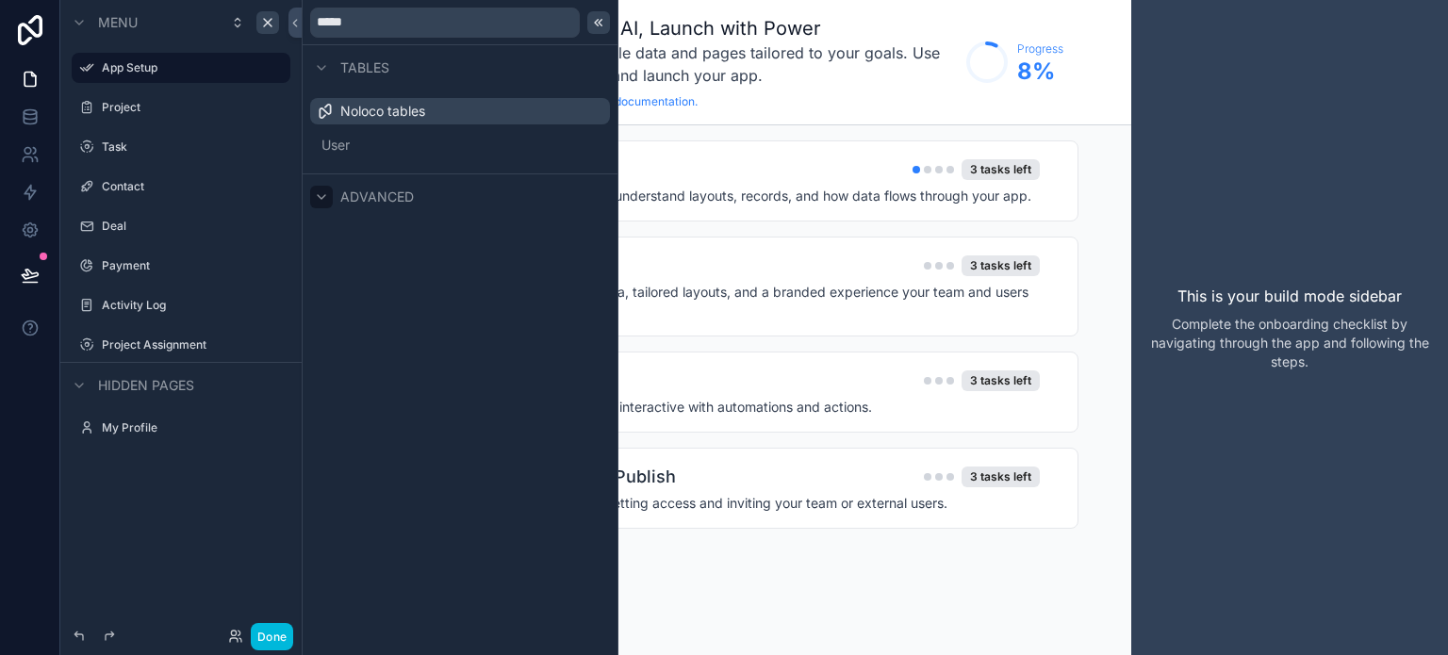
click at [603, 25] on icon at bounding box center [598, 22] width 15 height 15
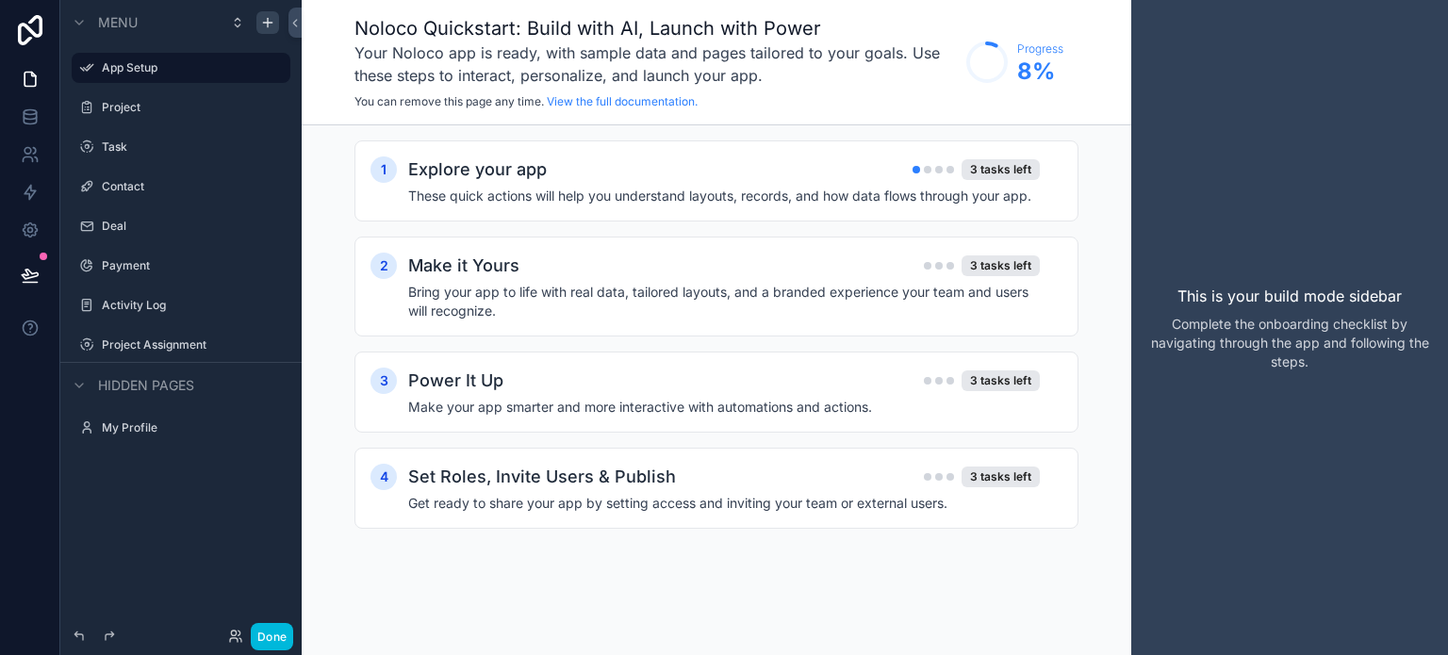
click at [108, 26] on span "Menu" at bounding box center [118, 22] width 40 height 19
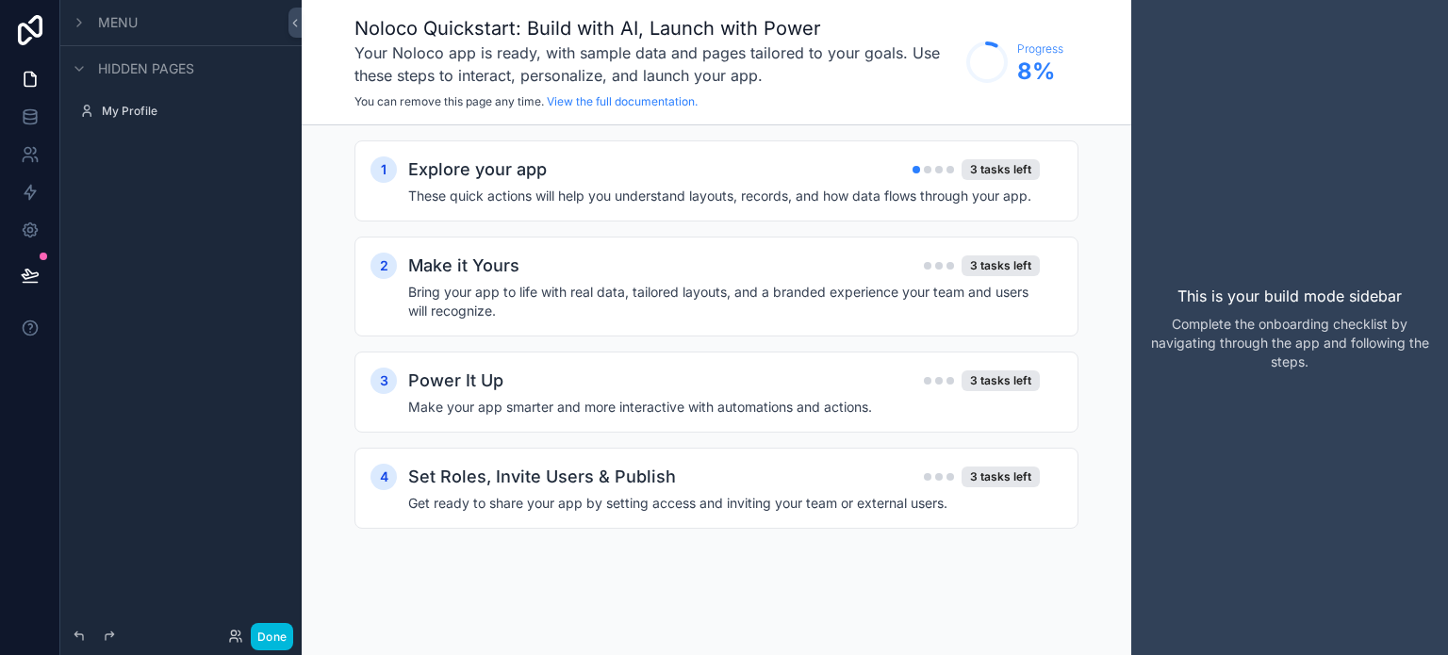
click at [108, 26] on span "Menu" at bounding box center [118, 22] width 40 height 19
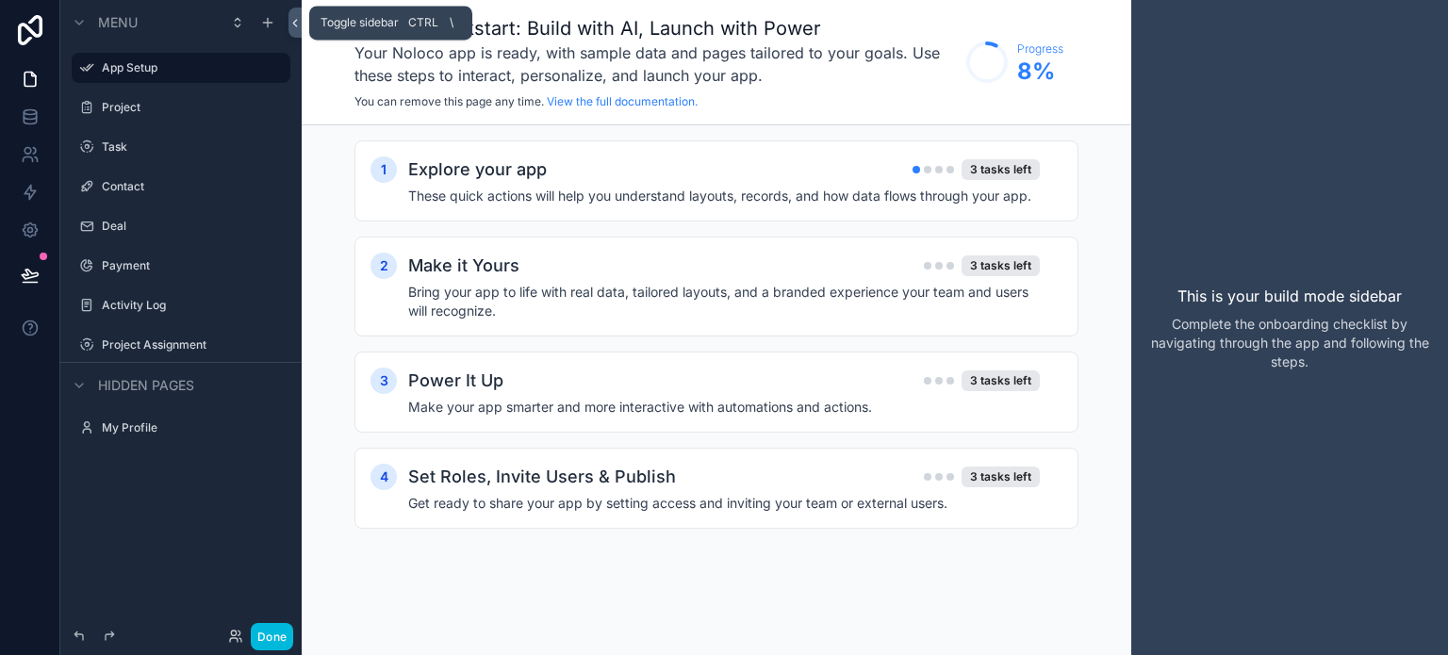
click at [293, 22] on icon at bounding box center [295, 23] width 4 height 7
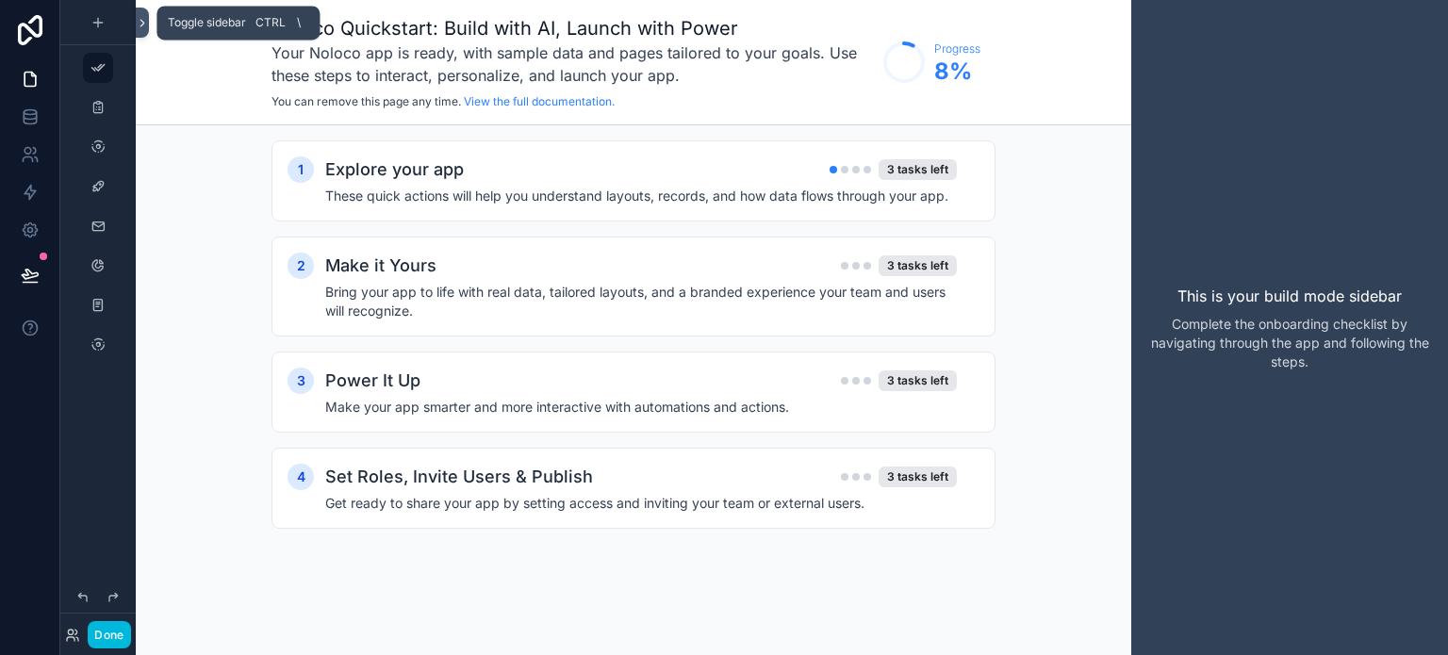
click at [147, 21] on icon at bounding box center [142, 23] width 13 height 14
